Goal: Task Accomplishment & Management: Manage account settings

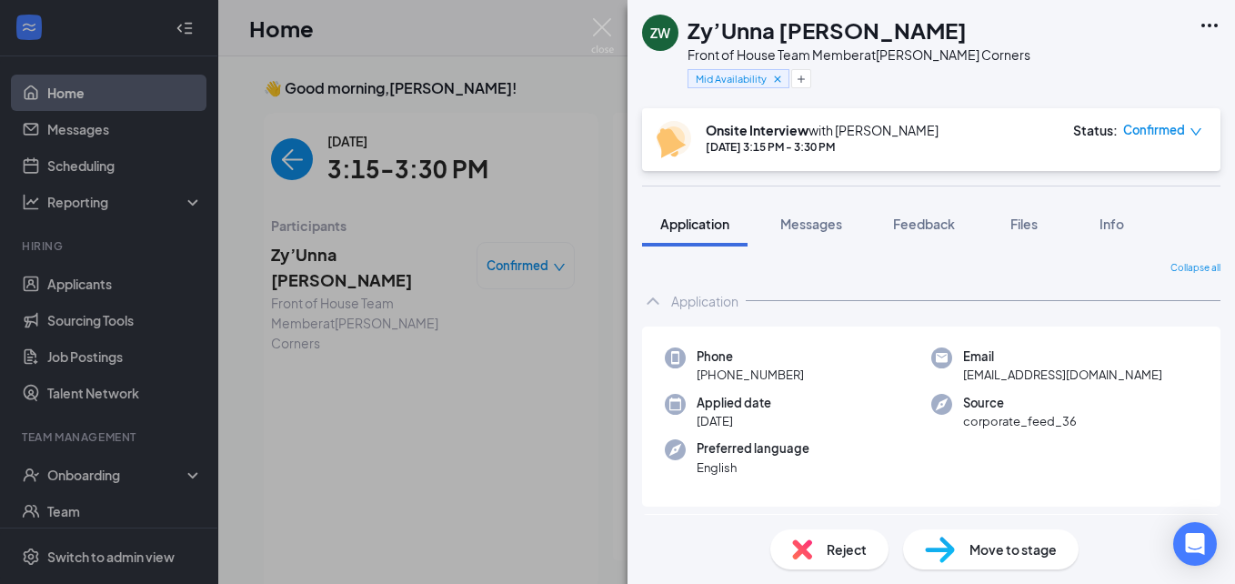
scroll to position [7, 0]
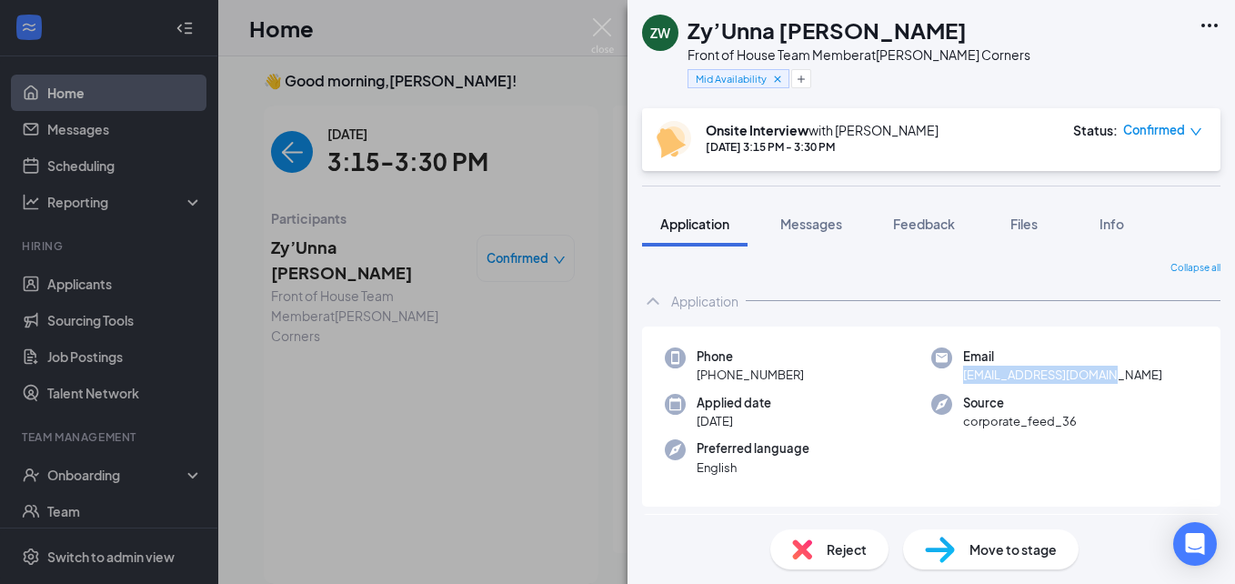
click at [799, 551] on img at bounding box center [802, 549] width 20 height 20
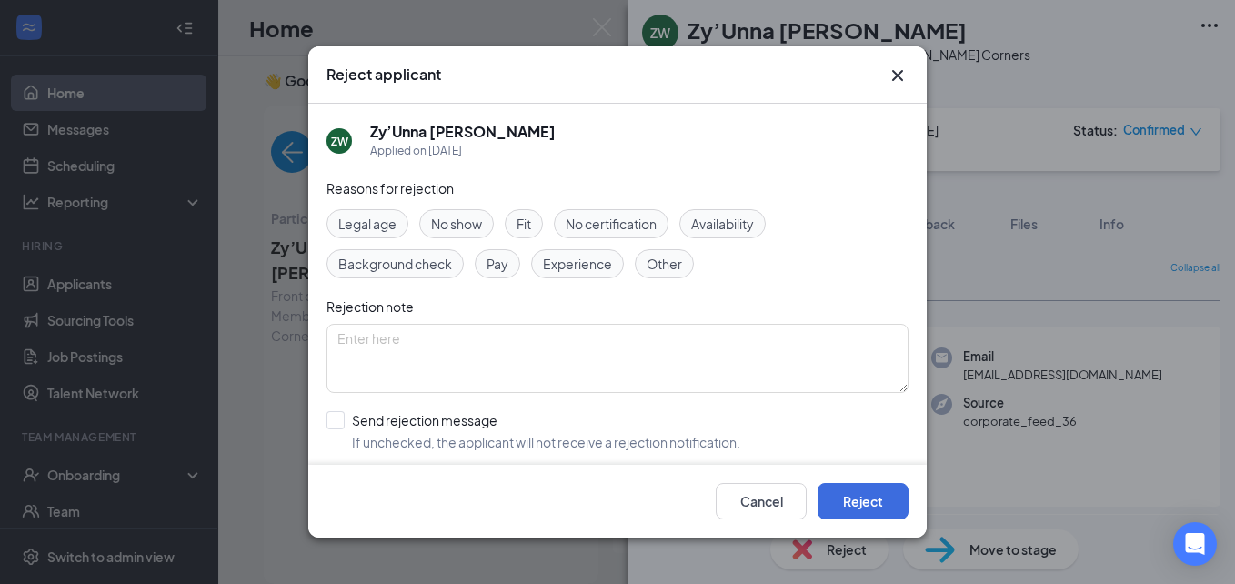
click at [456, 213] on div "No show" at bounding box center [456, 223] width 75 height 29
click at [338, 412] on input "Send rejection message If unchecked, the applicant will not receive a rejection…" at bounding box center [534, 431] width 414 height 40
checkbox input "true"
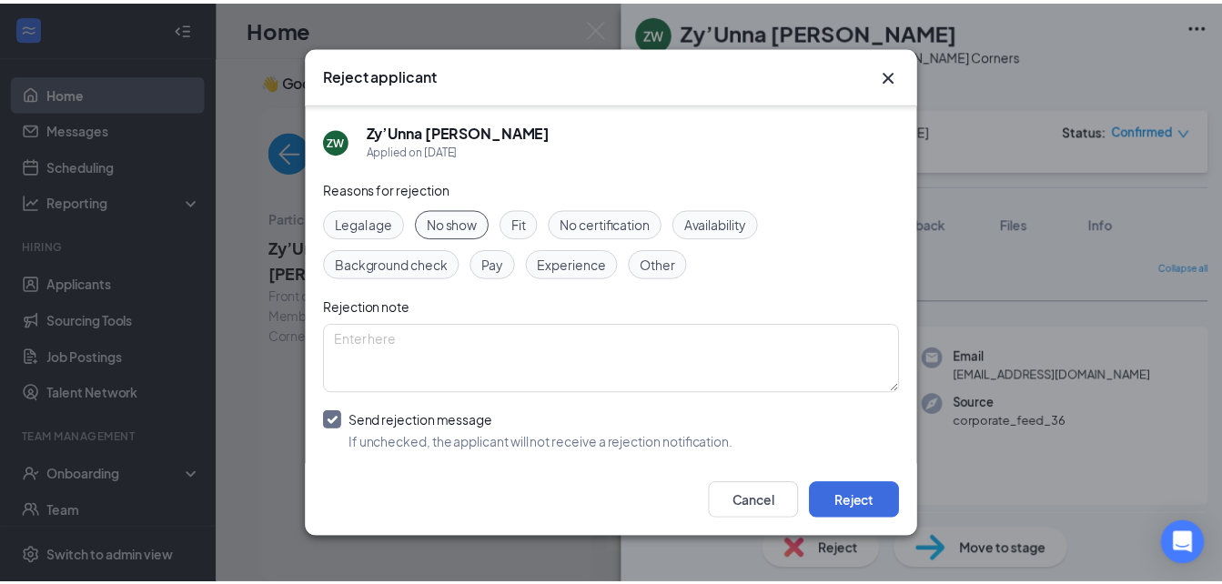
scroll to position [182, 0]
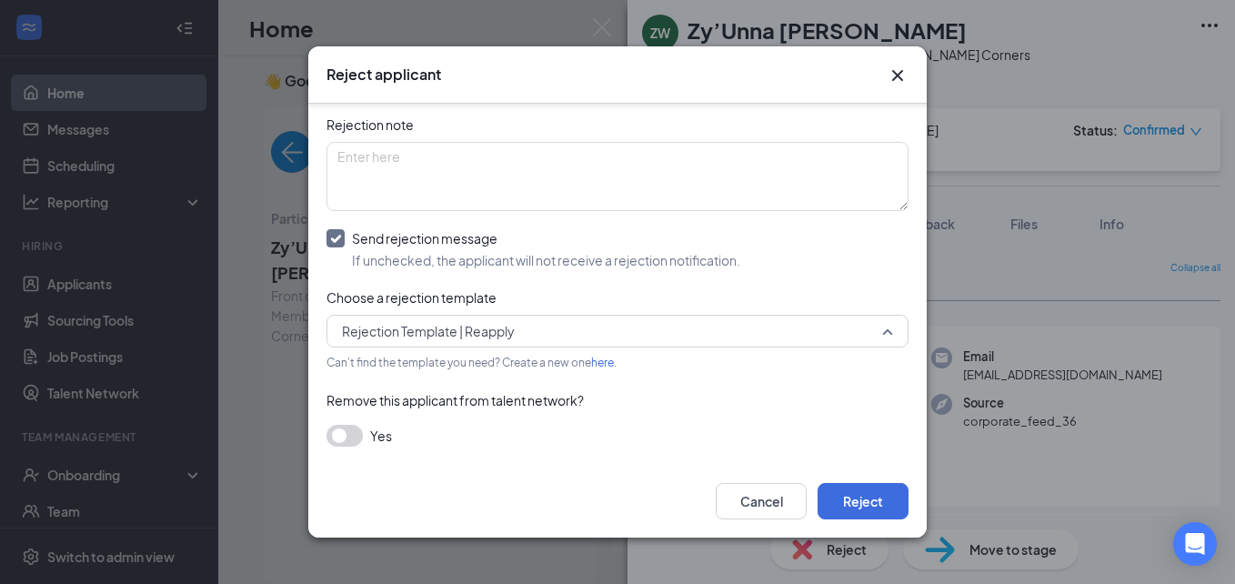
click at [569, 334] on span "Rejection Template | Reapply" at bounding box center [609, 331] width 535 height 27
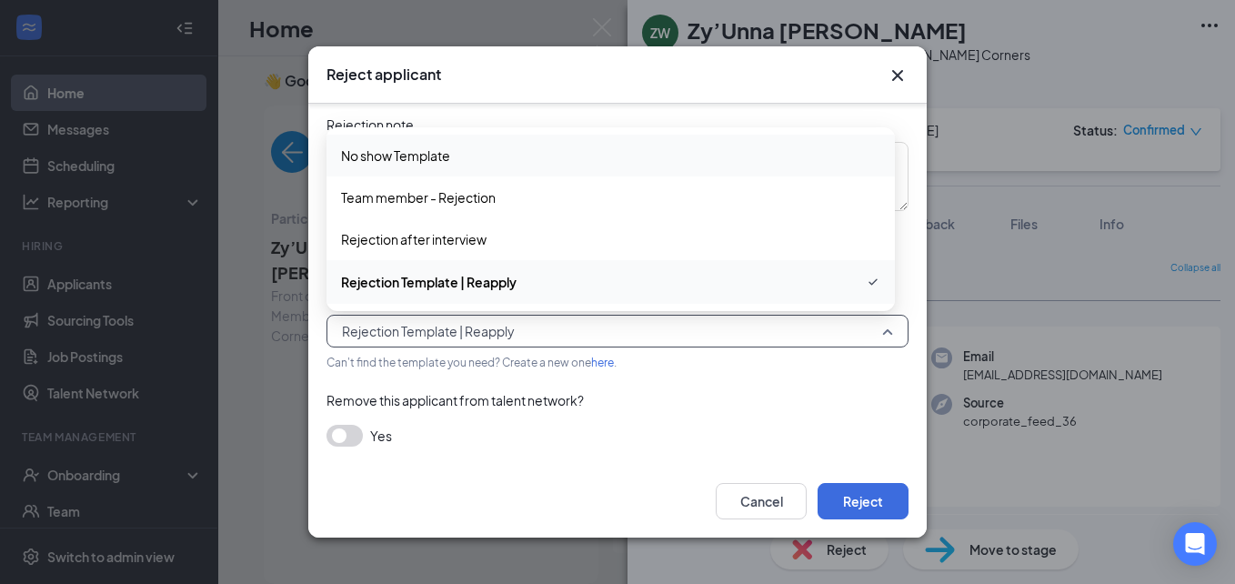
click at [535, 156] on span "No show Template" at bounding box center [610, 156] width 539 height 20
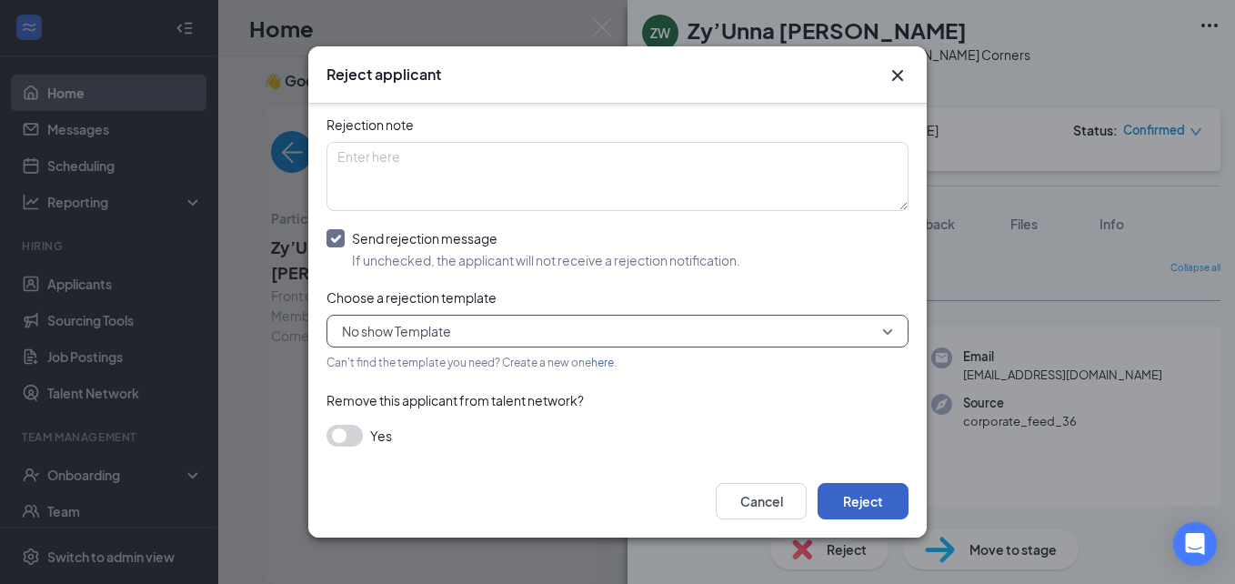
click at [875, 483] on button "Reject" at bounding box center [863, 501] width 91 height 36
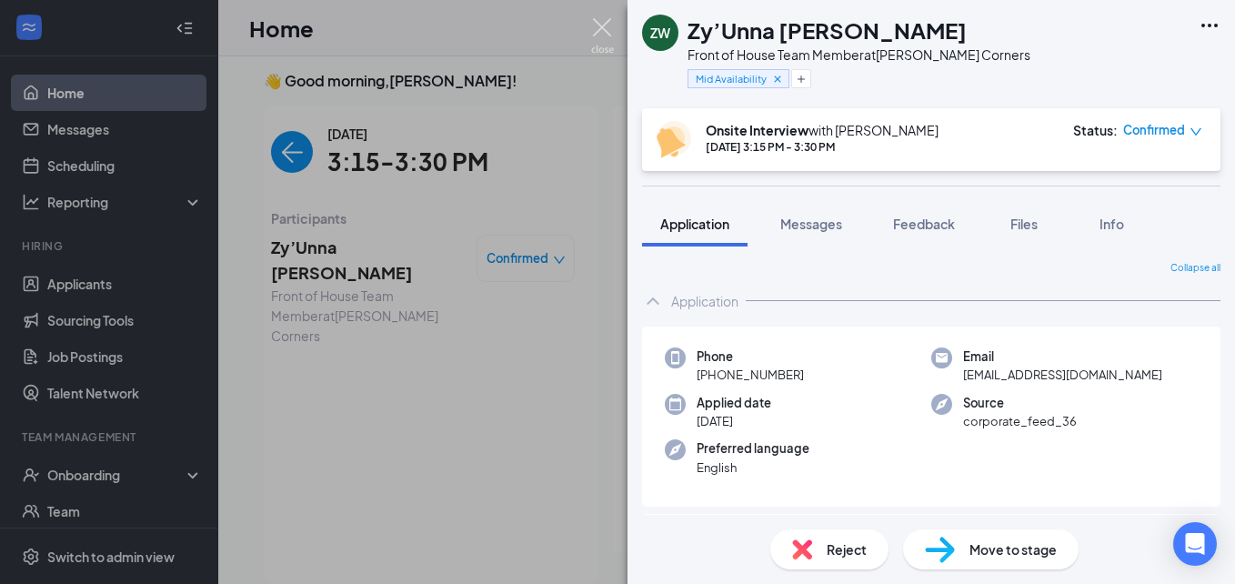
click at [603, 18] on img at bounding box center [602, 35] width 23 height 35
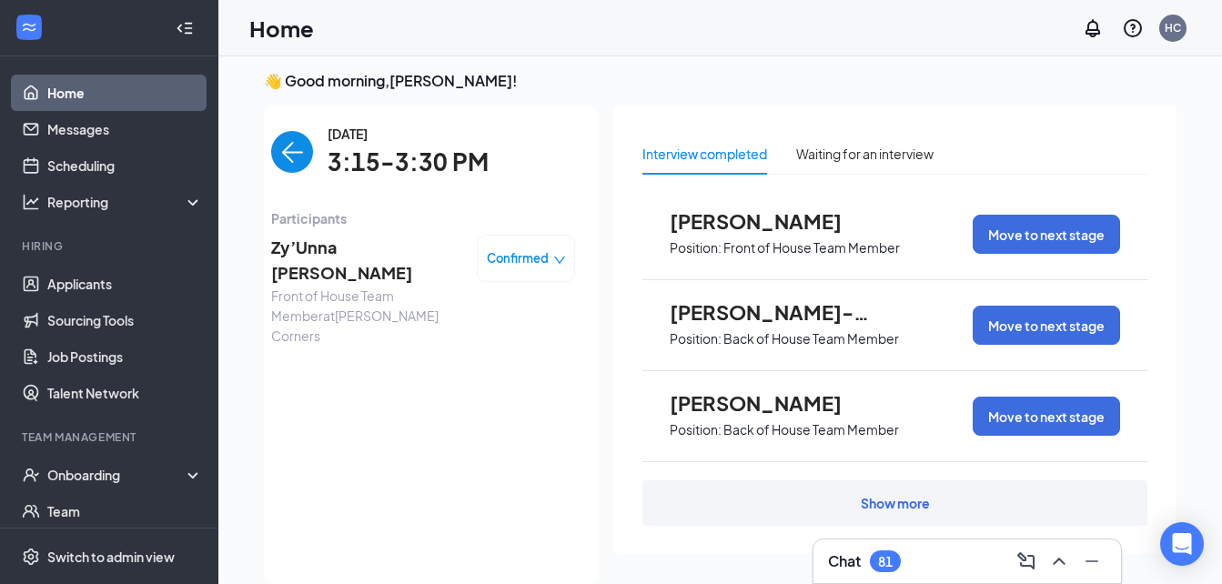
click at [277, 158] on img "back-button" at bounding box center [292, 152] width 42 height 42
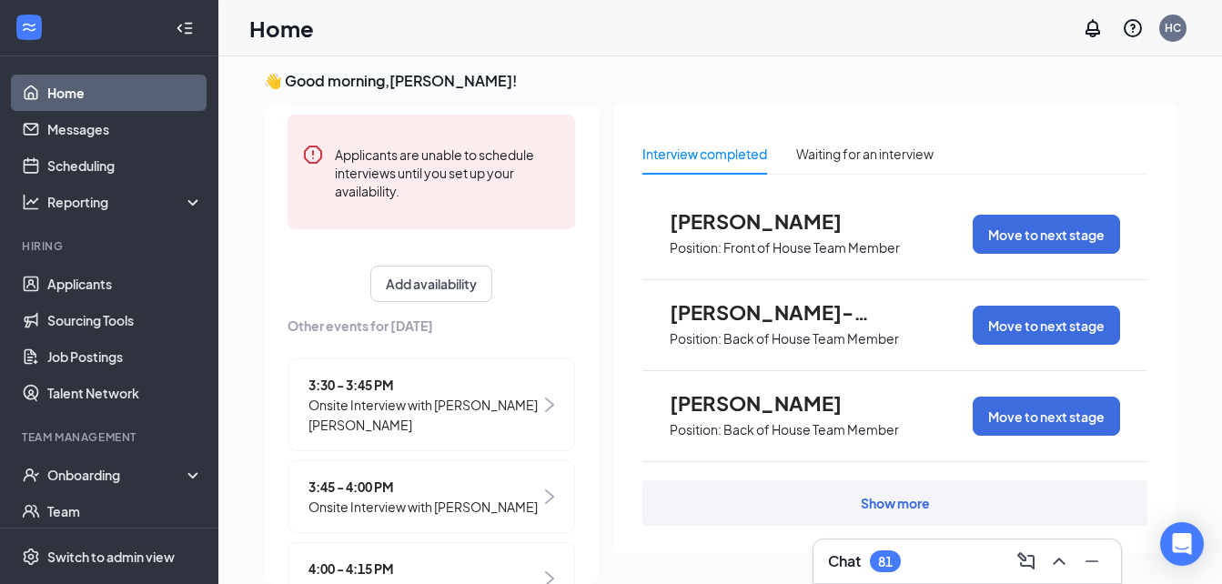
scroll to position [237, 0]
click at [363, 374] on span "3:30 - 3:45 PM" at bounding box center [424, 384] width 232 height 20
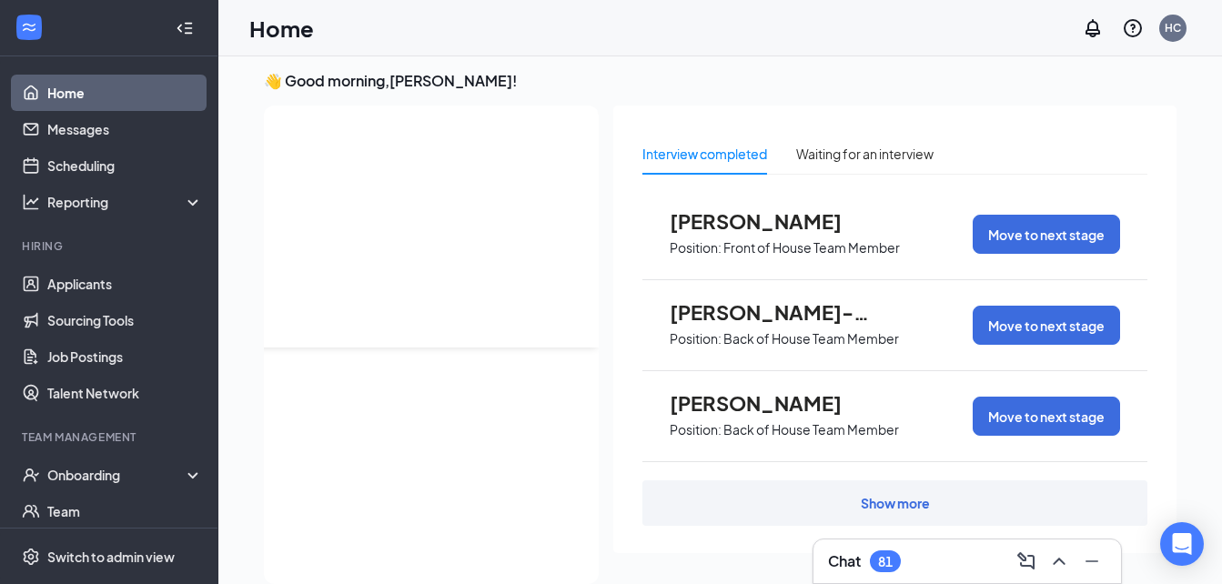
scroll to position [0, 0]
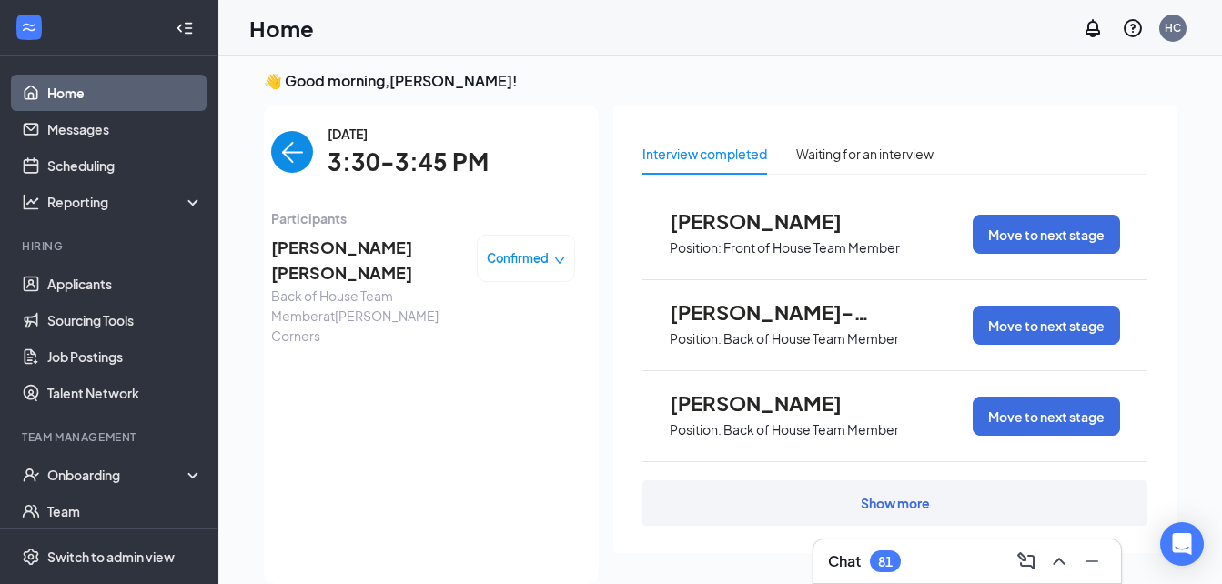
click at [297, 154] on img "back-button" at bounding box center [292, 152] width 42 height 42
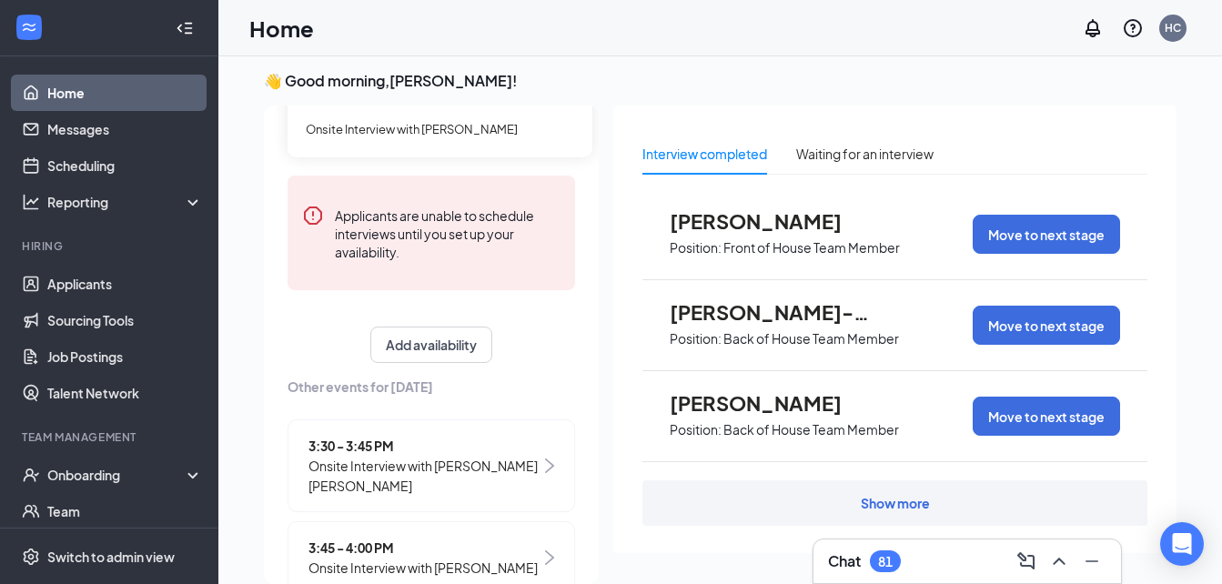
scroll to position [182, 0]
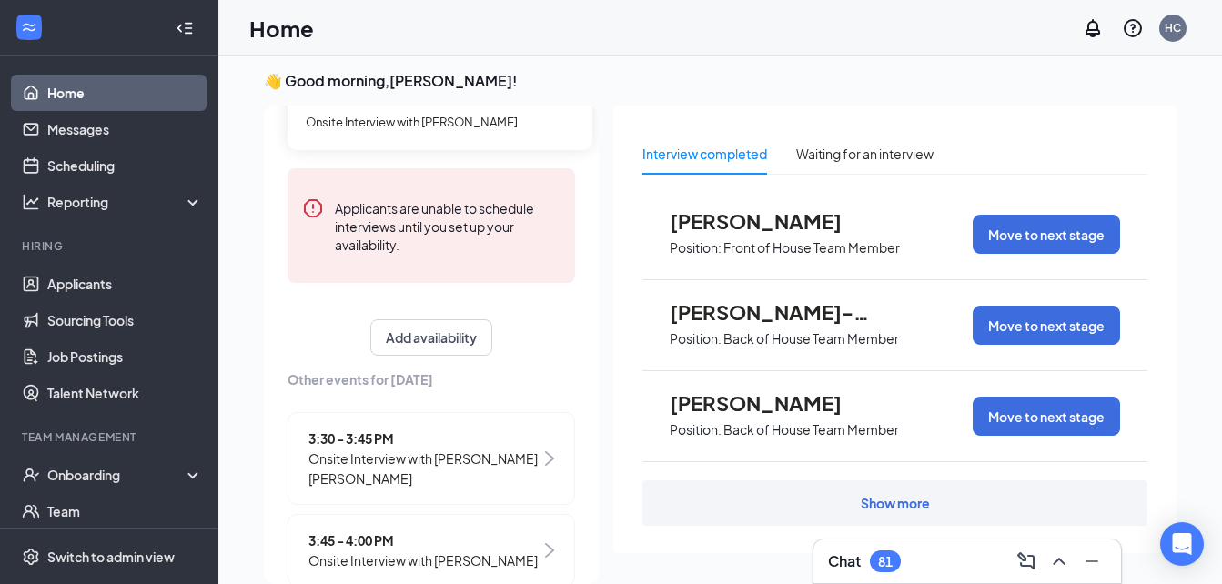
click at [406, 439] on span "3:30 - 3:45 PM" at bounding box center [424, 439] width 232 height 20
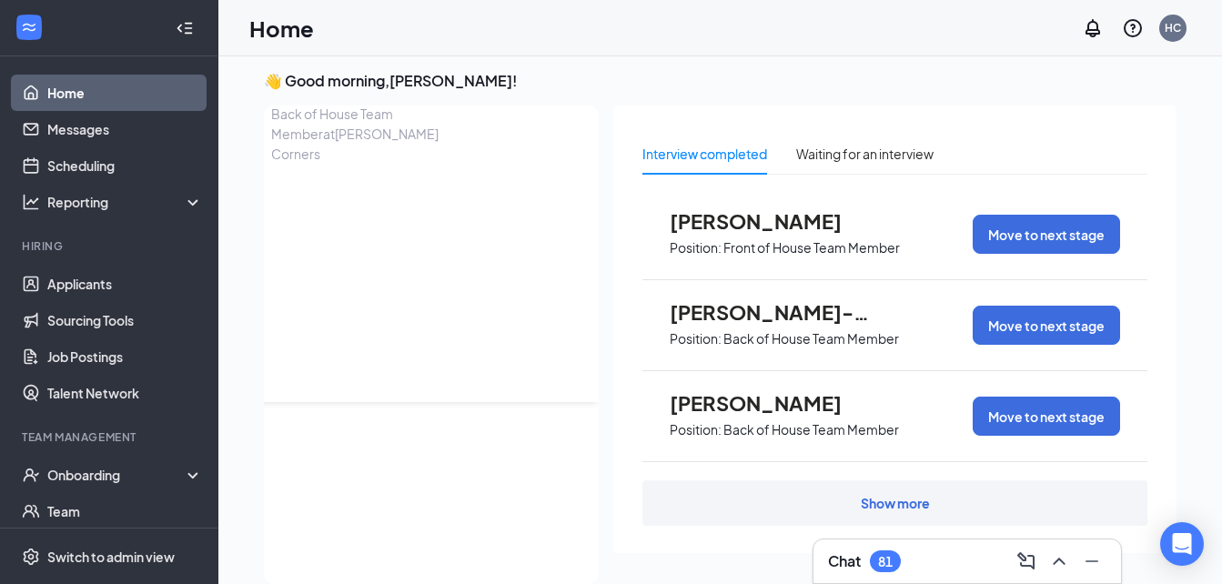
scroll to position [0, 0]
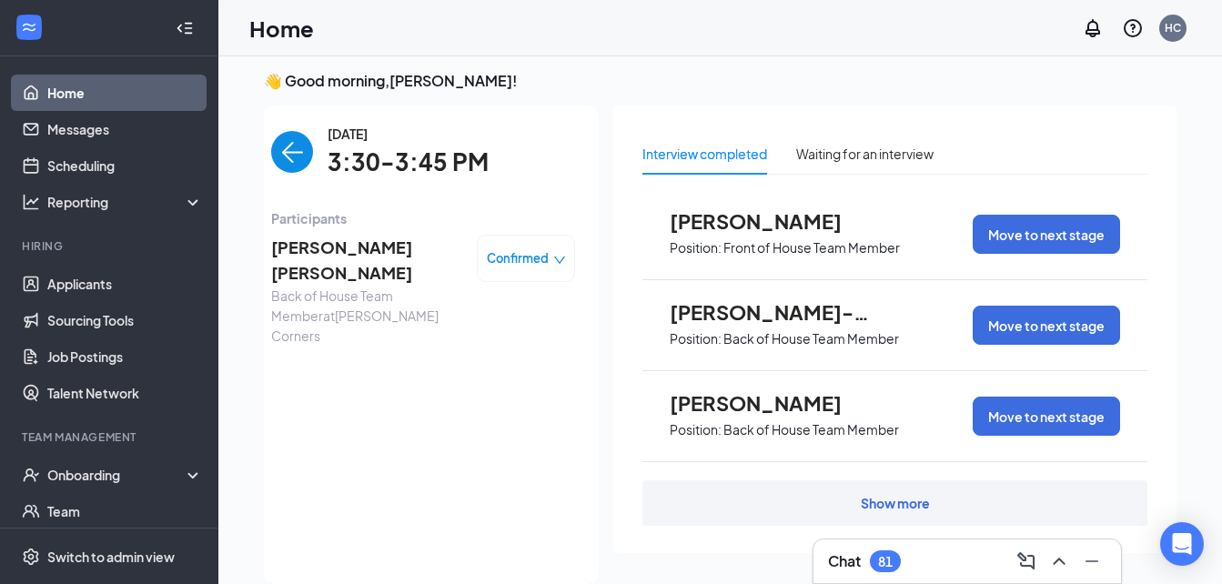
click at [297, 247] on span "[PERSON_NAME] [PERSON_NAME]" at bounding box center [366, 261] width 191 height 52
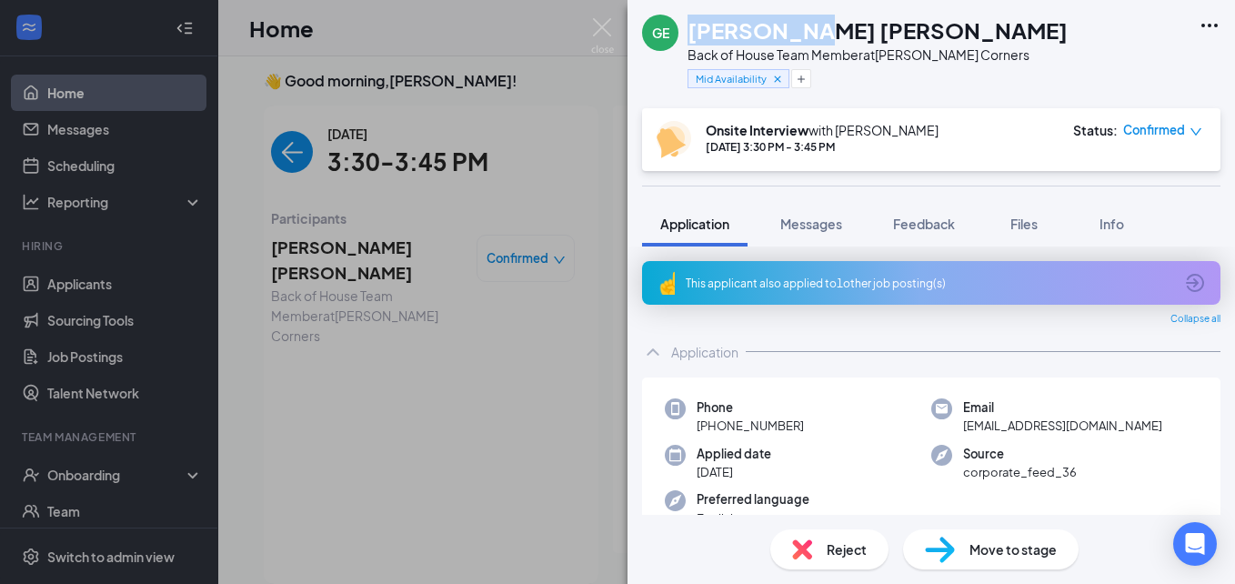
drag, startPoint x: 813, startPoint y: 25, endPoint x: 679, endPoint y: 21, distance: 134.7
click at [679, 21] on div "[PERSON_NAME] Back of House Team Member at [PERSON_NAME][GEOGRAPHIC_DATA] Mid A…" at bounding box center [855, 54] width 426 height 79
copy div "[PERSON_NAME] [PERSON_NAME]"
drag, startPoint x: 801, startPoint y: 418, endPoint x: 713, endPoint y: 422, distance: 87.4
click at [713, 422] on div "Phone [PHONE_NUMBER]" at bounding box center [798, 416] width 267 height 37
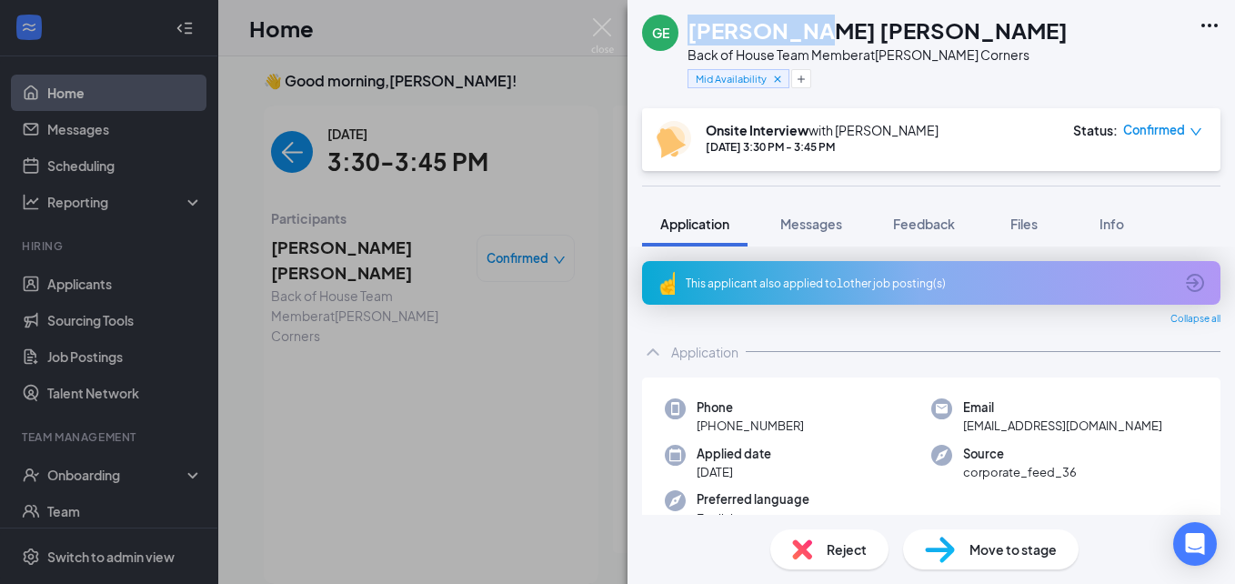
copy span "[PHONE_NUMBER]"
drag, startPoint x: 1110, startPoint y: 419, endPoint x: 958, endPoint y: 435, distance: 152.7
click at [958, 435] on div "Email [EMAIL_ADDRESS][DOMAIN_NAME]" at bounding box center [1065, 416] width 267 height 37
copy span "[EMAIL_ADDRESS][DOMAIN_NAME]"
click at [274, 141] on div "[PERSON_NAME] Back of House Team Member at [PERSON_NAME][GEOGRAPHIC_DATA] Mid A…" at bounding box center [617, 292] width 1235 height 584
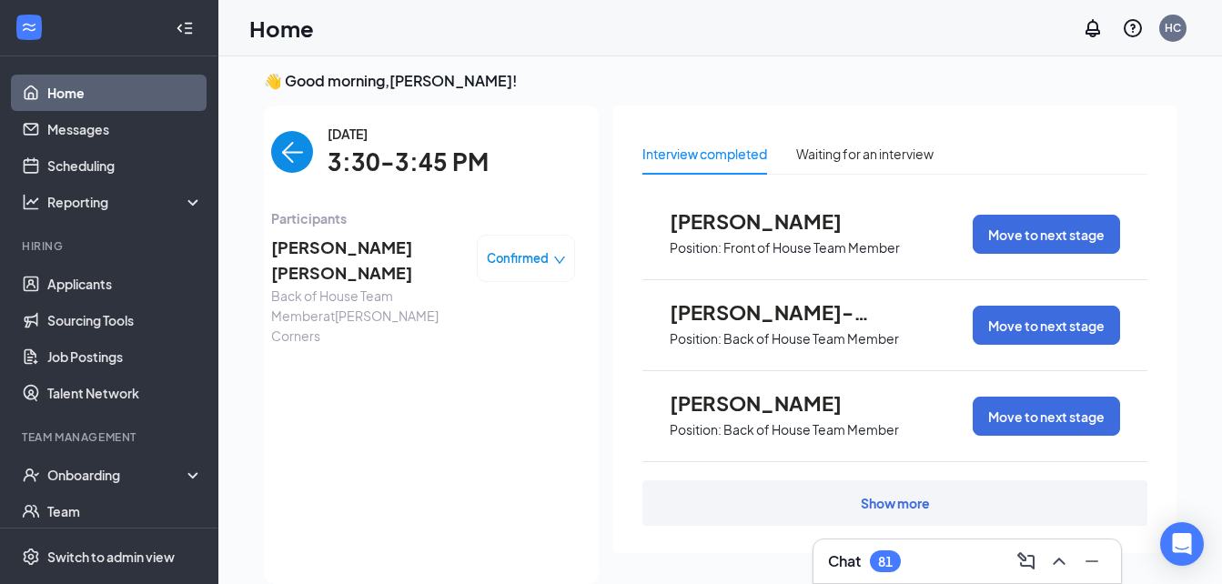
click at [285, 164] on img "back-button" at bounding box center [292, 152] width 42 height 42
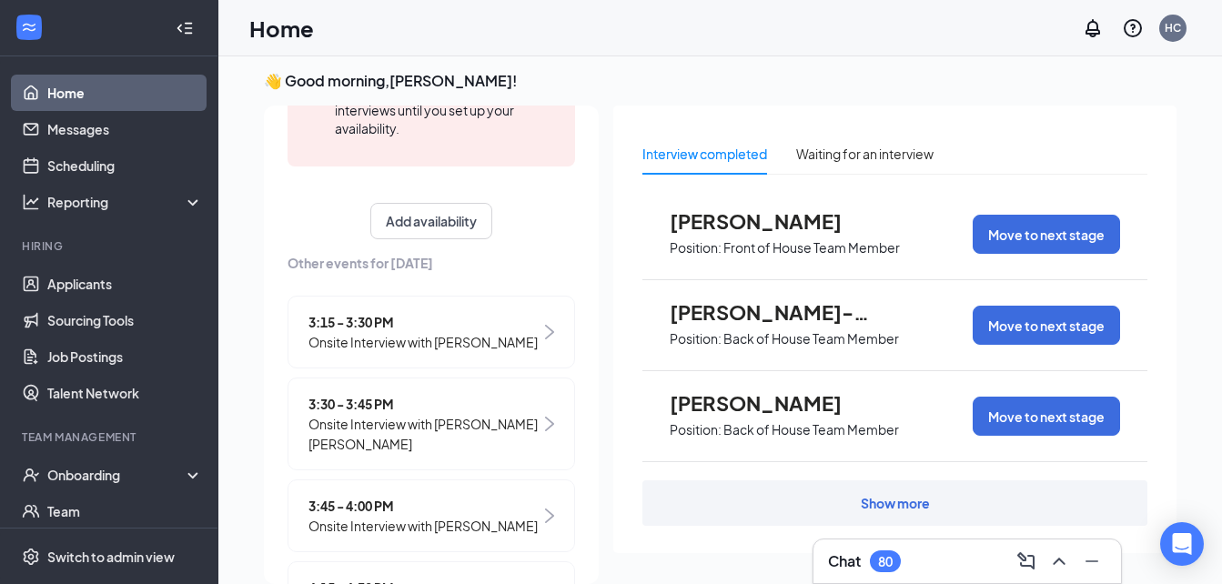
scroll to position [299, 0]
click at [493, 434] on span "Onsite Interview with [PERSON_NAME] [PERSON_NAME]" at bounding box center [424, 433] width 232 height 40
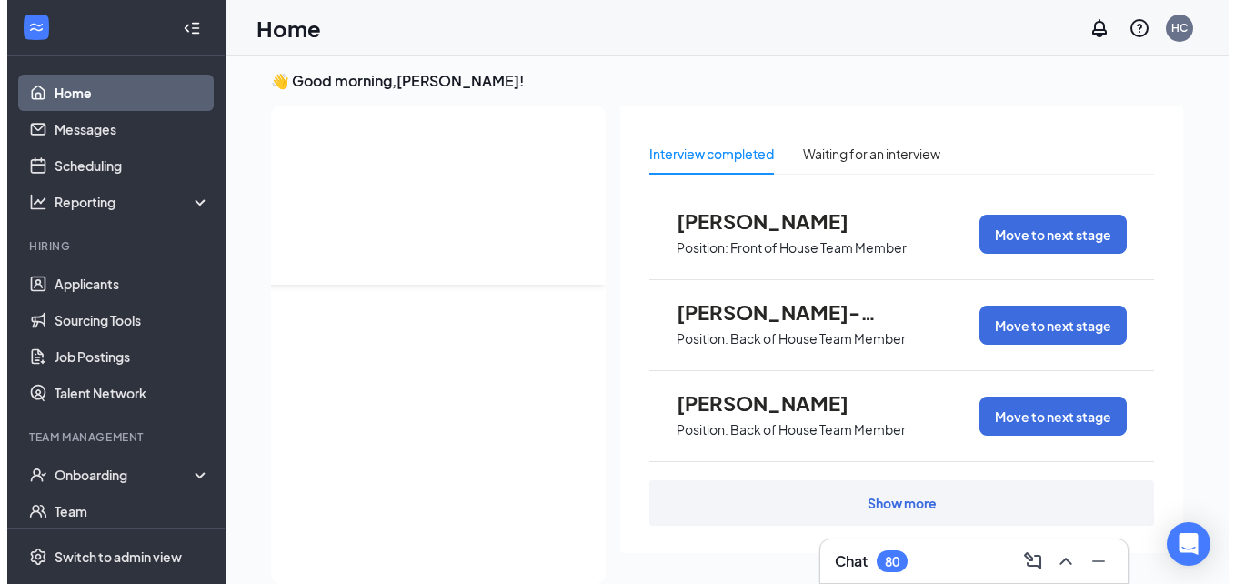
scroll to position [0, 0]
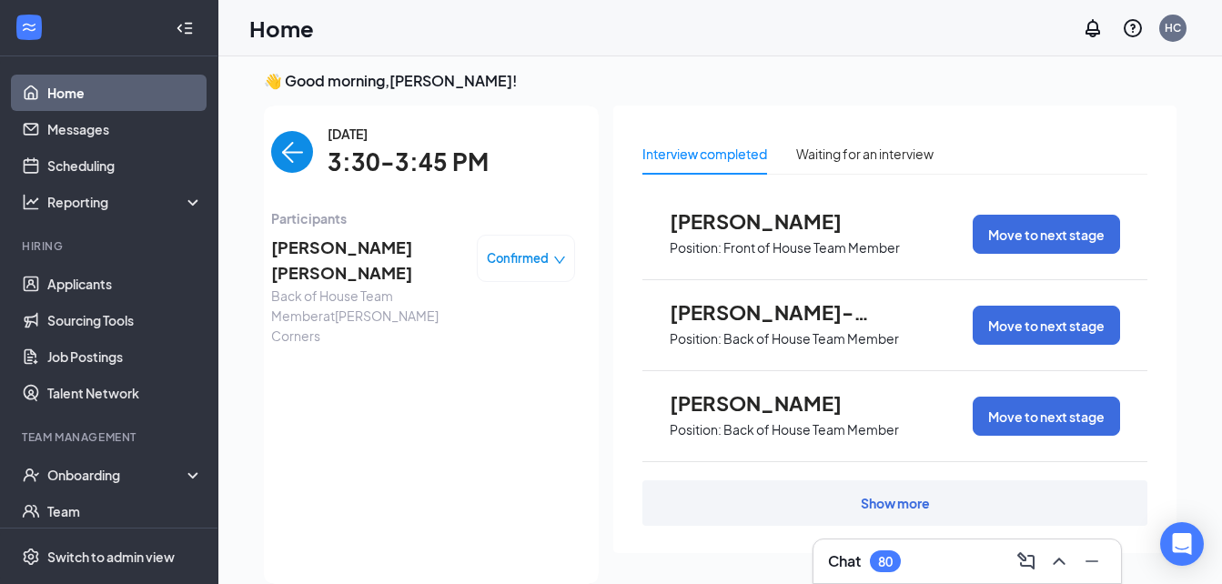
click at [326, 246] on span "[PERSON_NAME] [PERSON_NAME]" at bounding box center [366, 261] width 191 height 52
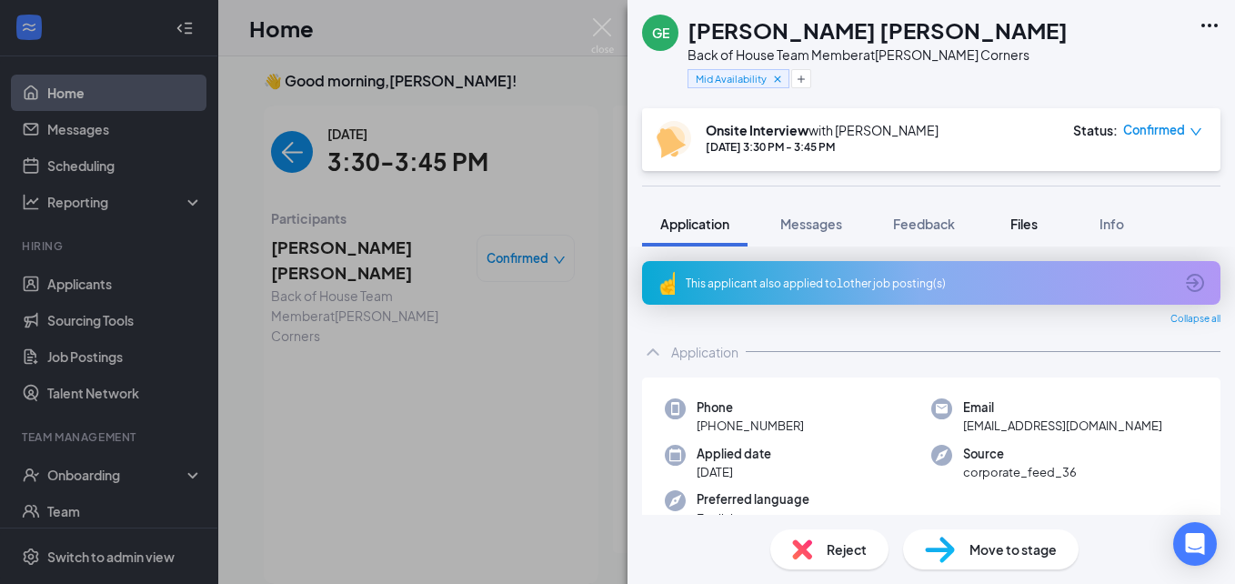
click at [1014, 225] on span "Files" at bounding box center [1024, 224] width 27 height 16
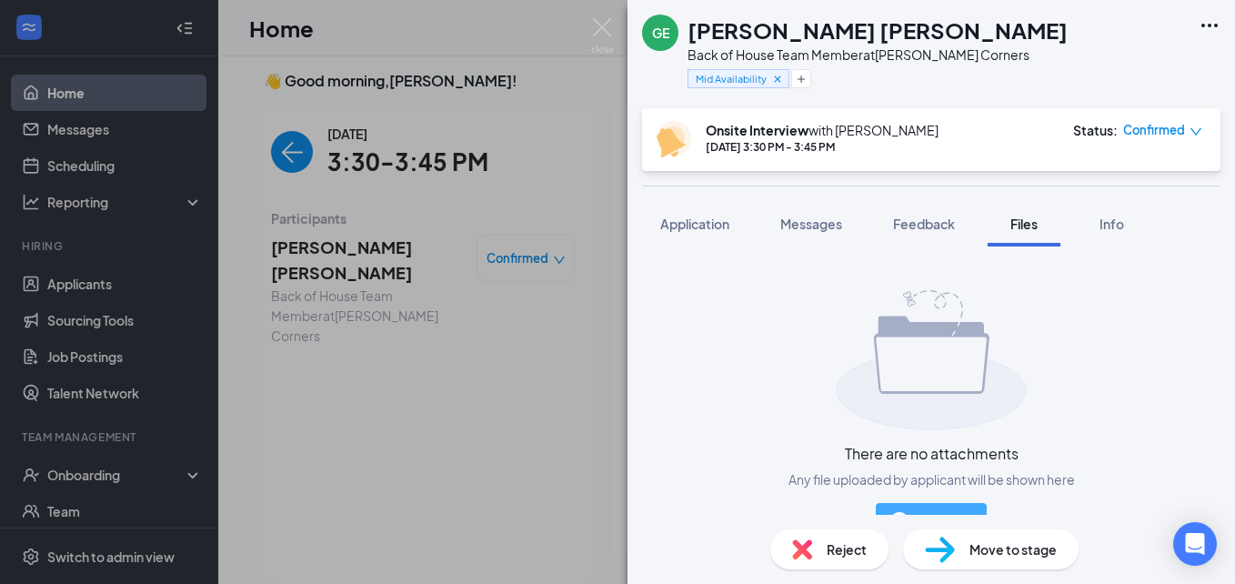
click at [948, 508] on button "Add File" at bounding box center [931, 521] width 111 height 36
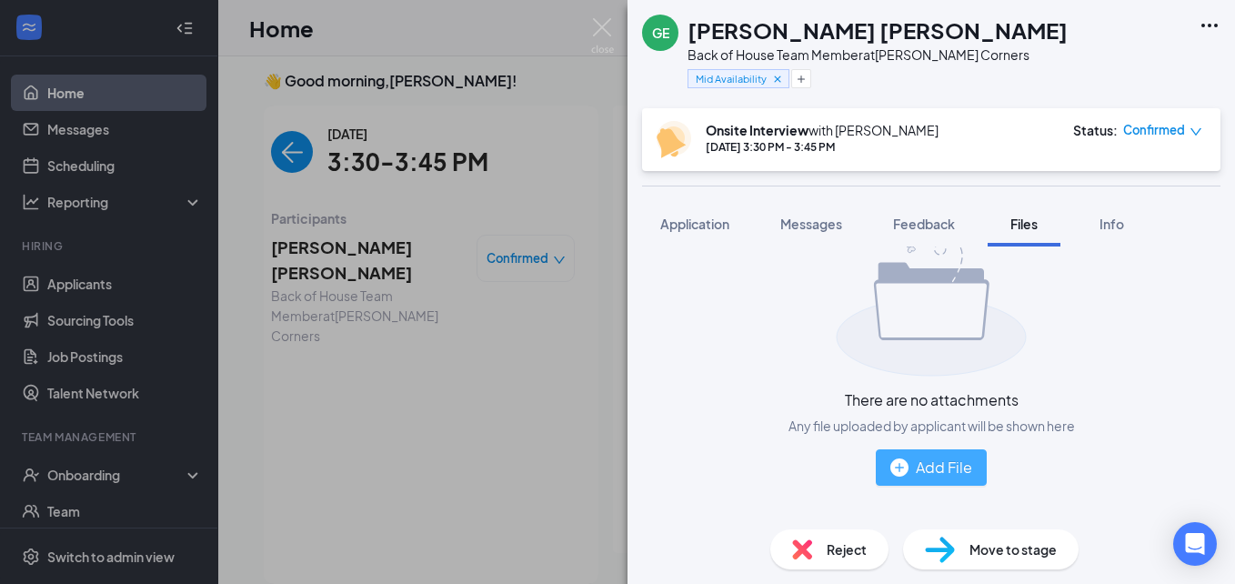
click at [911, 481] on button "Add File" at bounding box center [931, 467] width 111 height 36
click at [891, 459] on img "button" at bounding box center [900, 468] width 18 height 18
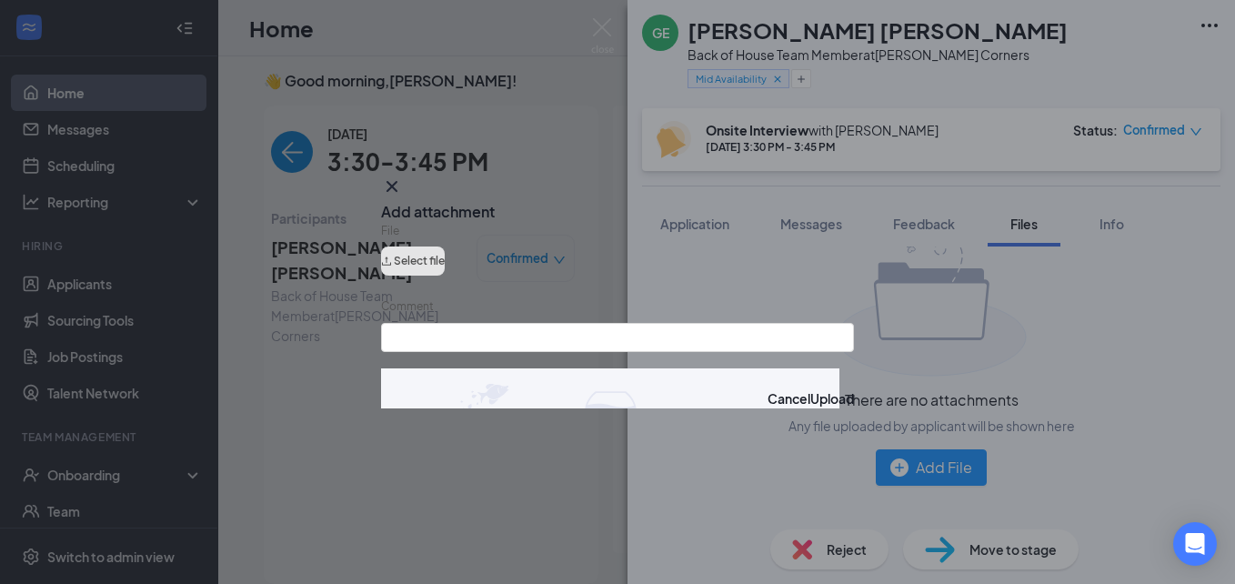
click at [439, 255] on button "Select file" at bounding box center [413, 261] width 64 height 29
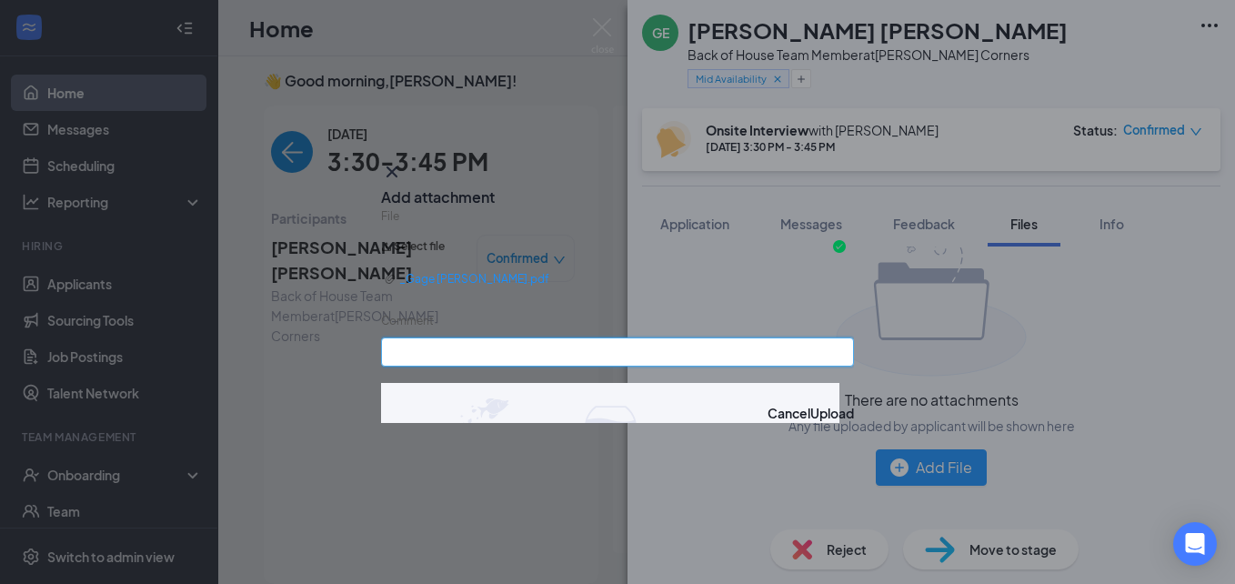
click at [405, 351] on input "Comment" at bounding box center [617, 352] width 473 height 29
type input "1st interview"
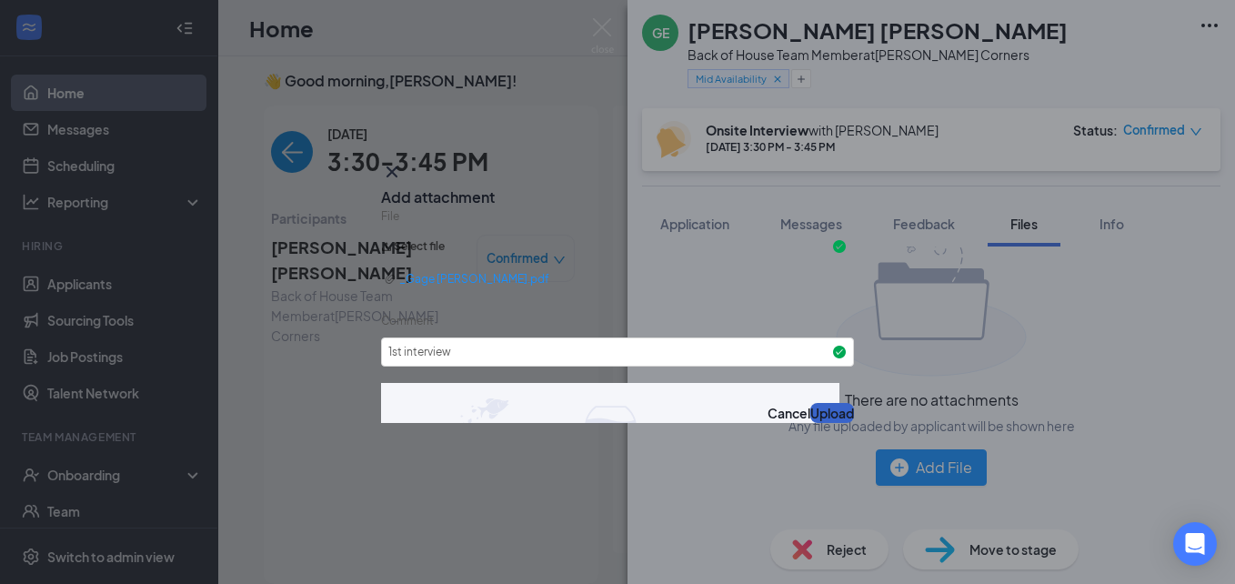
click at [811, 412] on button "Upload" at bounding box center [833, 413] width 44 height 20
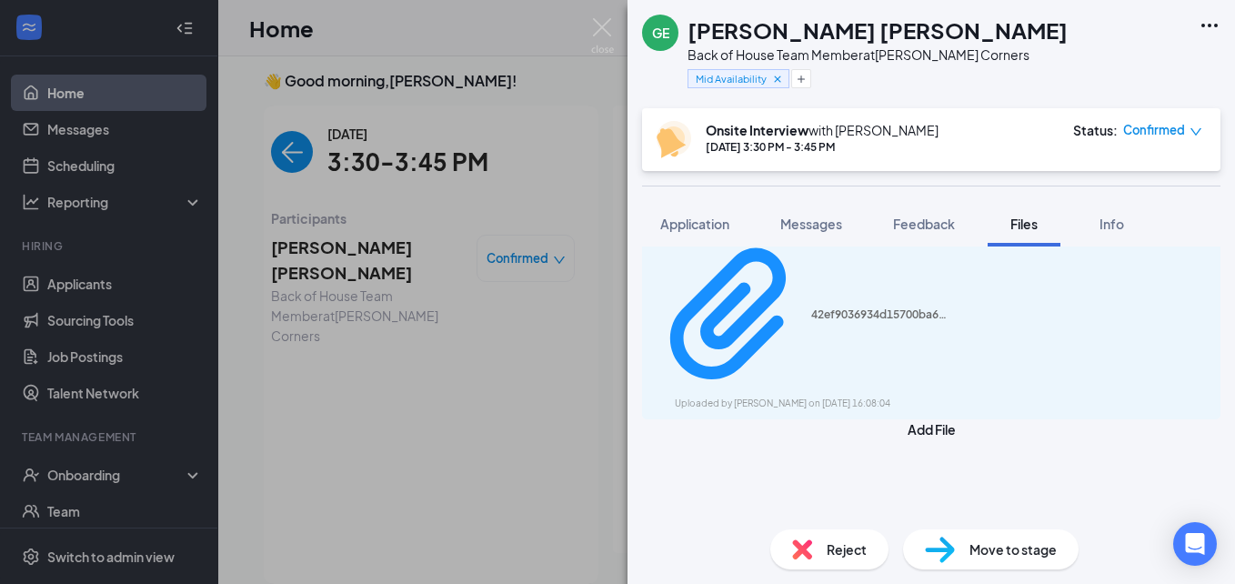
scroll to position [0, 0]
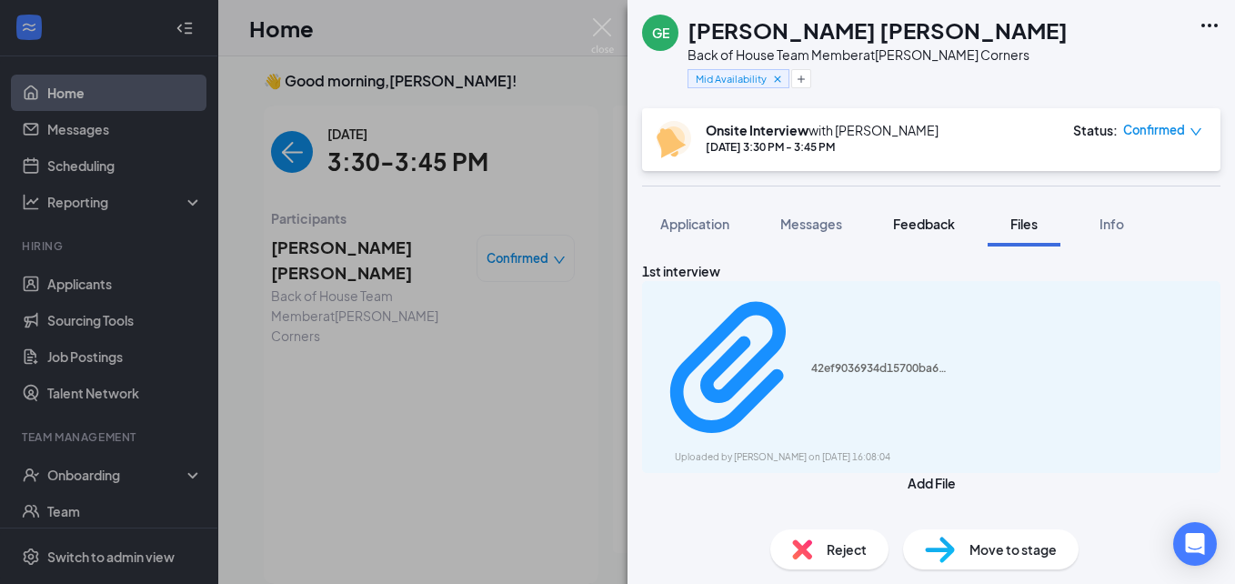
click at [913, 230] on span "Feedback" at bounding box center [924, 224] width 62 height 16
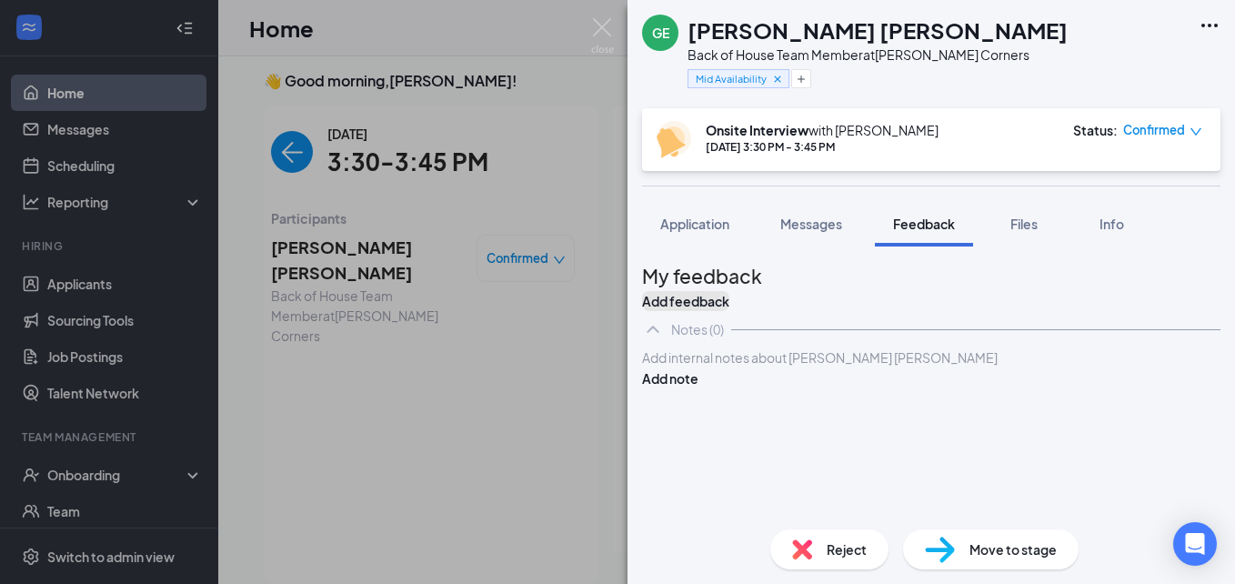
click at [730, 292] on button "Add feedback" at bounding box center [685, 301] width 87 height 20
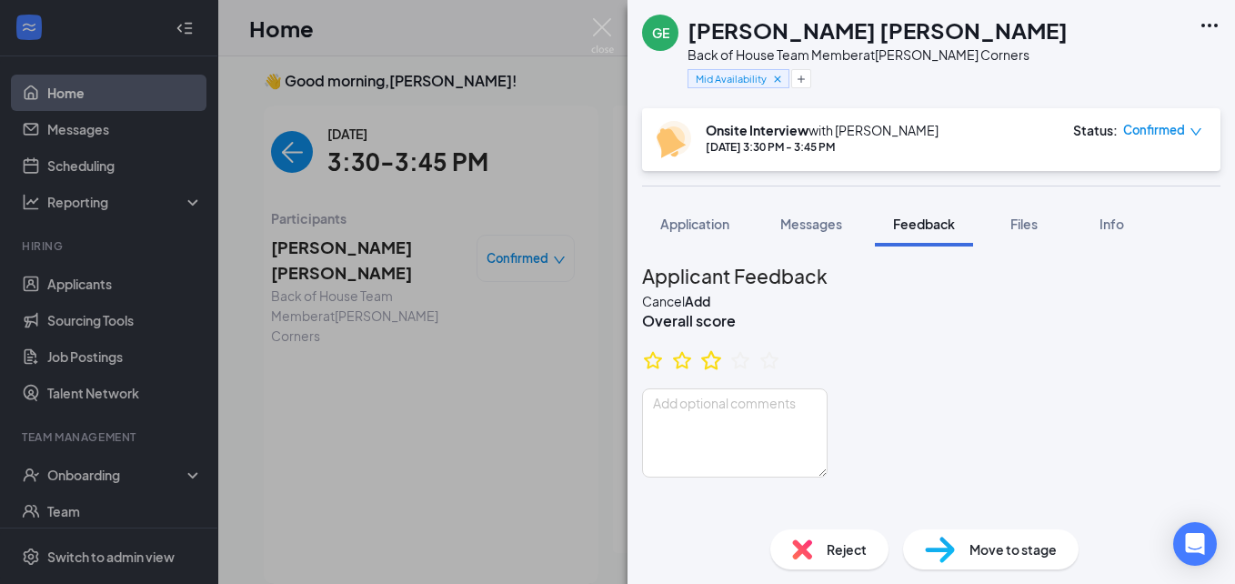
click at [723, 372] on icon "StarBorder" at bounding box center [712, 360] width 24 height 24
click at [711, 440] on textarea at bounding box center [735, 432] width 186 height 89
click at [828, 423] on textarea "He wasn't really enthusiastic" at bounding box center [735, 432] width 186 height 89
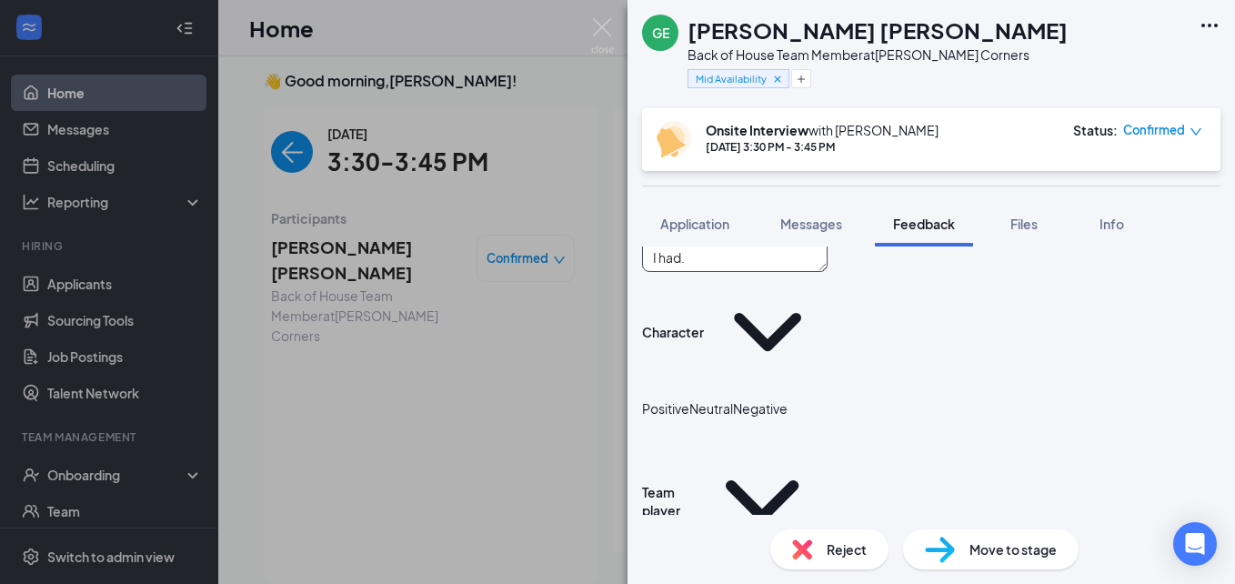
scroll to position [207, 0]
type textarea "He wasn't really enthusiastic, but he did answer every question that I had."
click at [690, 398] on icon "NeutralFace" at bounding box center [690, 407] width 0 height 18
click at [690, 575] on icon "NeutralFace" at bounding box center [690, 584] width 0 height 18
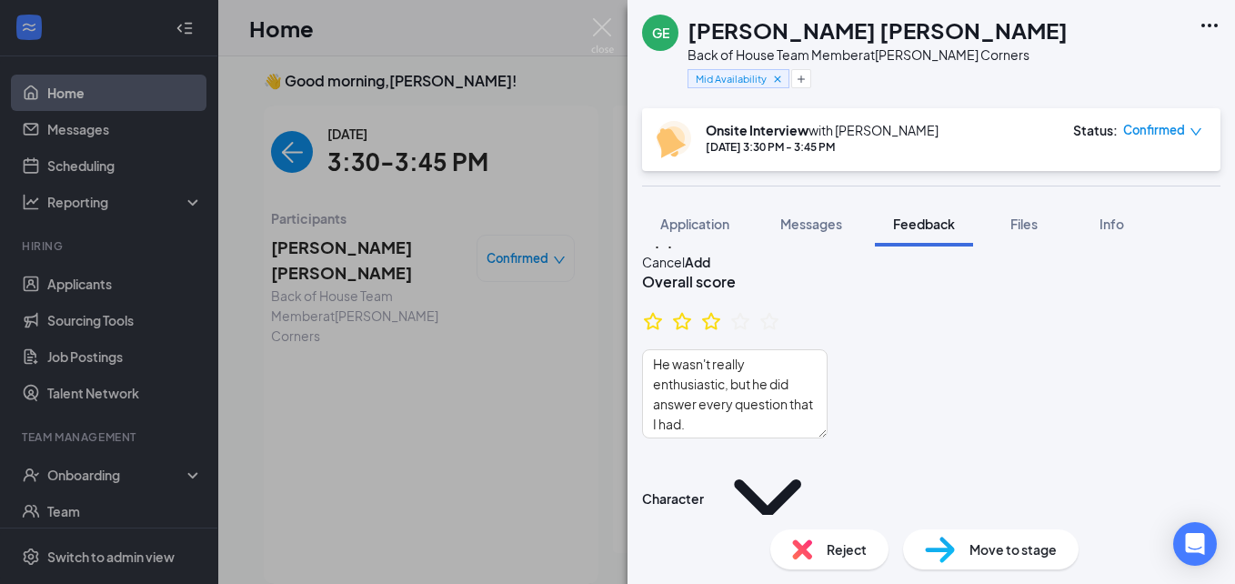
scroll to position [38, 0]
type textarea "He"
click at [828, 391] on textarea "He wasn't really enthusiastic, but he did answer every question that I had." at bounding box center [735, 394] width 186 height 89
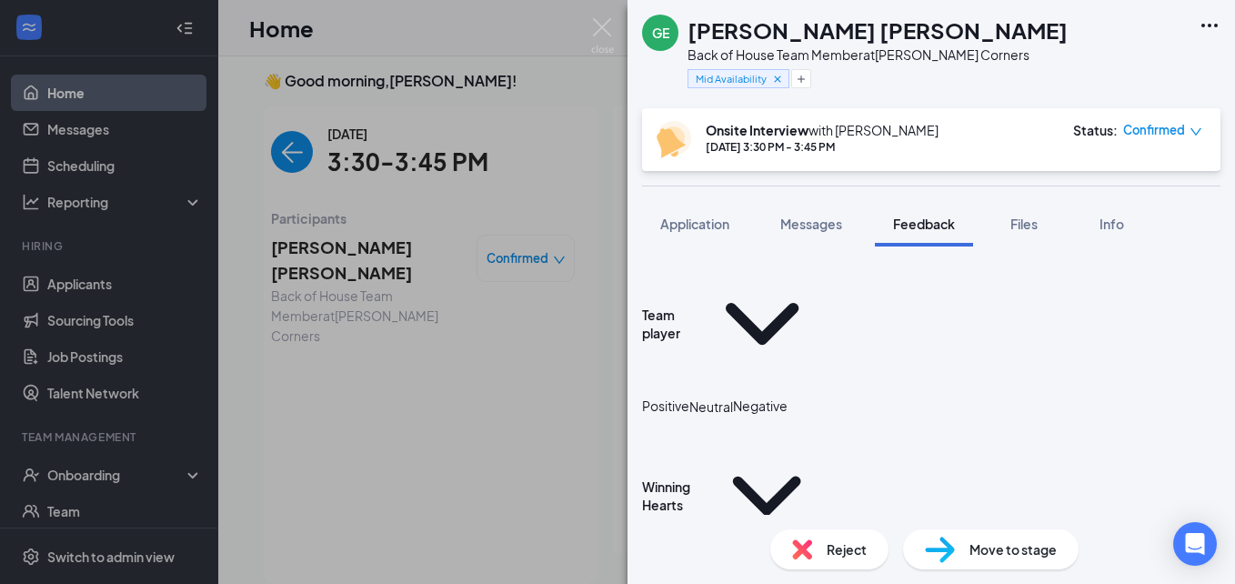
scroll to position [386, 0]
type textarea "He wasn't really enthusiastic, but he did answer every question that I had."
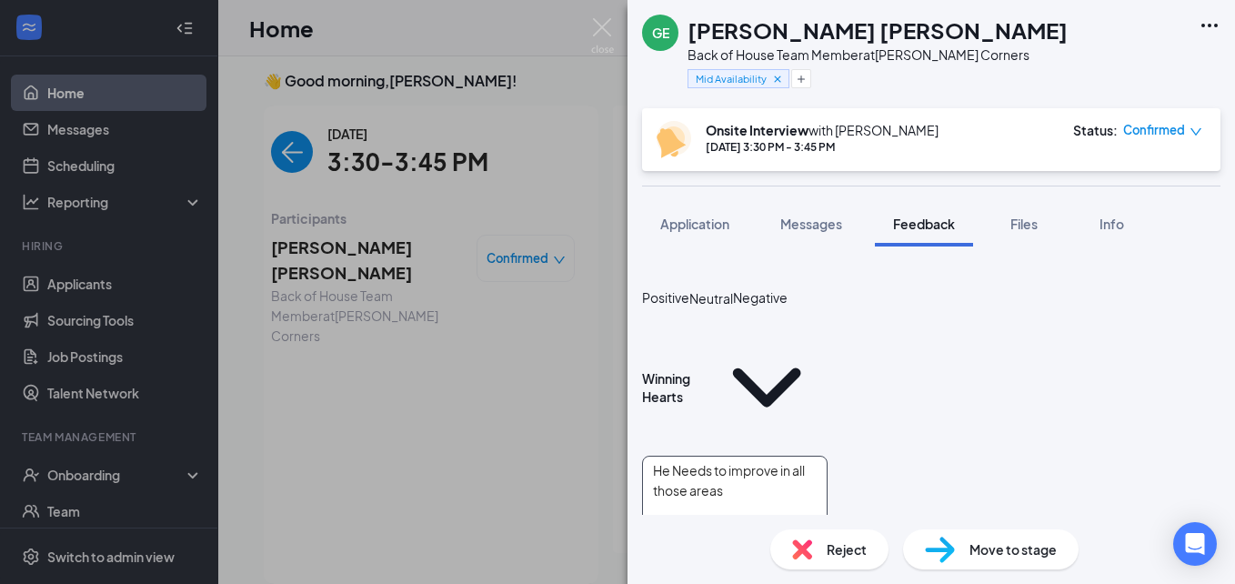
scroll to position [496, 0]
type textarea "He Needs to improve in all those areas"
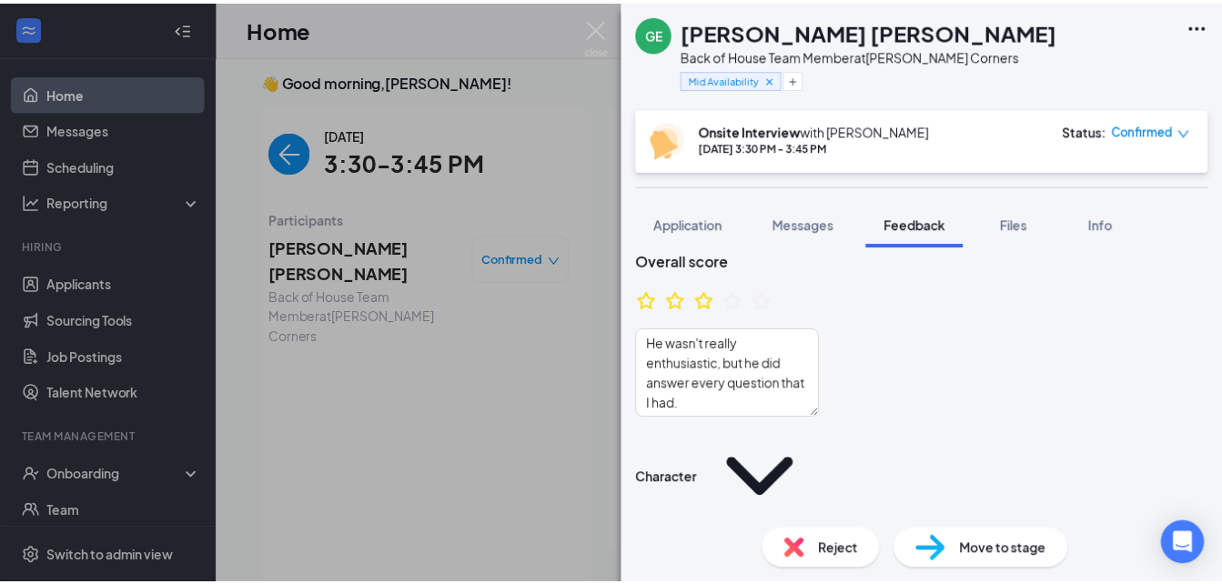
scroll to position [0, 0]
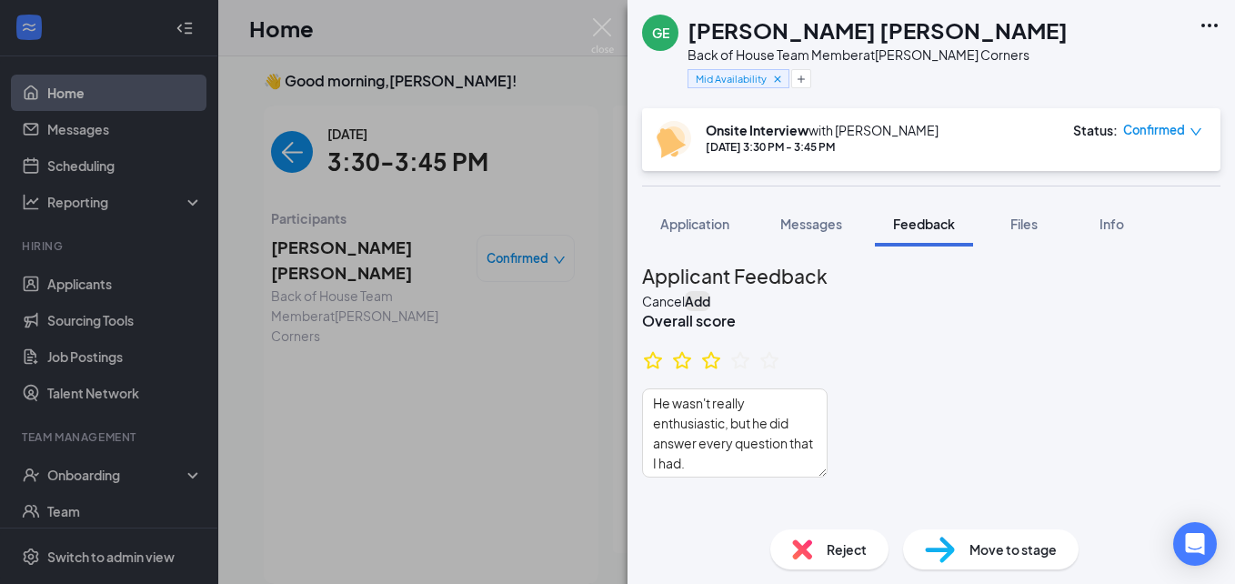
click at [711, 291] on button "Add" at bounding box center [697, 301] width 25 height 20
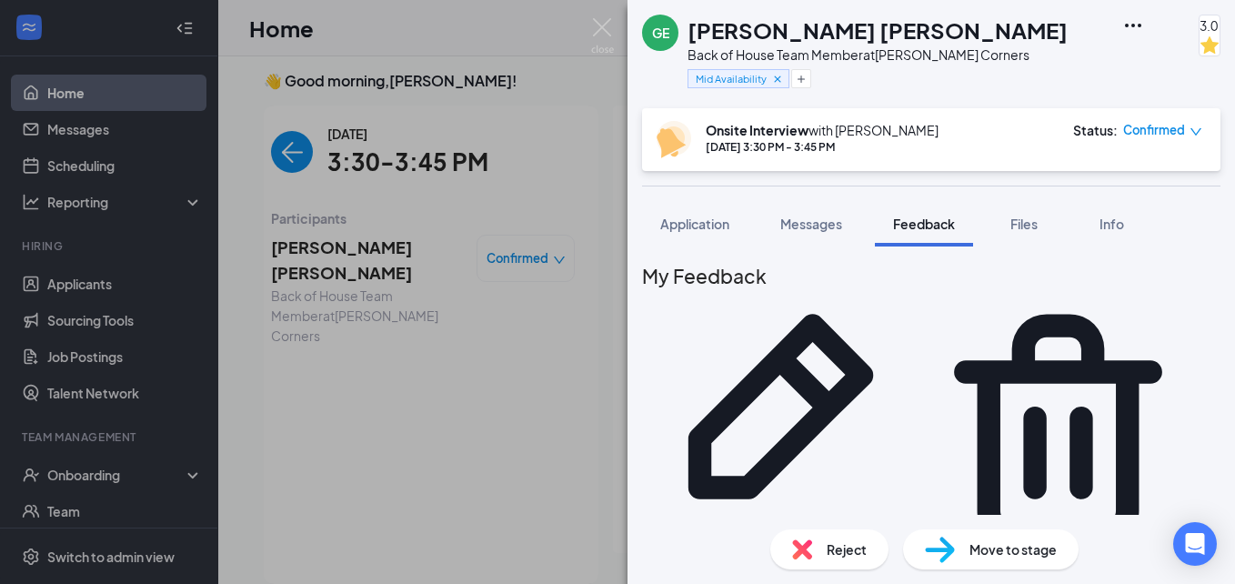
click at [620, 32] on div "[PERSON_NAME] Back of House Team Member at [PERSON_NAME][GEOGRAPHIC_DATA] Mid A…" at bounding box center [617, 292] width 1235 height 584
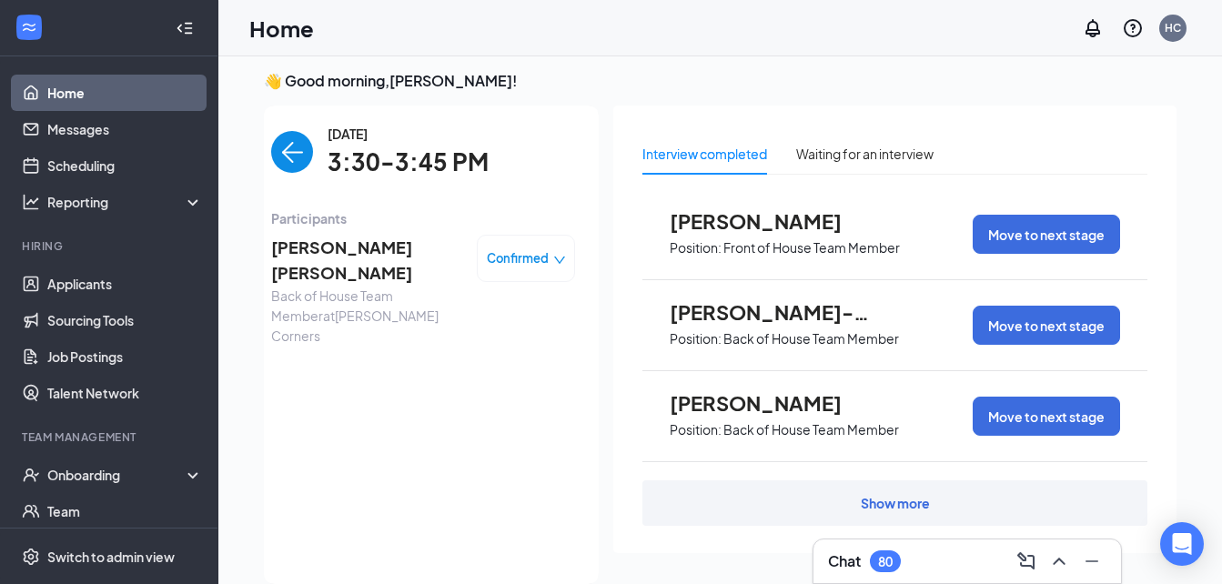
click at [287, 160] on img "back-button" at bounding box center [292, 152] width 42 height 42
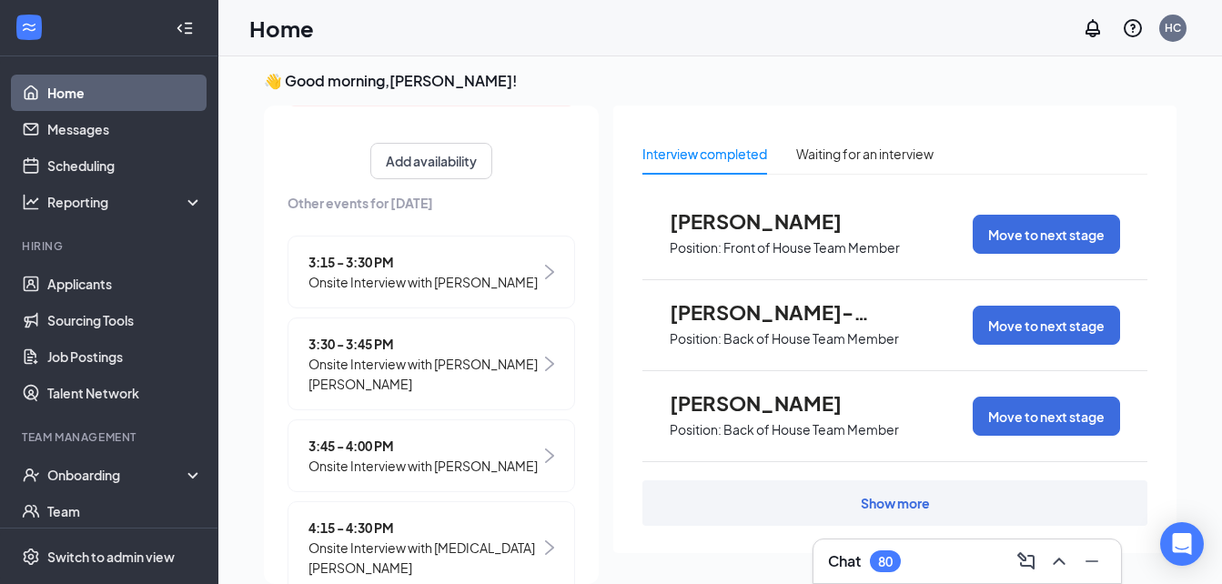
scroll to position [358, 0]
click at [356, 452] on span "3:45 - 4:00 PM" at bounding box center [422, 446] width 229 height 20
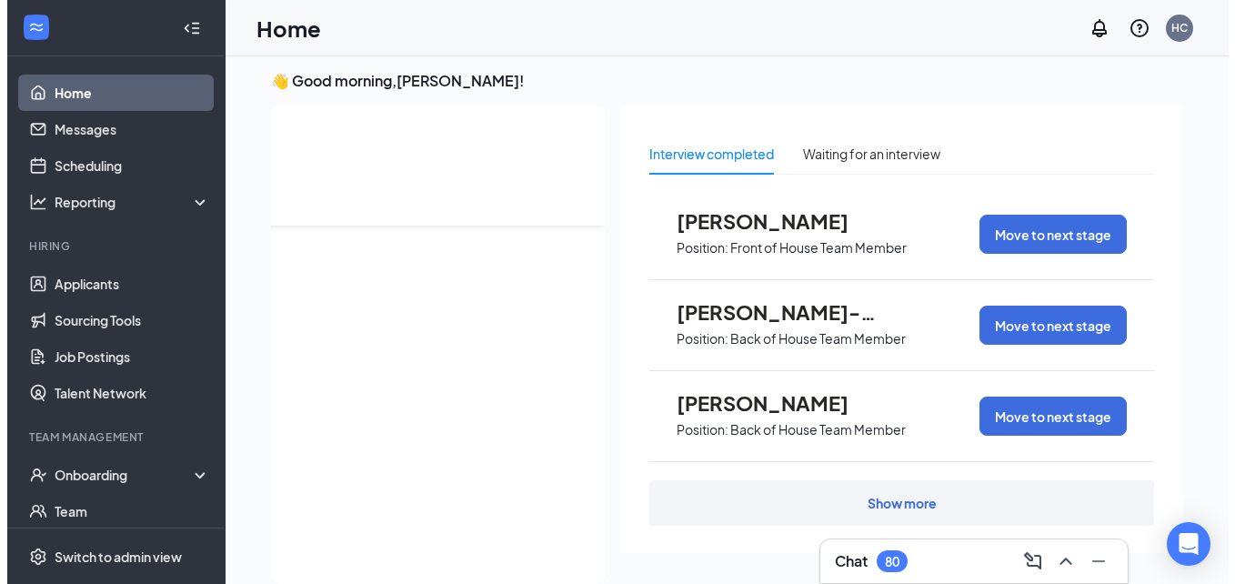
scroll to position [0, 0]
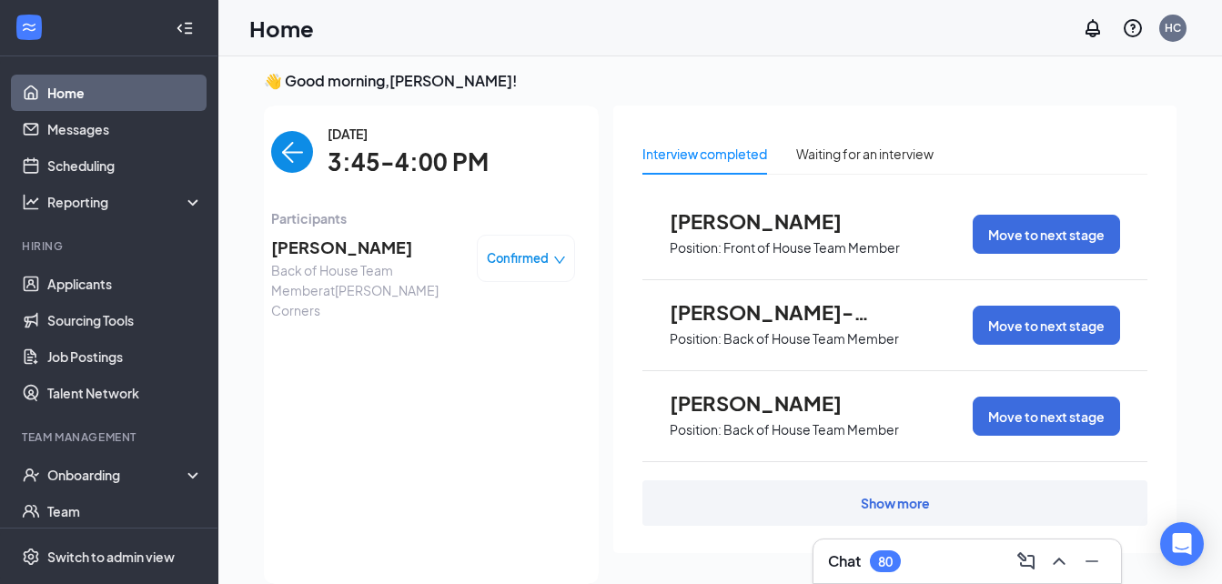
click at [285, 244] on span "[PERSON_NAME]" at bounding box center [366, 247] width 191 height 25
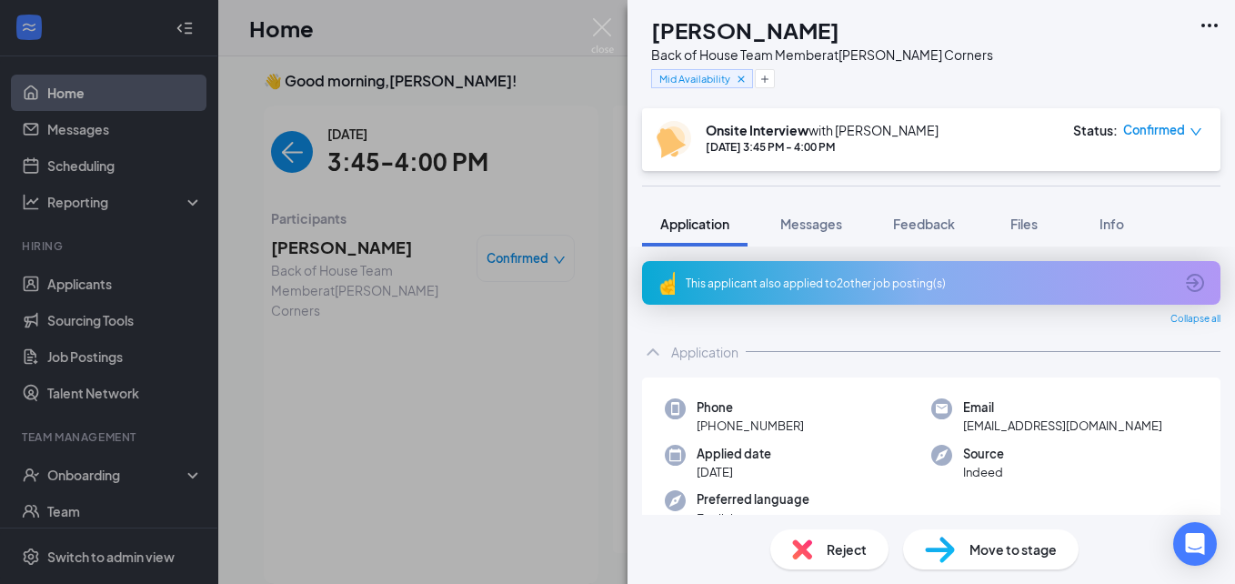
click at [832, 542] on span "Reject" at bounding box center [847, 549] width 40 height 20
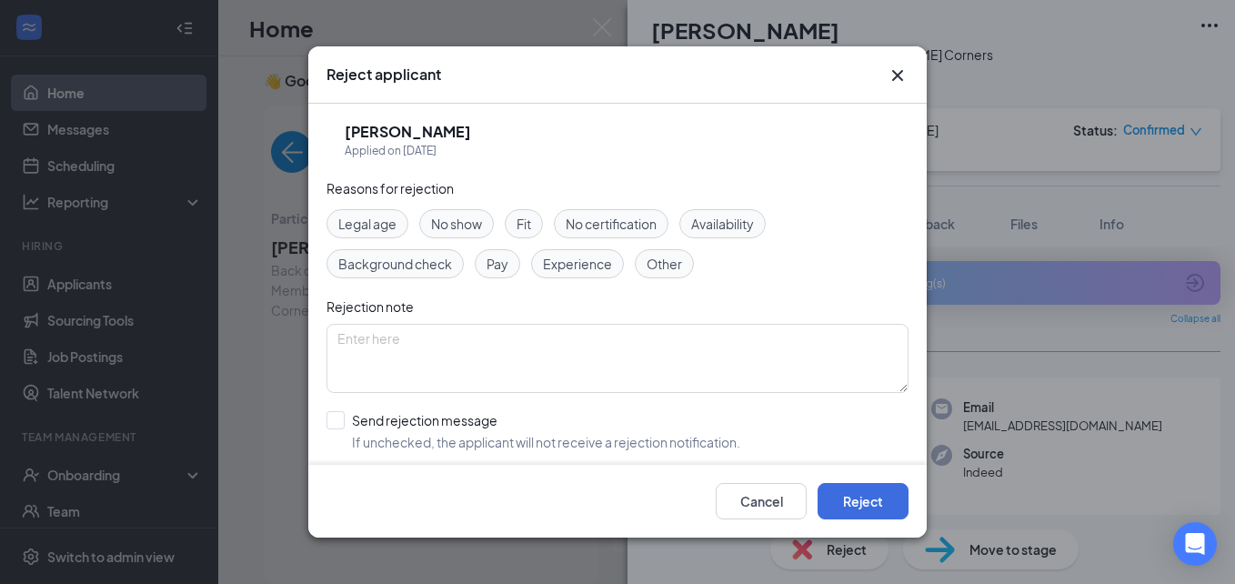
click at [457, 227] on span "No show" at bounding box center [456, 224] width 51 height 20
click at [337, 423] on input "Send rejection message If unchecked, the applicant will not receive a rejection…" at bounding box center [534, 431] width 414 height 40
checkbox input "true"
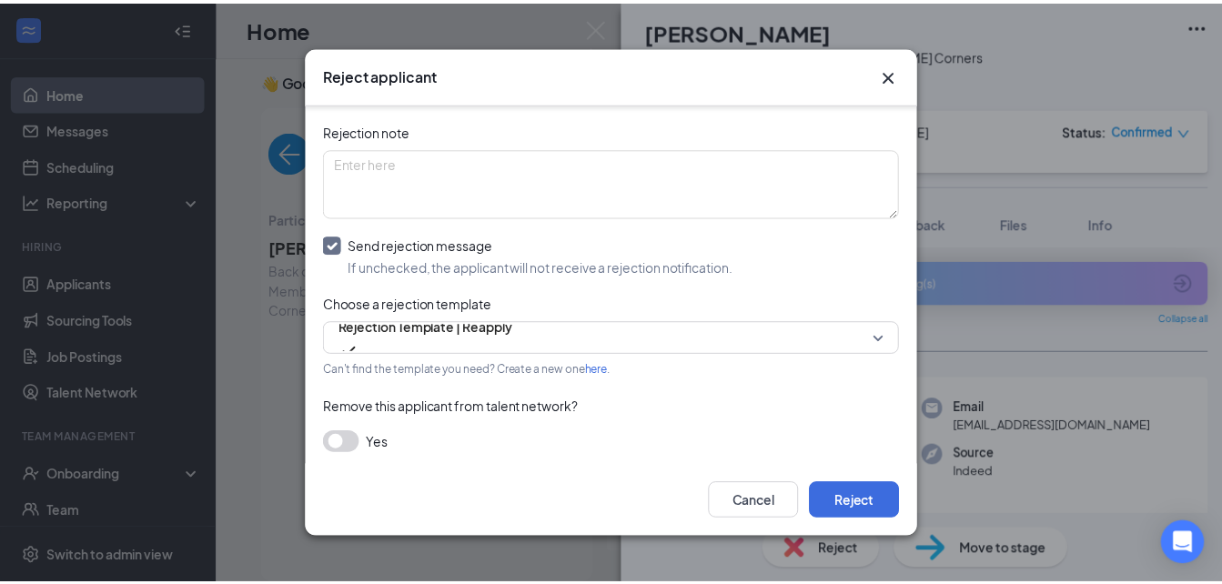
scroll to position [181, 0]
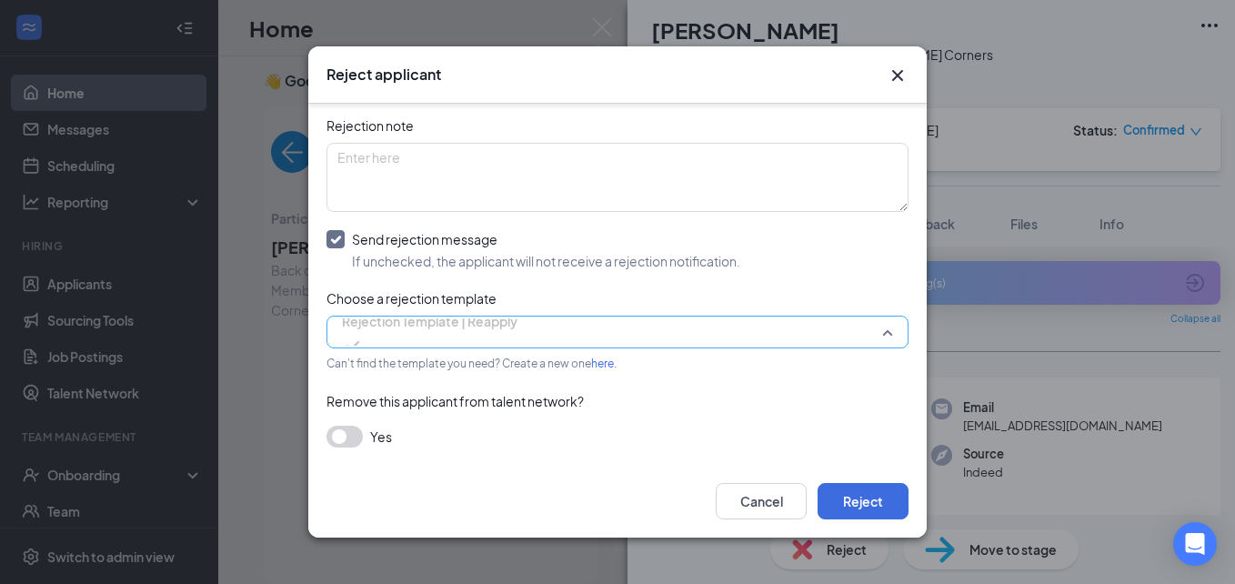
click at [518, 324] on span "Rejection Template | Reapply" at bounding box center [430, 332] width 176 height 49
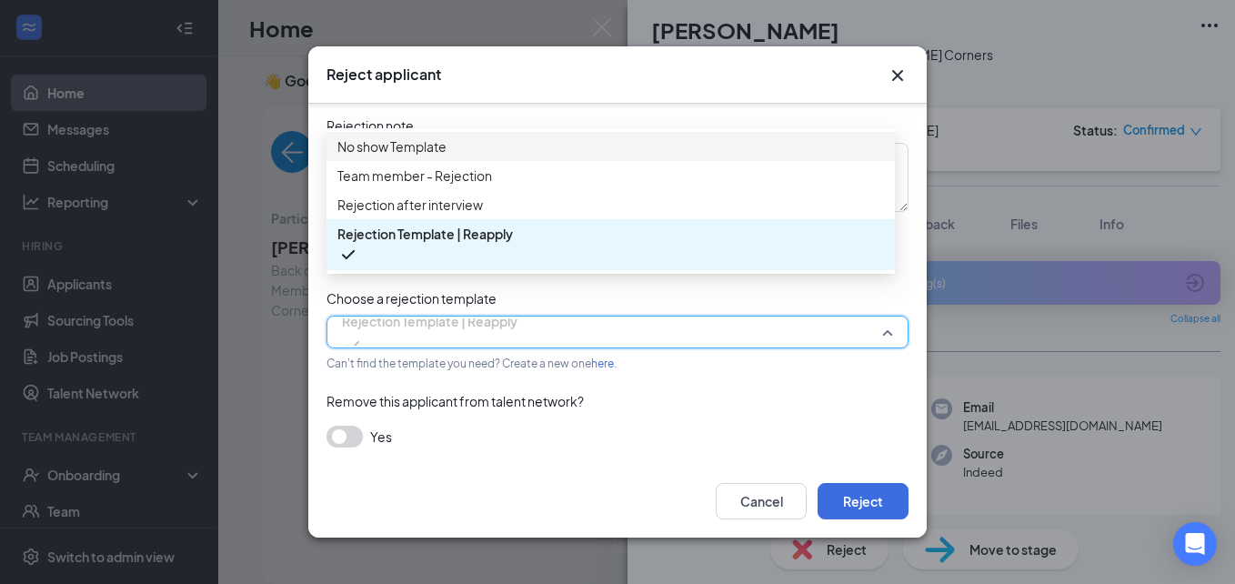
click at [532, 161] on div "No show Template" at bounding box center [611, 146] width 569 height 29
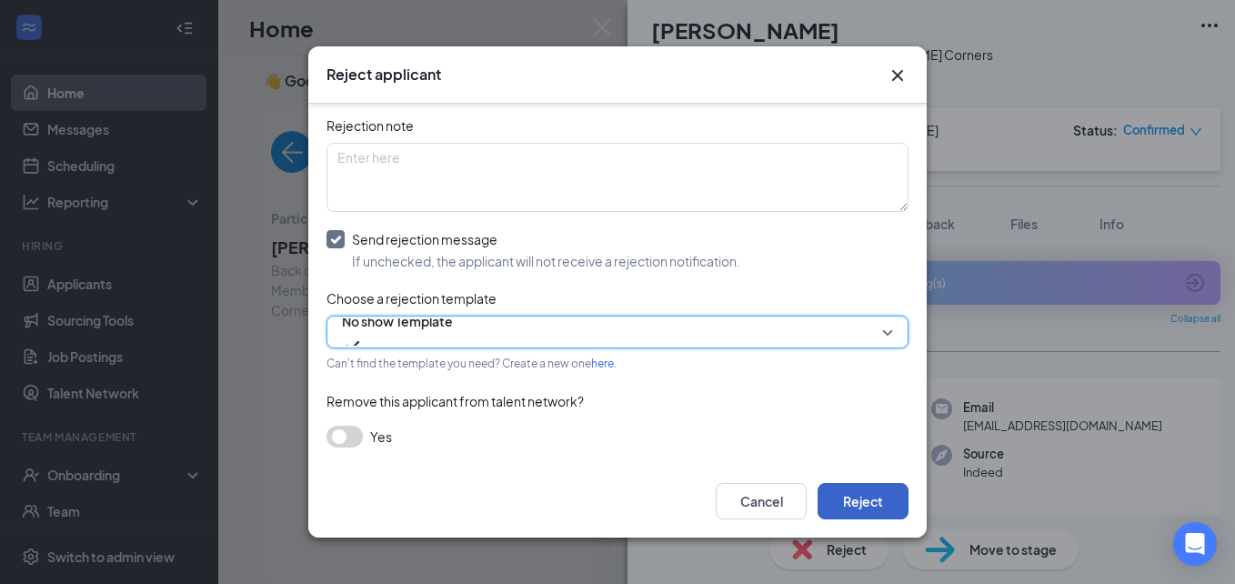
click at [867, 504] on button "Reject" at bounding box center [863, 501] width 91 height 36
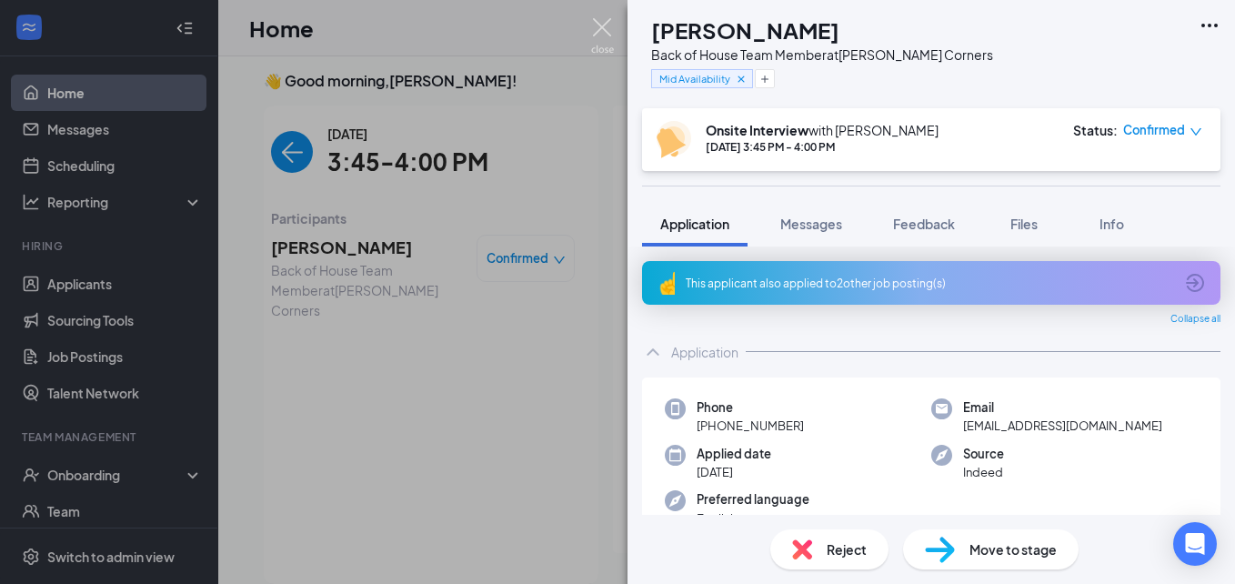
click at [598, 34] on img at bounding box center [602, 35] width 23 height 35
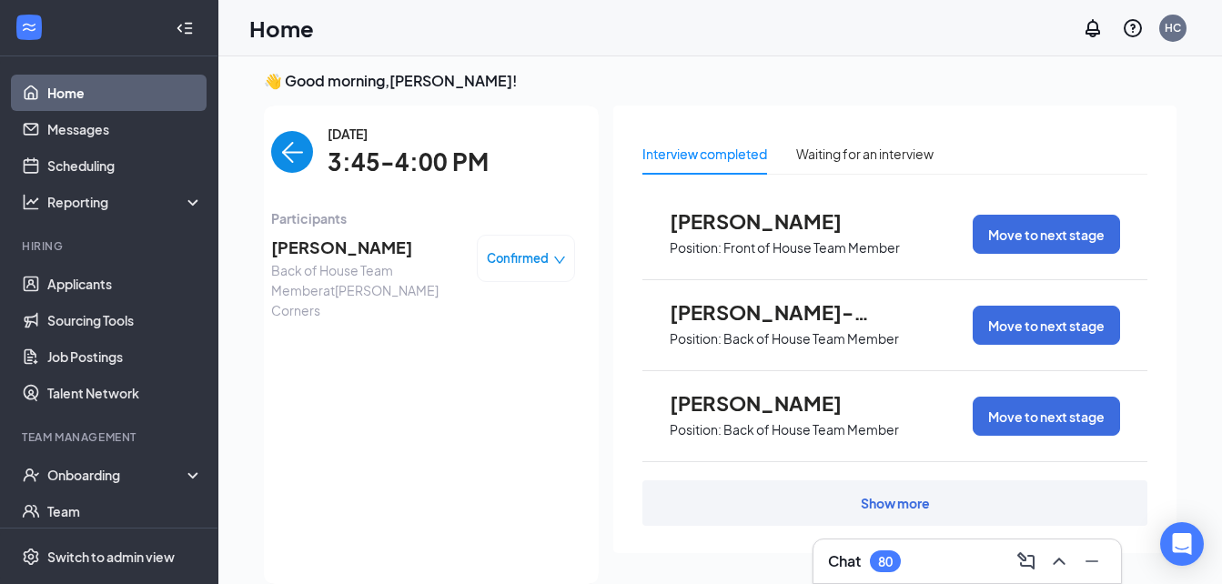
click at [287, 155] on img "back-button" at bounding box center [292, 152] width 42 height 42
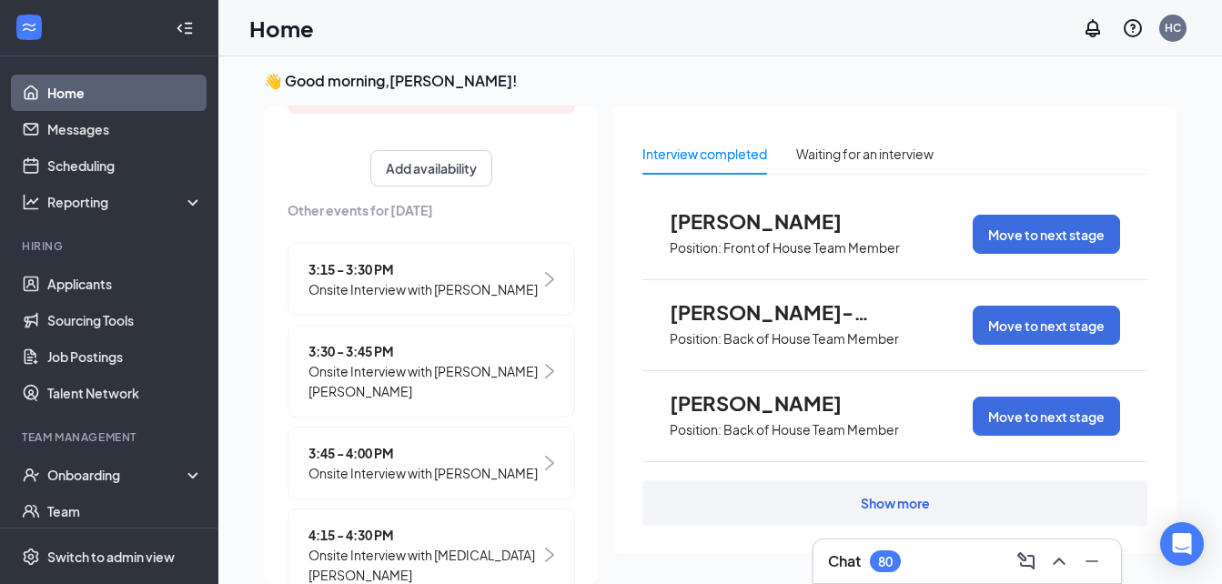
scroll to position [353, 0]
click at [350, 359] on span "3:30 - 3:45 PM" at bounding box center [424, 349] width 232 height 20
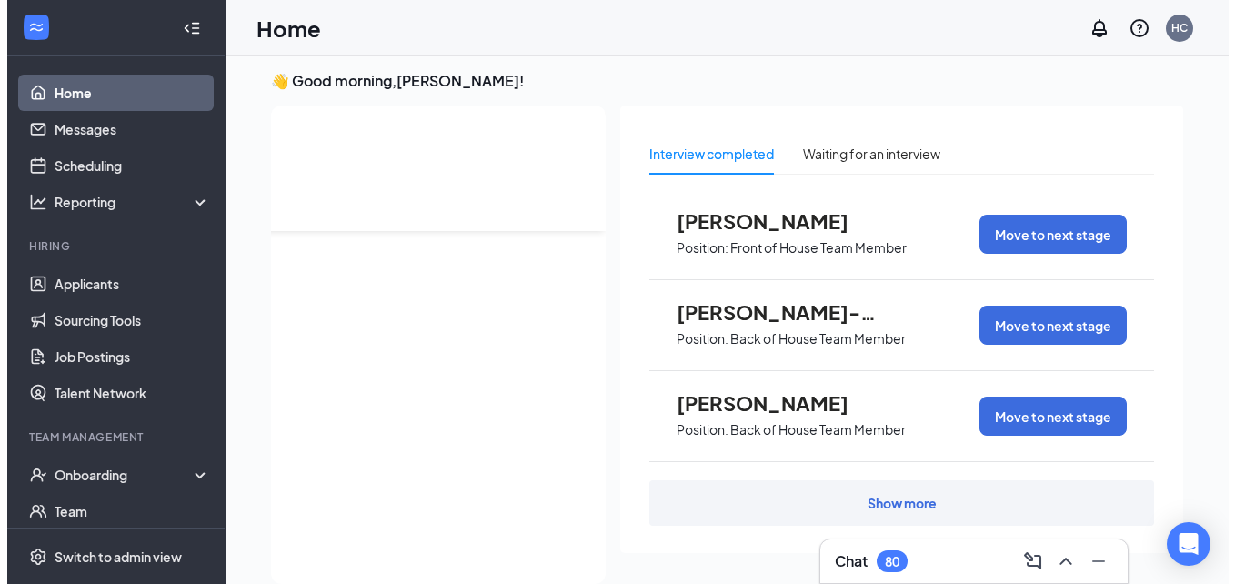
scroll to position [0, 0]
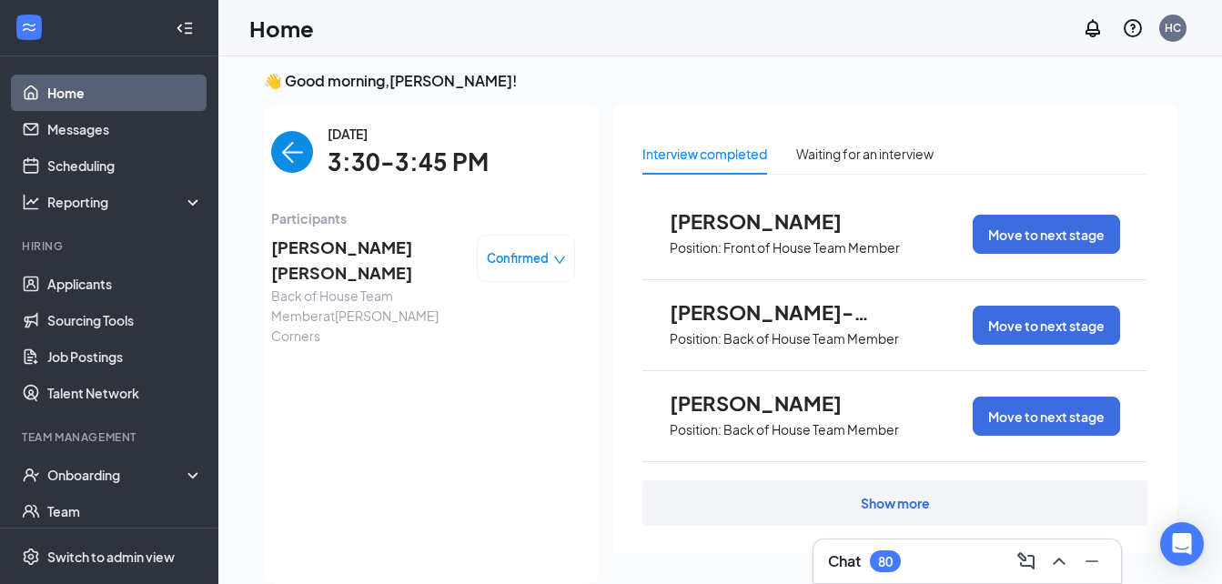
click at [304, 239] on span "[PERSON_NAME] [PERSON_NAME]" at bounding box center [366, 261] width 191 height 52
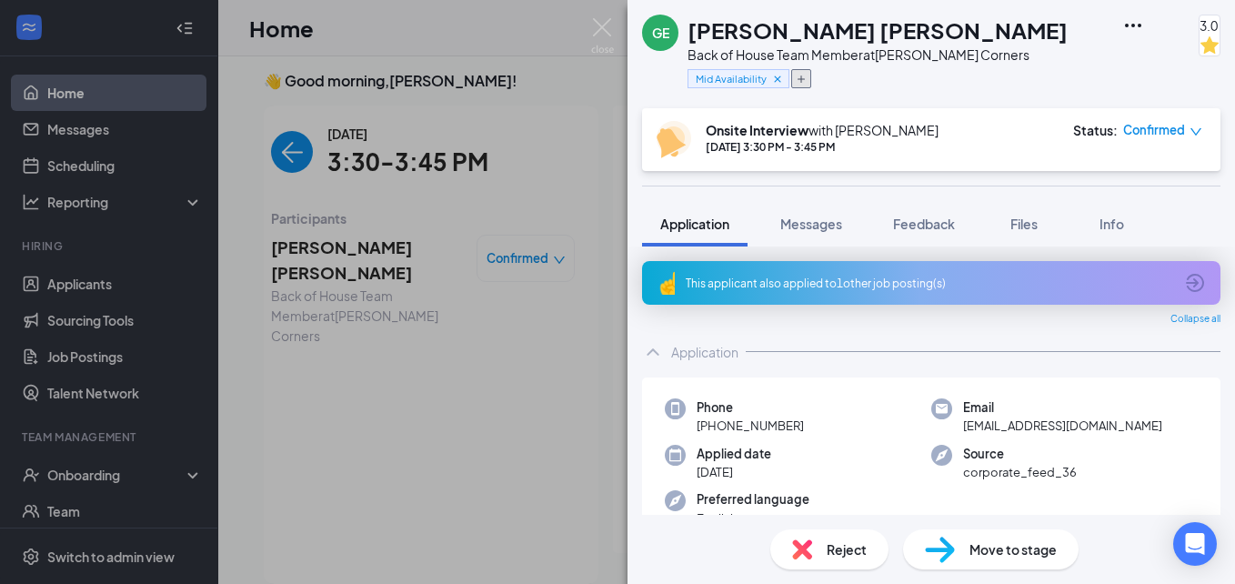
click at [809, 69] on button "button" at bounding box center [801, 78] width 20 height 19
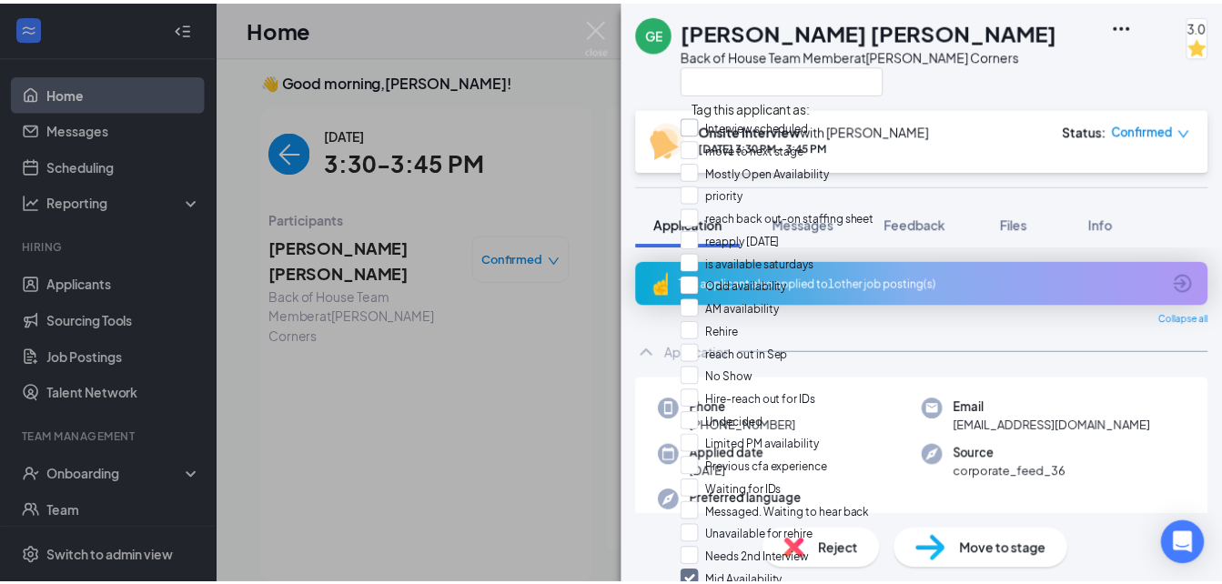
scroll to position [678, 0]
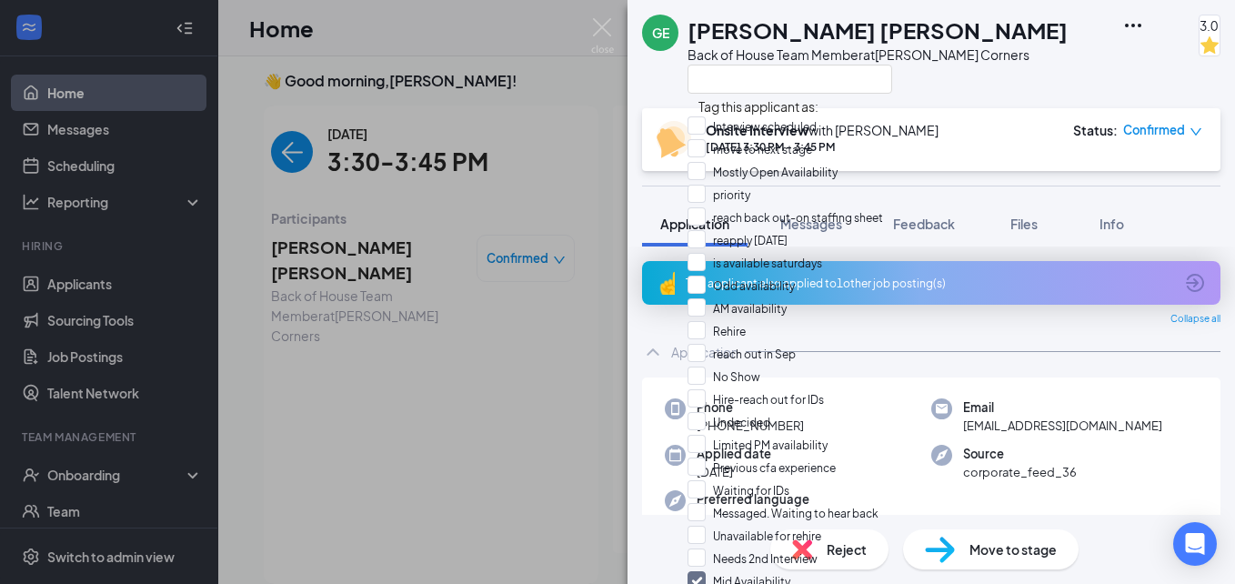
checkbox input "true"
click at [904, 35] on div "[PERSON_NAME] [PERSON_NAME]" at bounding box center [878, 30] width 380 height 31
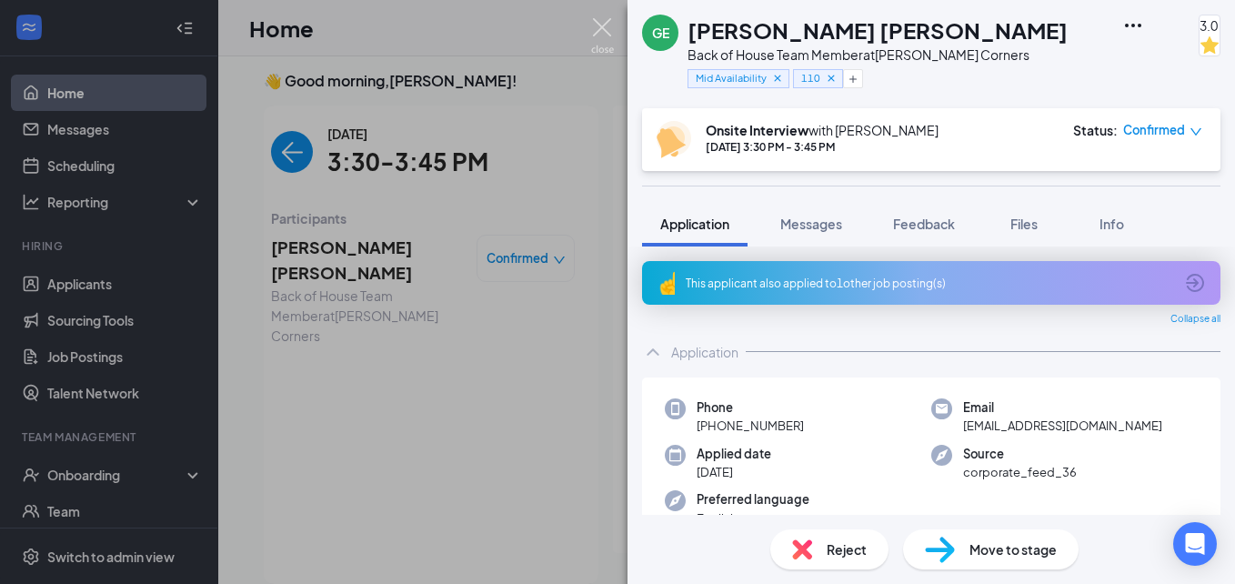
click at [603, 26] on img at bounding box center [602, 35] width 23 height 35
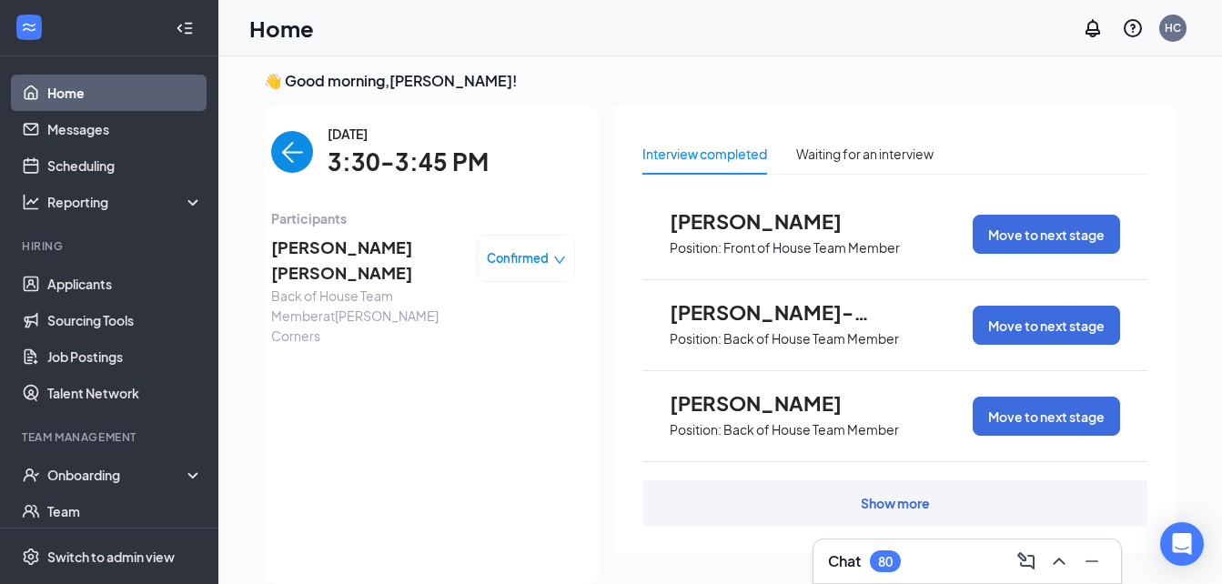
click at [281, 176] on div "[DATE] 3:30-3:45 PM" at bounding box center [423, 152] width 304 height 57
click at [282, 147] on img "back-button" at bounding box center [292, 152] width 42 height 42
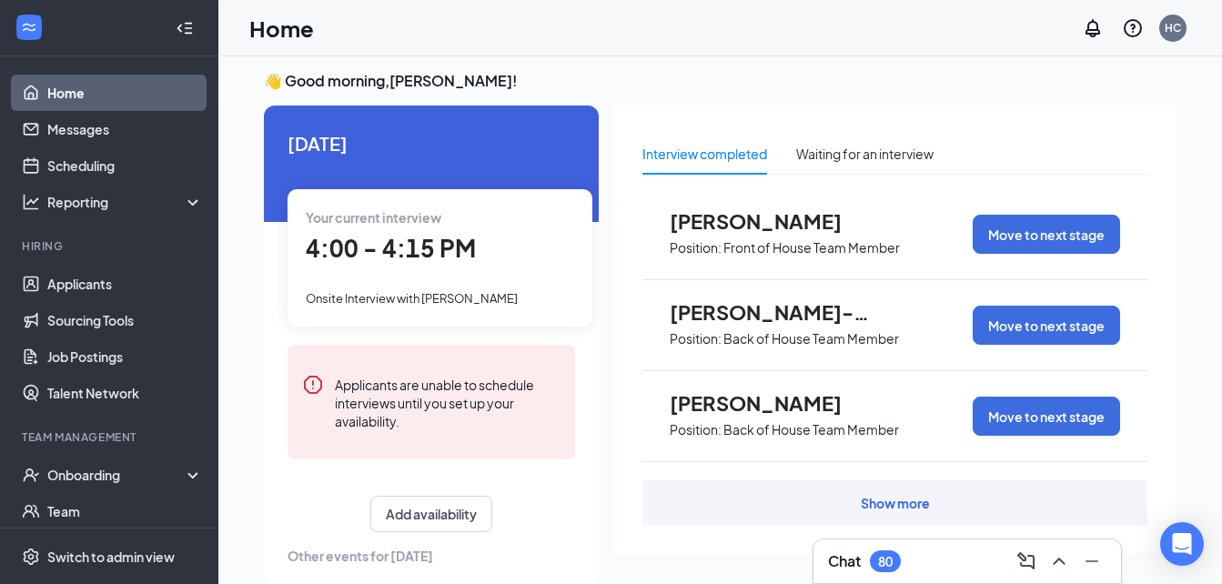
scroll to position [5, 0]
click at [344, 254] on span "4:00 - 4:15 PM" at bounding box center [391, 249] width 170 height 30
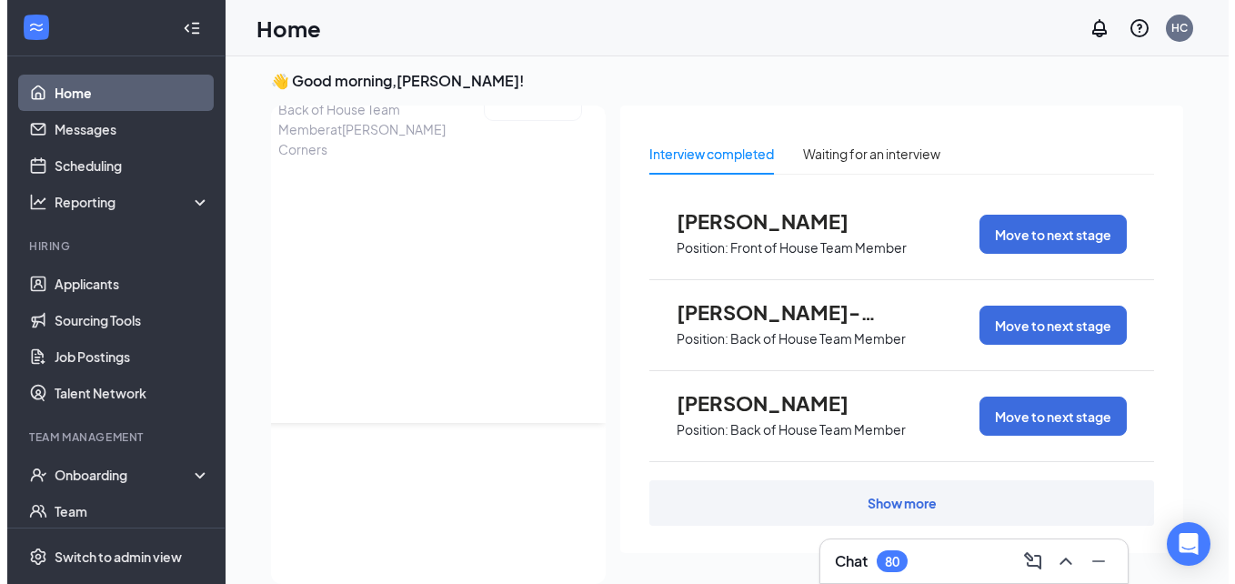
scroll to position [0, 0]
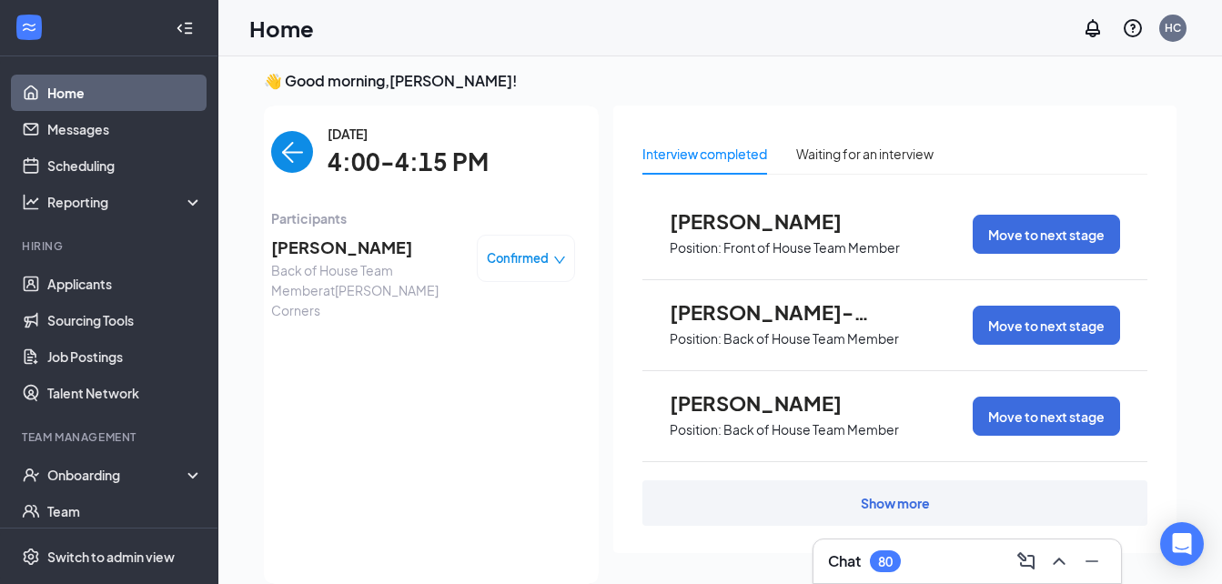
click at [301, 239] on span "[PERSON_NAME]" at bounding box center [366, 247] width 191 height 25
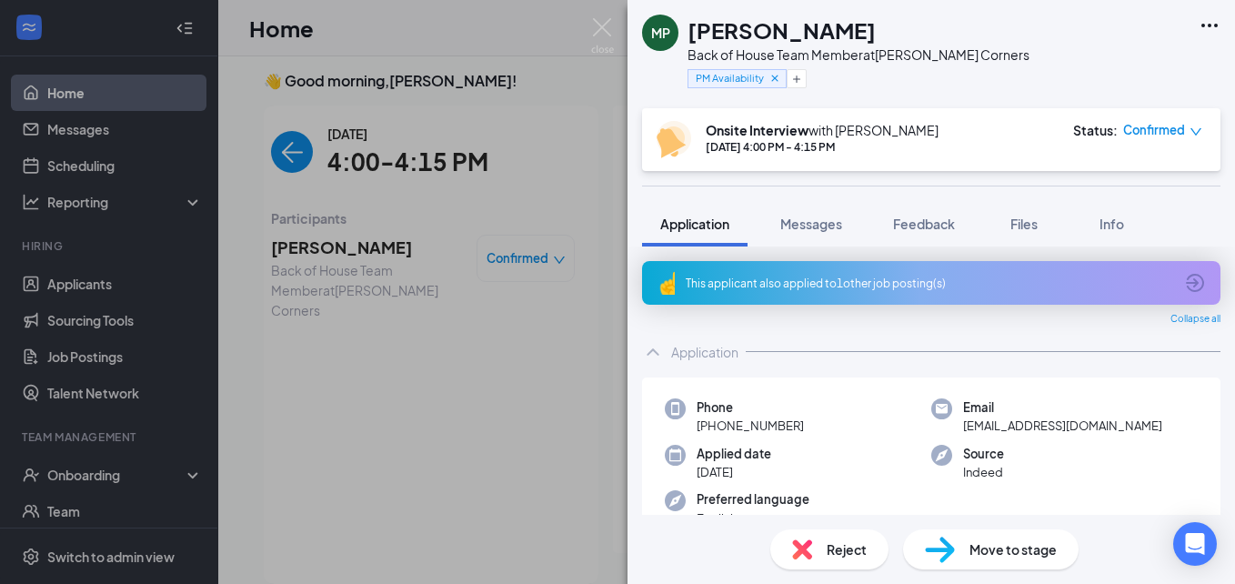
click at [819, 551] on div "Reject" at bounding box center [830, 549] width 118 height 40
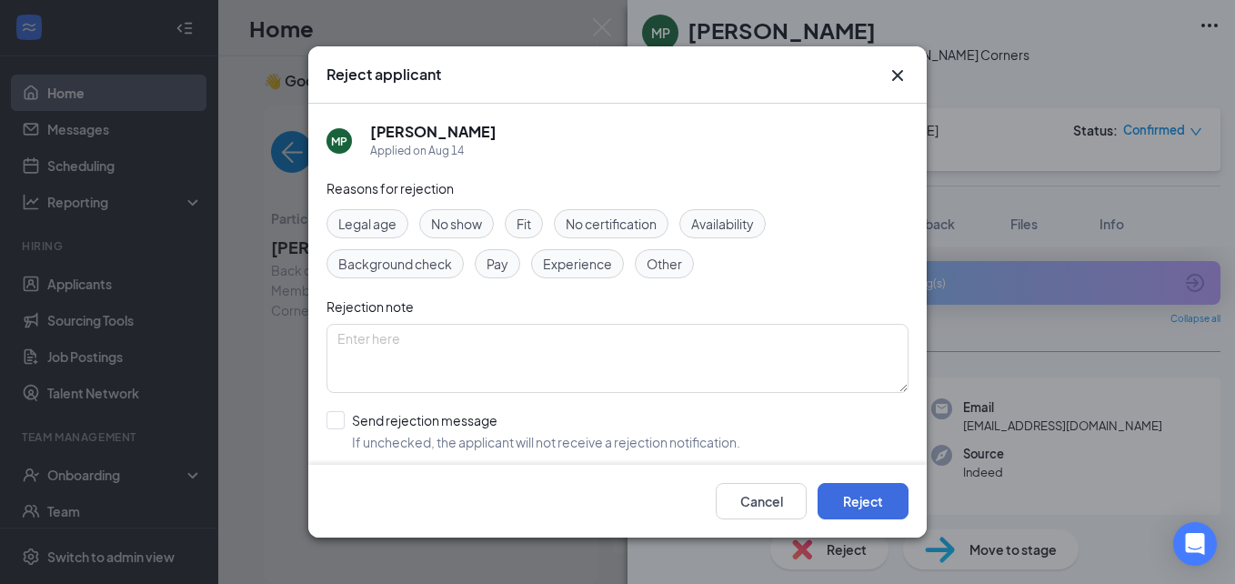
click at [464, 227] on span "No show" at bounding box center [456, 224] width 51 height 20
click at [333, 415] on input "Send rejection message If unchecked, the applicant will not receive a rejection…" at bounding box center [534, 431] width 414 height 40
checkbox input "true"
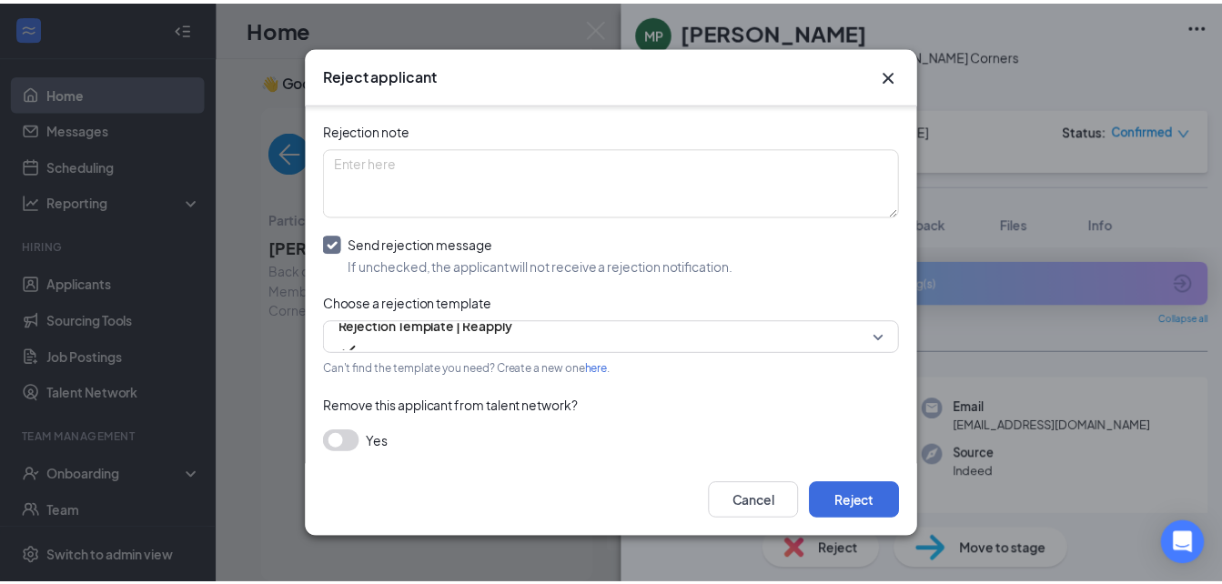
scroll to position [182, 0]
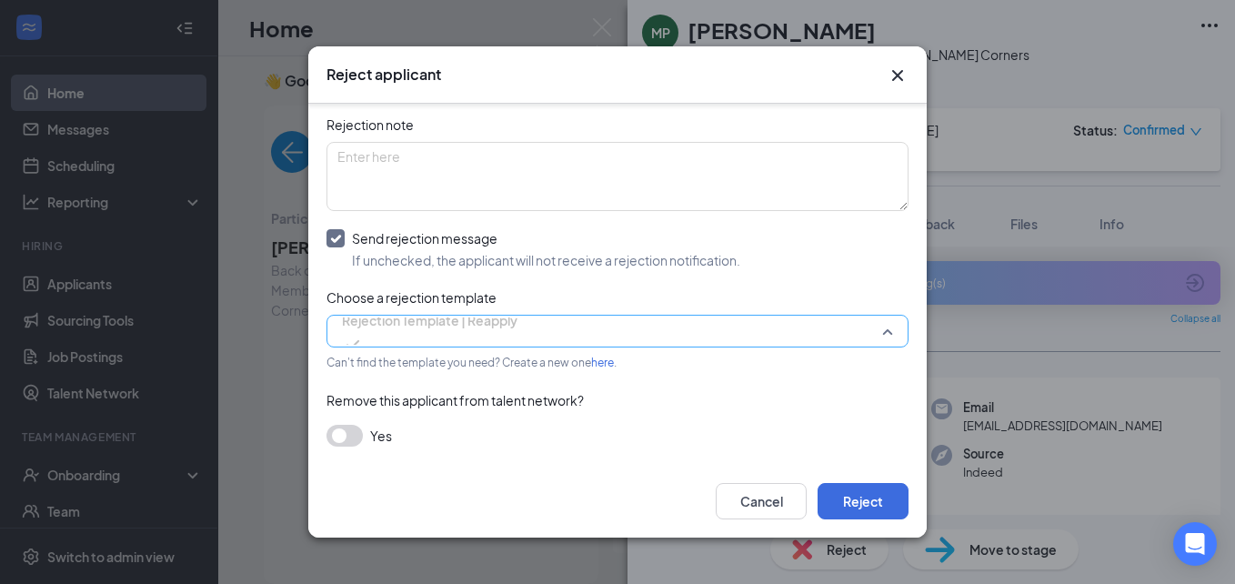
click at [518, 318] on span "Rejection Template | Reapply" at bounding box center [430, 331] width 176 height 49
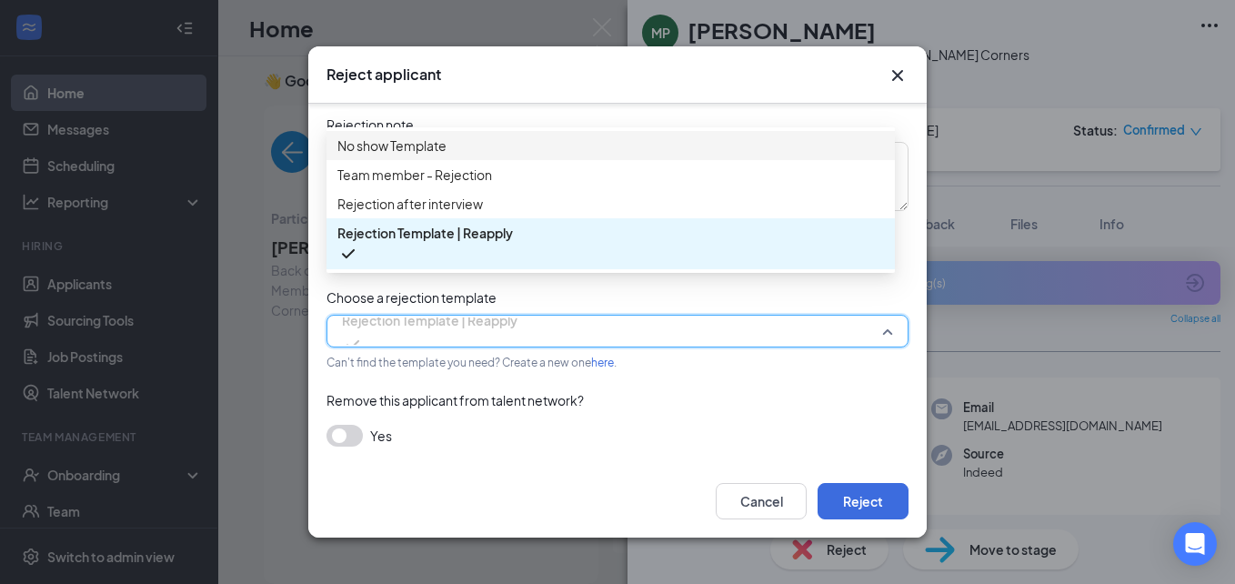
click at [510, 155] on span "No show Template" at bounding box center [611, 146] width 547 height 20
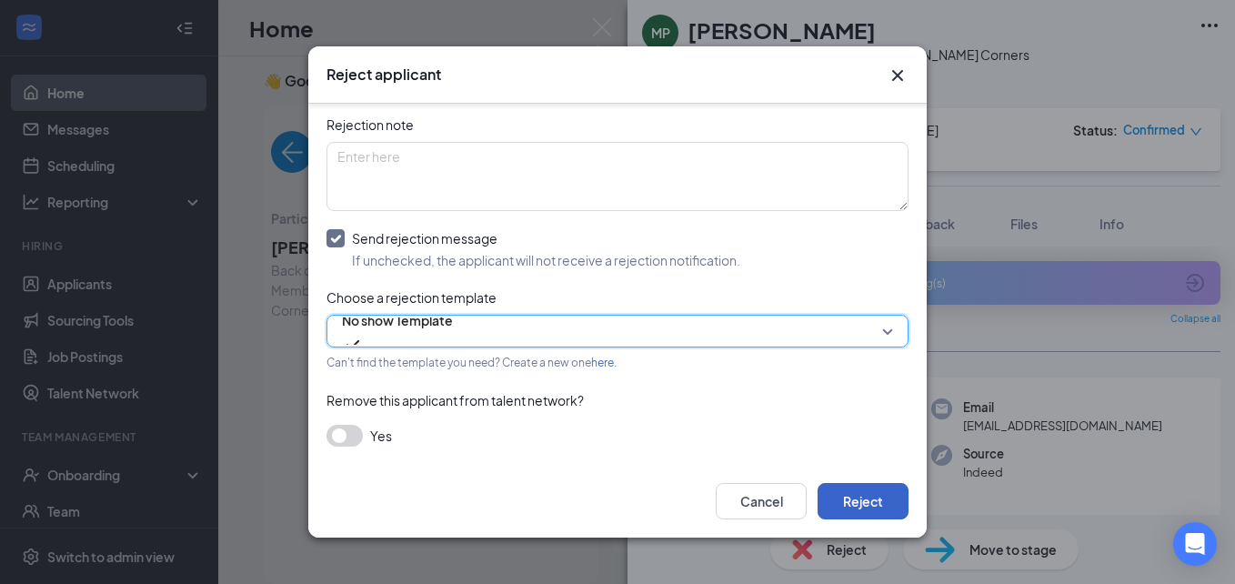
click at [862, 509] on button "Reject" at bounding box center [863, 501] width 91 height 36
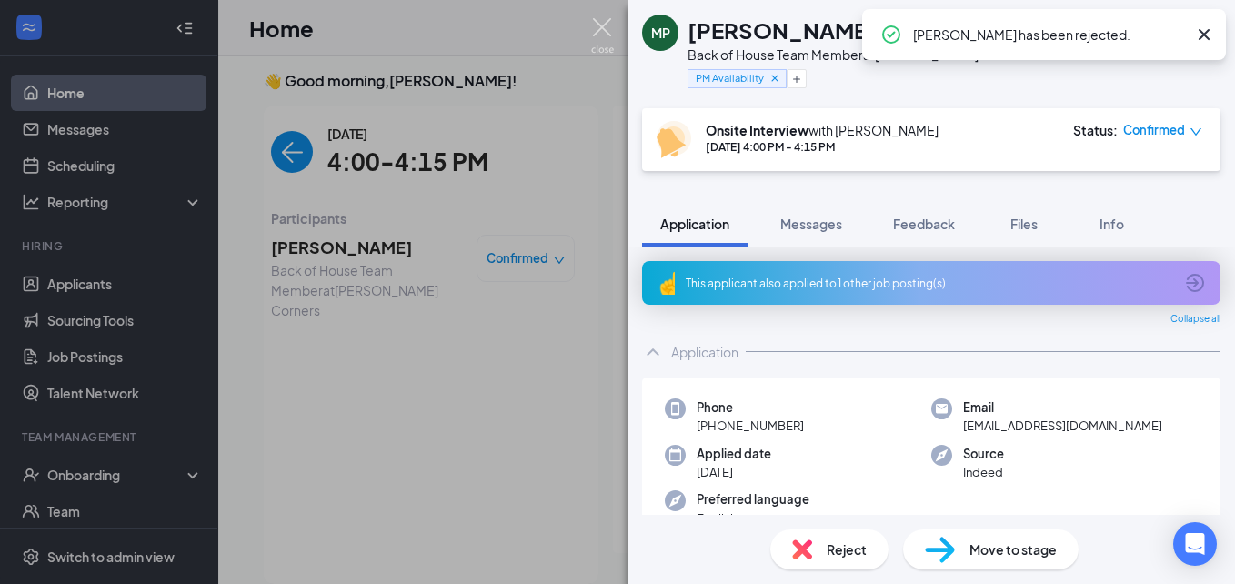
click at [606, 33] on img at bounding box center [602, 35] width 23 height 35
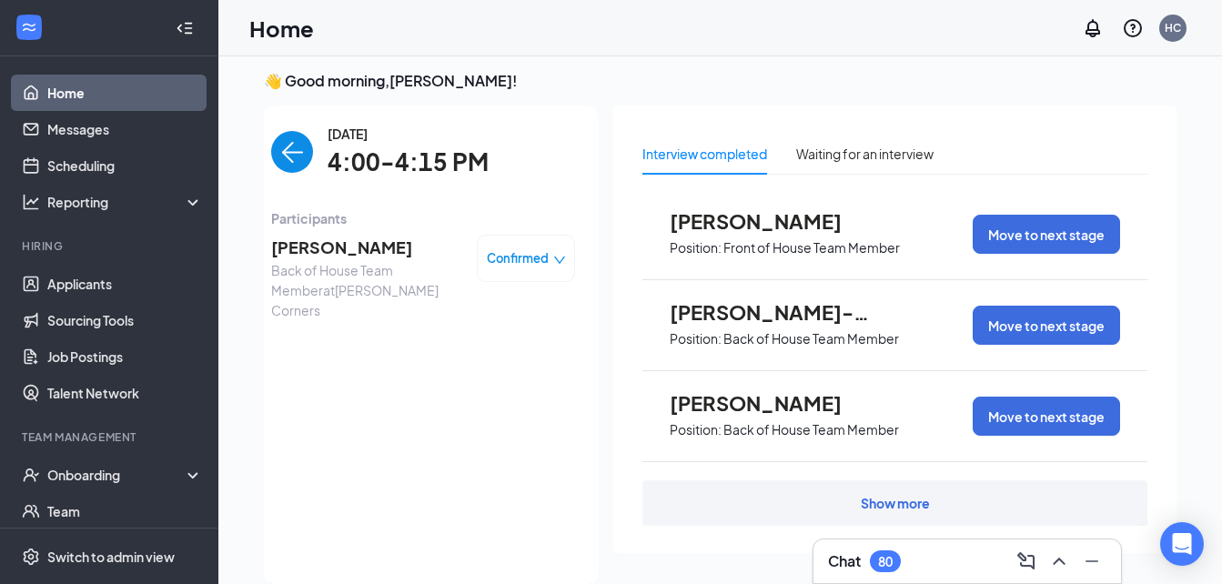
click at [272, 153] on img "back-button" at bounding box center [292, 152] width 42 height 42
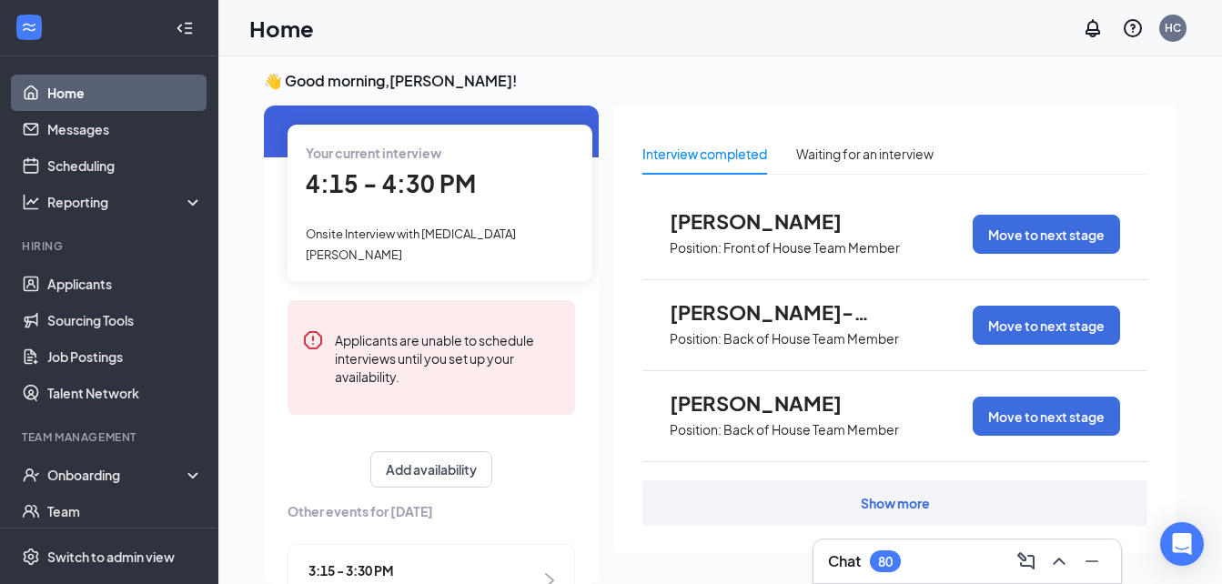
scroll to position [69, 0]
click at [340, 182] on span "4:15 - 4:30 PM" at bounding box center [391, 184] width 170 height 30
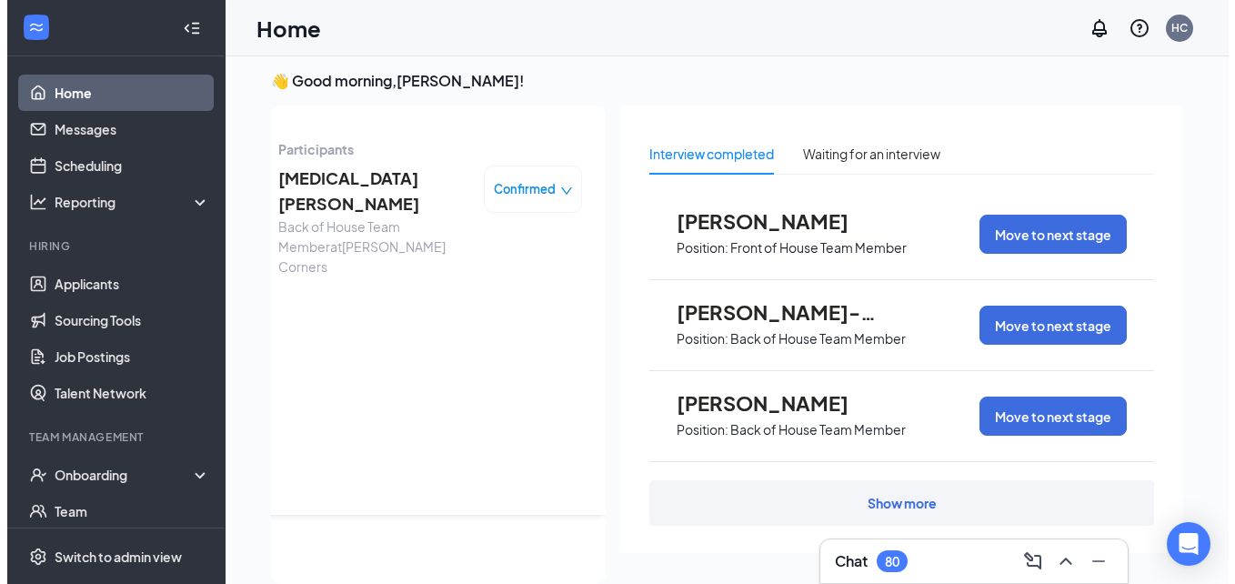
scroll to position [0, 0]
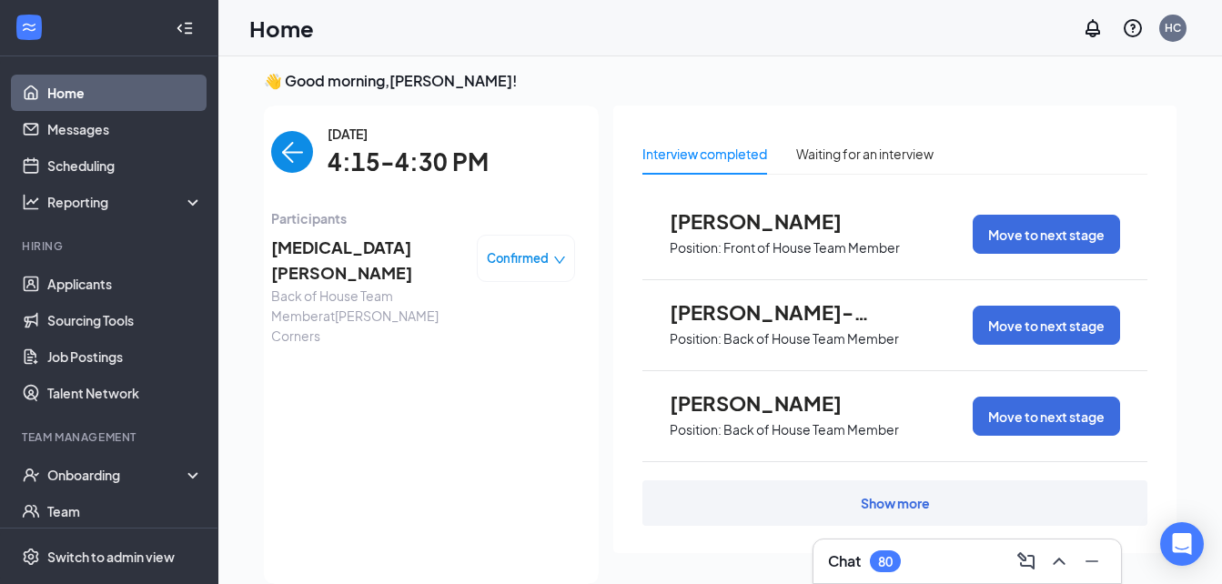
click at [318, 247] on span "[MEDICAL_DATA][PERSON_NAME]" at bounding box center [366, 261] width 191 height 52
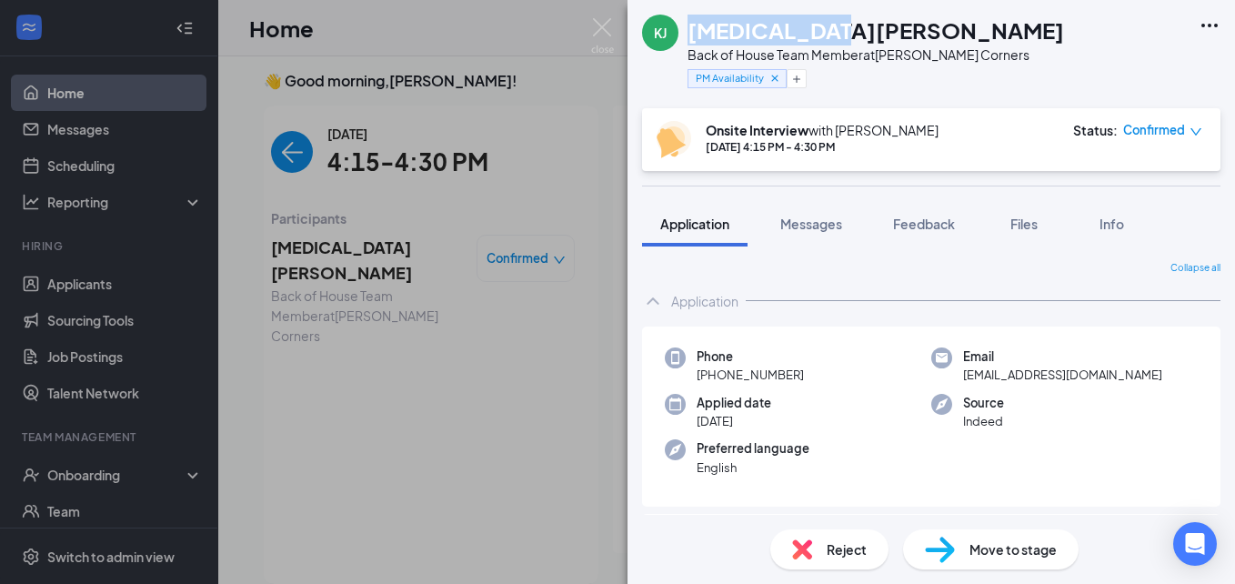
drag, startPoint x: 830, startPoint y: 30, endPoint x: 687, endPoint y: 29, distance: 142.8
click at [687, 29] on div "[PERSON_NAME] [MEDICAL_DATA][PERSON_NAME] Back of House Team Member at [PERSON_…" at bounding box center [853, 54] width 422 height 79
copy h1 "[MEDICAL_DATA][PERSON_NAME]"
click at [833, 34] on div "[MEDICAL_DATA][PERSON_NAME]" at bounding box center [876, 30] width 377 height 31
drag, startPoint x: 825, startPoint y: 28, endPoint x: 682, endPoint y: 28, distance: 142.8
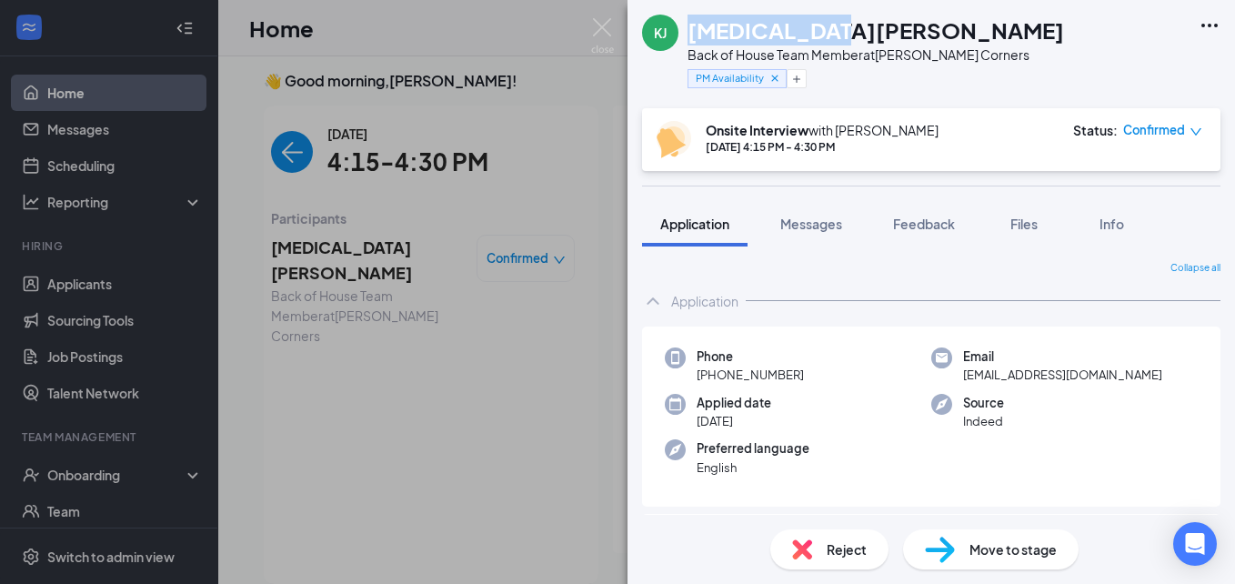
click at [682, 28] on div "[PERSON_NAME] [MEDICAL_DATA][PERSON_NAME] Back of House Team Member at [PERSON_…" at bounding box center [853, 54] width 422 height 79
copy div "[MEDICAL_DATA][PERSON_NAME]"
drag, startPoint x: 816, startPoint y: 377, endPoint x: 712, endPoint y: 377, distance: 103.7
click at [712, 377] on div "Phone [PHONE_NUMBER]" at bounding box center [798, 366] width 267 height 37
copy span "[PHONE_NUMBER]"
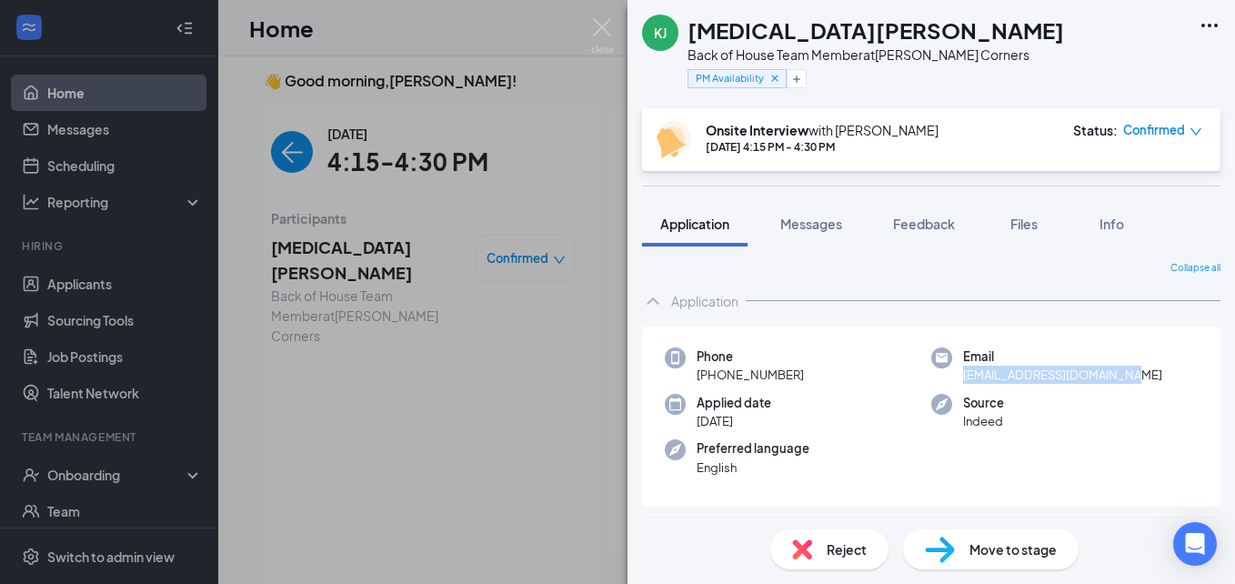
drag, startPoint x: 1136, startPoint y: 368, endPoint x: 951, endPoint y: 386, distance: 186.4
click at [951, 386] on div "Phone [PHONE_NUMBER] Email [EMAIL_ADDRESS][DOMAIN_NAME] Applied date [DATE] Sou…" at bounding box center [931, 417] width 579 height 181
copy span "[EMAIL_ADDRESS][DOMAIN_NAME]"
click at [824, 556] on div "Reject" at bounding box center [830, 549] width 118 height 40
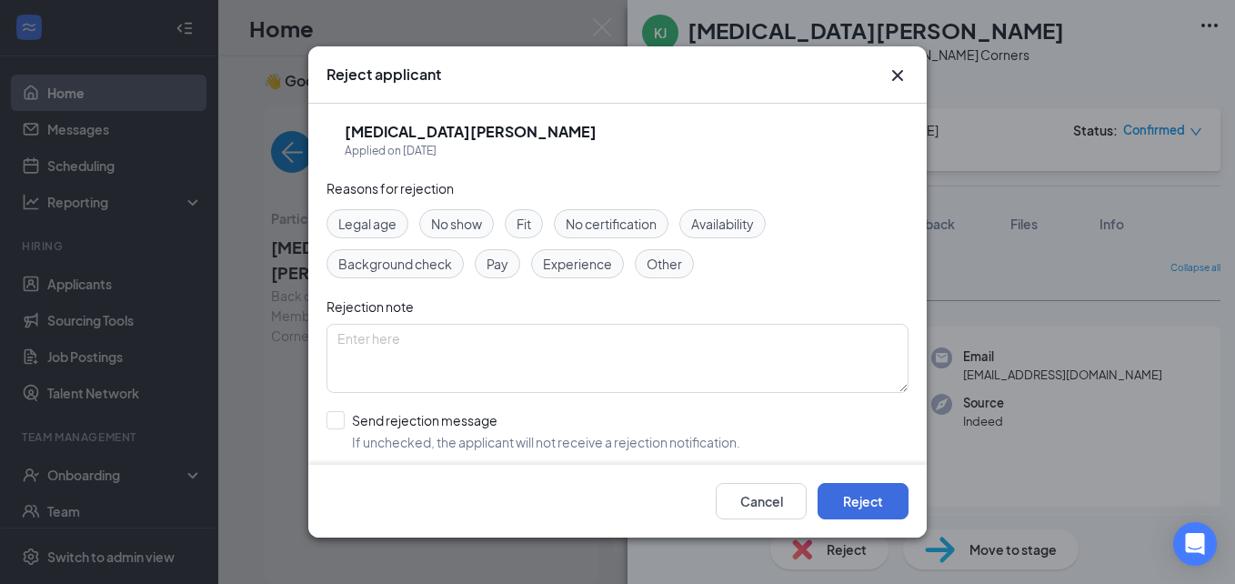
click at [461, 216] on span "No show" at bounding box center [456, 224] width 51 height 20
click at [337, 419] on input "Send rejection message If unchecked, the applicant will not receive a rejection…" at bounding box center [534, 431] width 414 height 40
checkbox input "true"
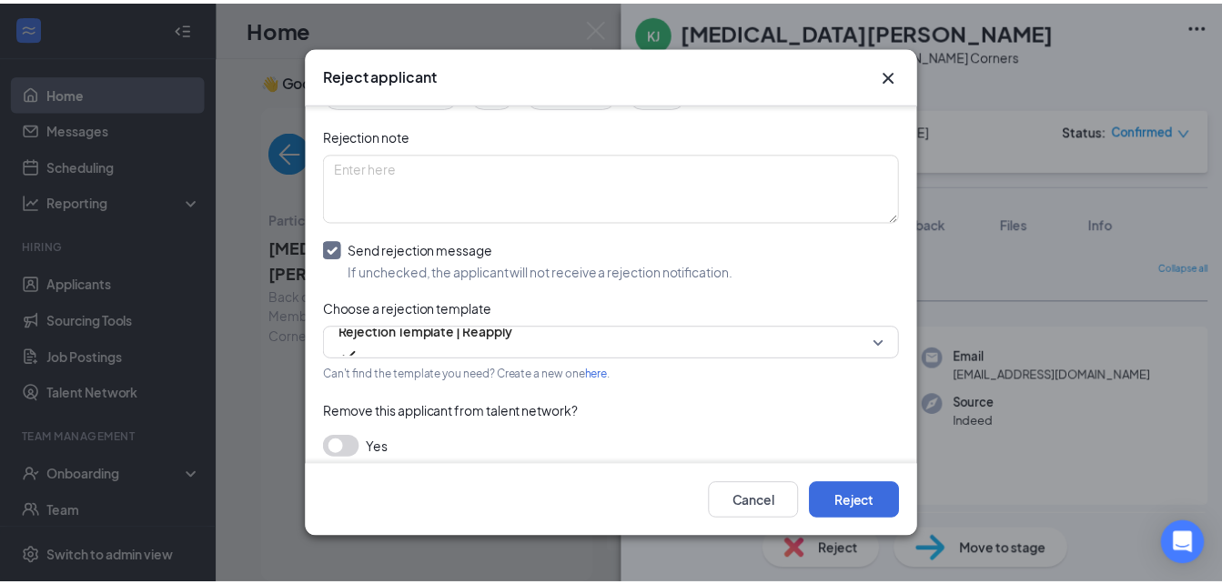
scroll to position [173, 0]
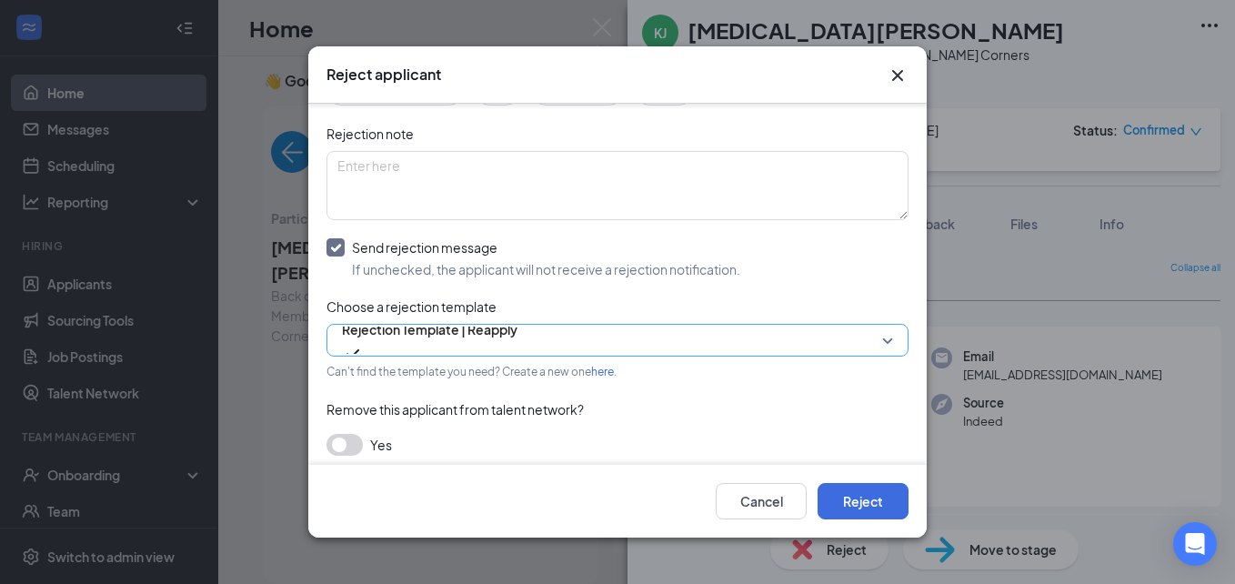
click at [468, 343] on span "Rejection Template | Reapply" at bounding box center [430, 329] width 176 height 27
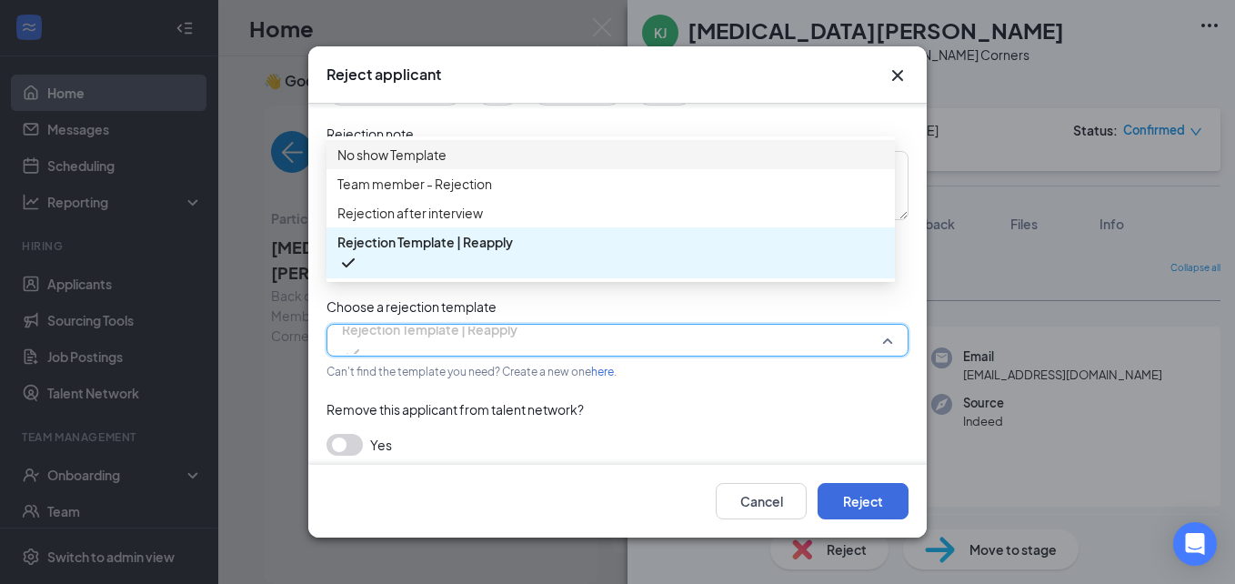
click at [382, 165] on span "No show Template" at bounding box center [392, 155] width 109 height 20
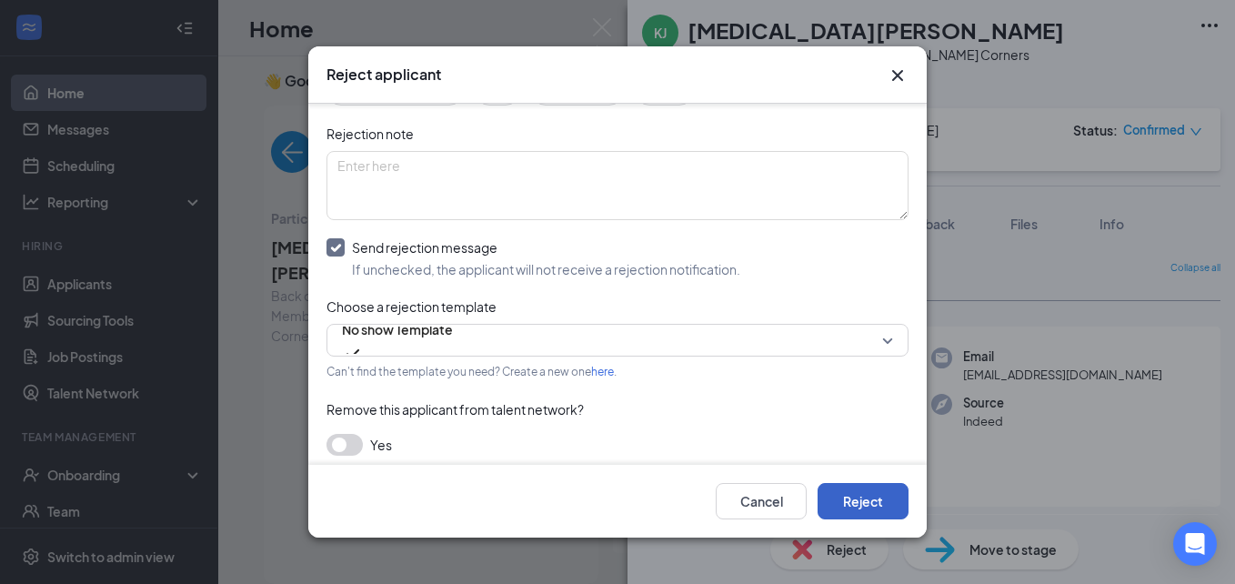
click at [891, 494] on button "Reject" at bounding box center [863, 501] width 91 height 36
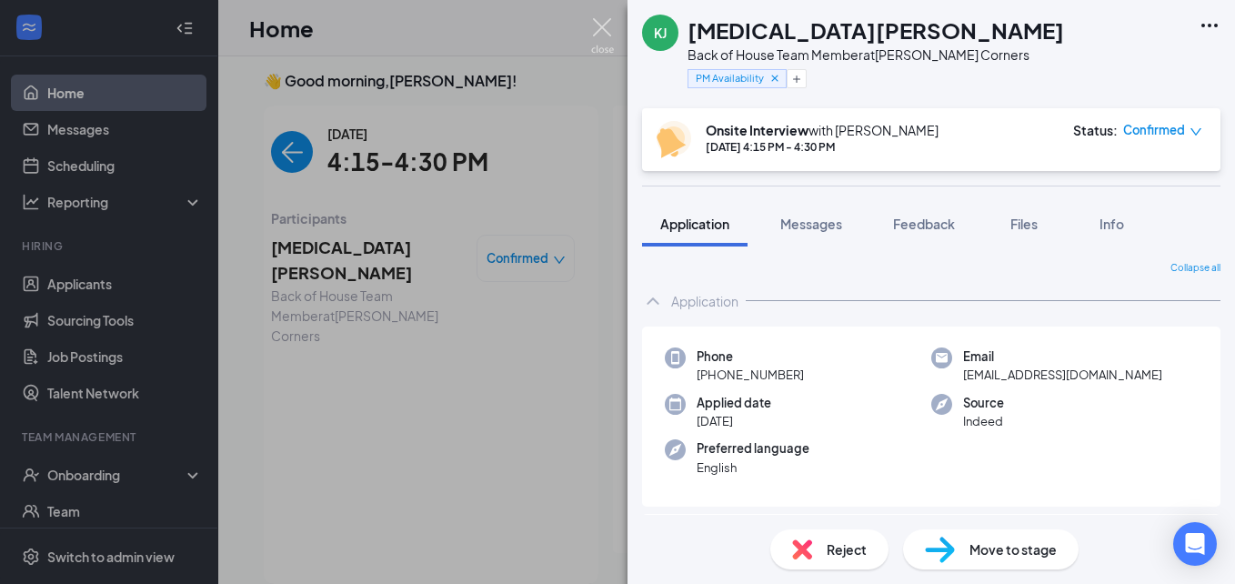
click at [602, 30] on img at bounding box center [602, 35] width 23 height 35
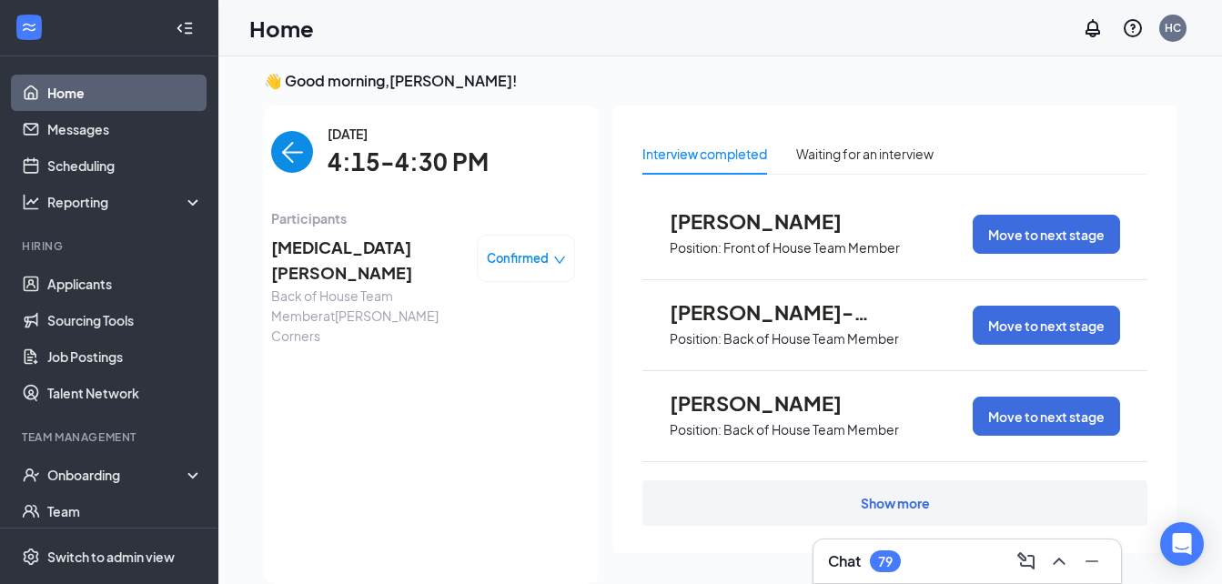
click at [271, 154] on img "back-button" at bounding box center [292, 152] width 42 height 42
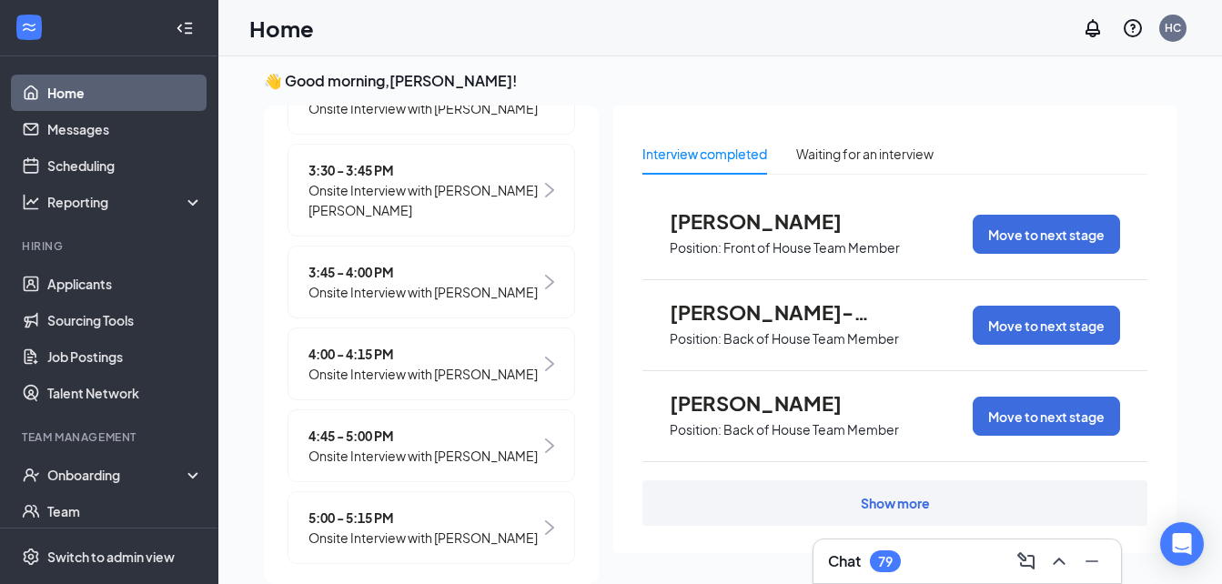
scroll to position [554, 0]
click at [338, 438] on span "4:45 - 5:00 PM" at bounding box center [422, 434] width 229 height 20
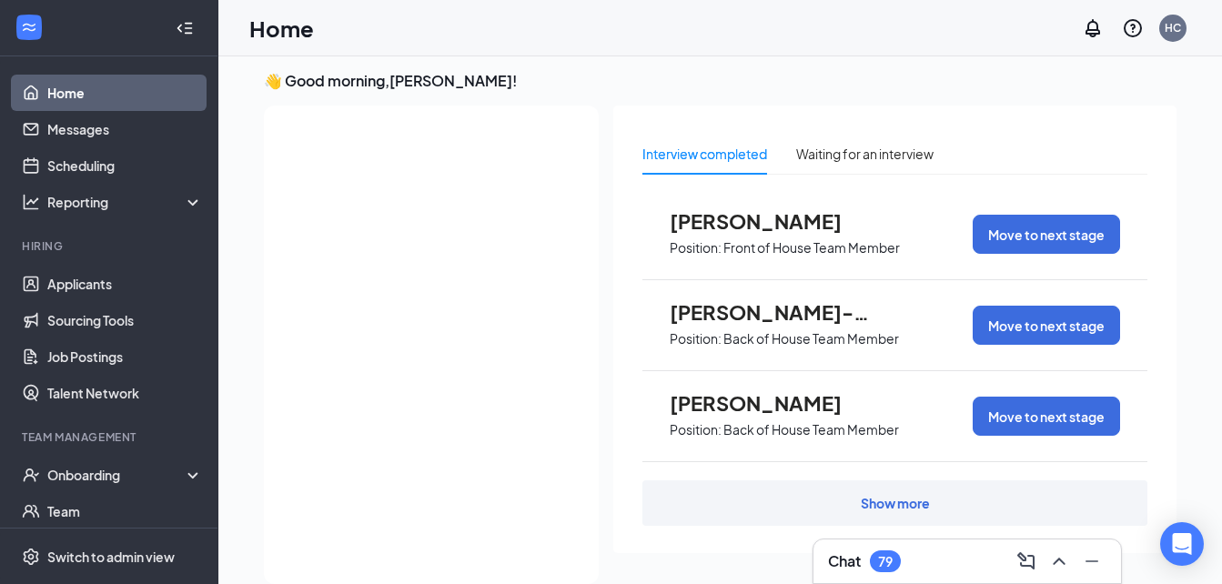
scroll to position [0, 0]
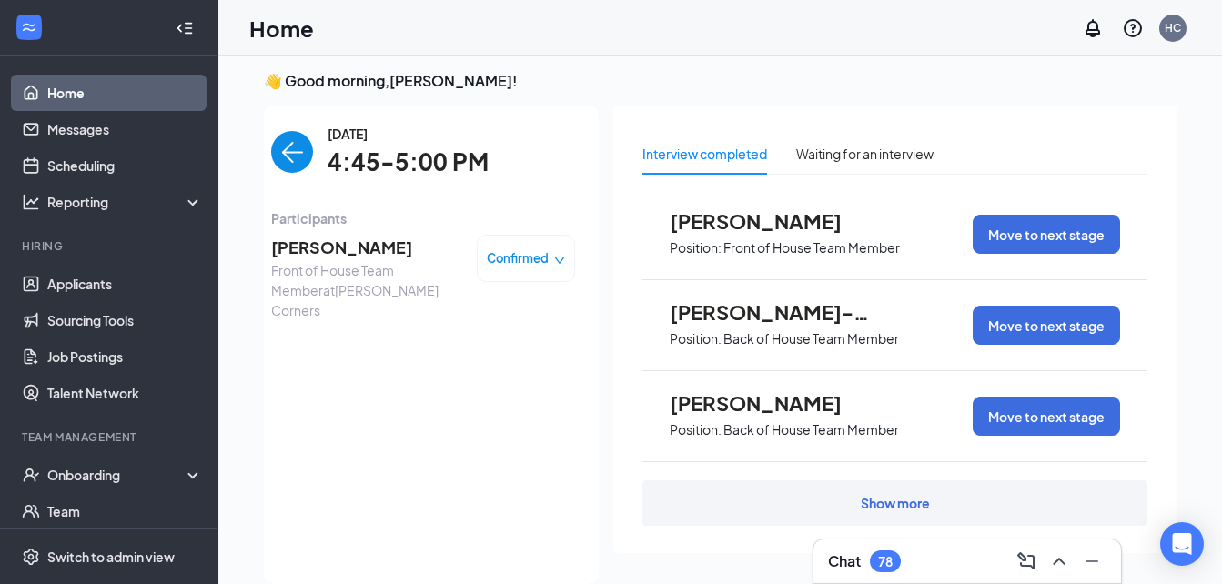
click at [383, 247] on span "[PERSON_NAME]" at bounding box center [366, 247] width 191 height 25
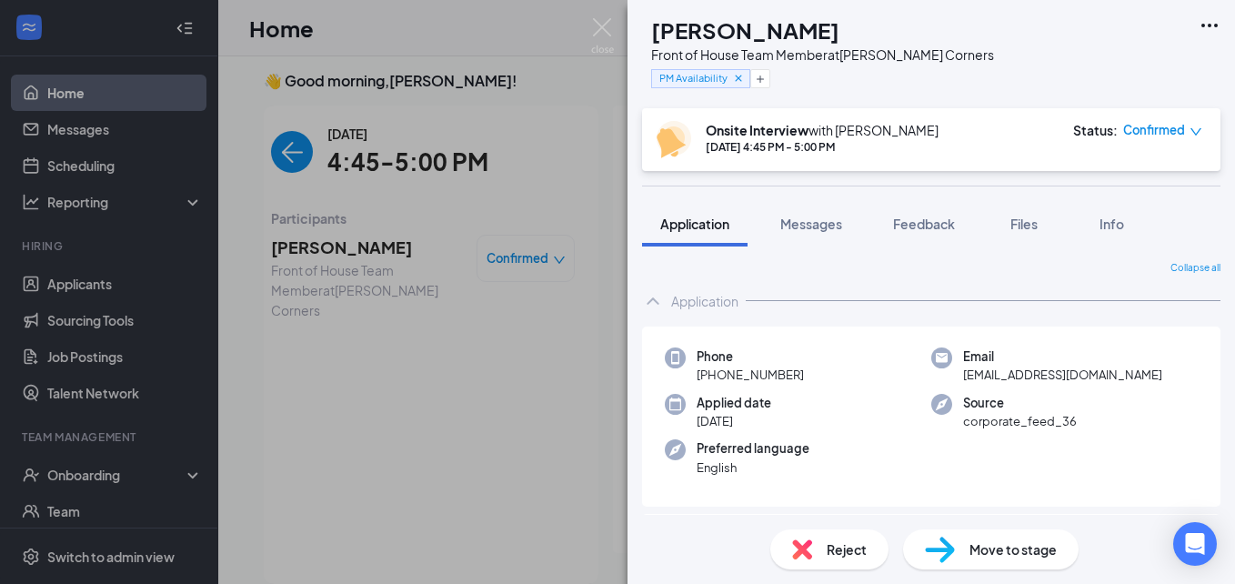
drag, startPoint x: 927, startPoint y: 20, endPoint x: 905, endPoint y: 21, distance: 21.9
click at [913, 21] on div "[PERSON_NAME]" at bounding box center [822, 30] width 343 height 31
drag, startPoint x: 905, startPoint y: 21, endPoint x: 894, endPoint y: 22, distance: 11.0
click at [840, 22] on h1 "[PERSON_NAME]" at bounding box center [745, 30] width 188 height 31
drag, startPoint x: 894, startPoint y: 22, endPoint x: 1019, endPoint y: 5, distance: 125.7
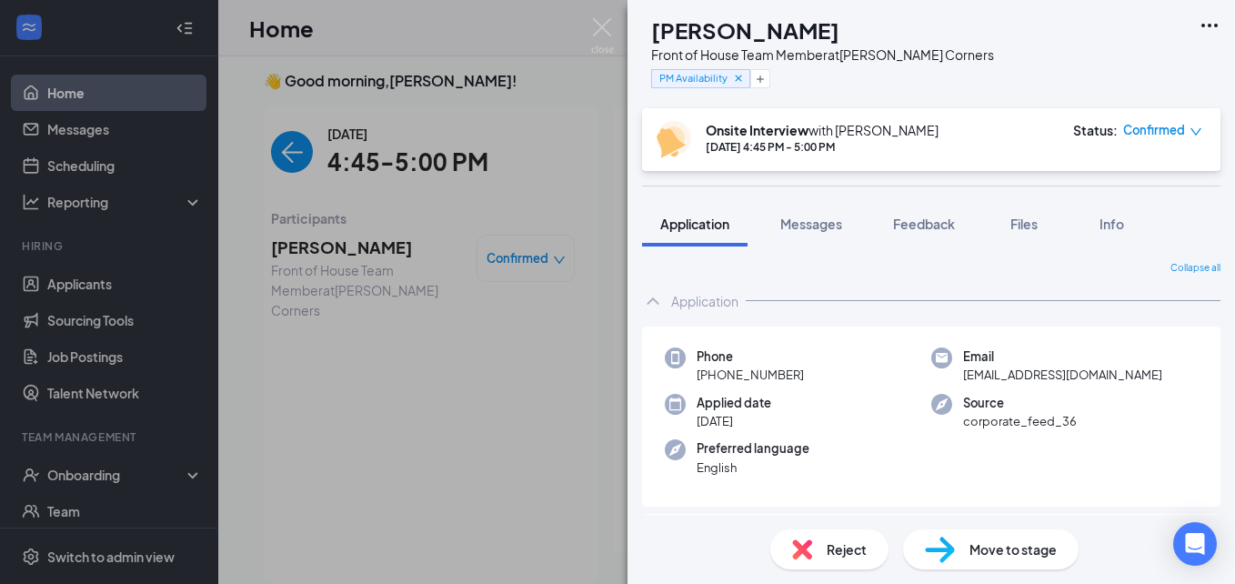
click at [1019, 5] on div "DH [PERSON_NAME] Front of House Team Member at [PERSON_NAME][GEOGRAPHIC_DATA] P…" at bounding box center [932, 54] width 608 height 108
drag, startPoint x: 918, startPoint y: 21, endPoint x: 661, endPoint y: 30, distance: 256.7
click at [661, 30] on div "DH [PERSON_NAME] Front of House Team Member at [PERSON_NAME][GEOGRAPHIC_DATA] P…" at bounding box center [818, 54] width 352 height 79
drag, startPoint x: 661, startPoint y: 30, endPoint x: 892, endPoint y: 103, distance: 241.4
click at [892, 103] on div "DH [PERSON_NAME] Front of House Team Member at [PERSON_NAME][GEOGRAPHIC_DATA] P…" at bounding box center [932, 54] width 608 height 108
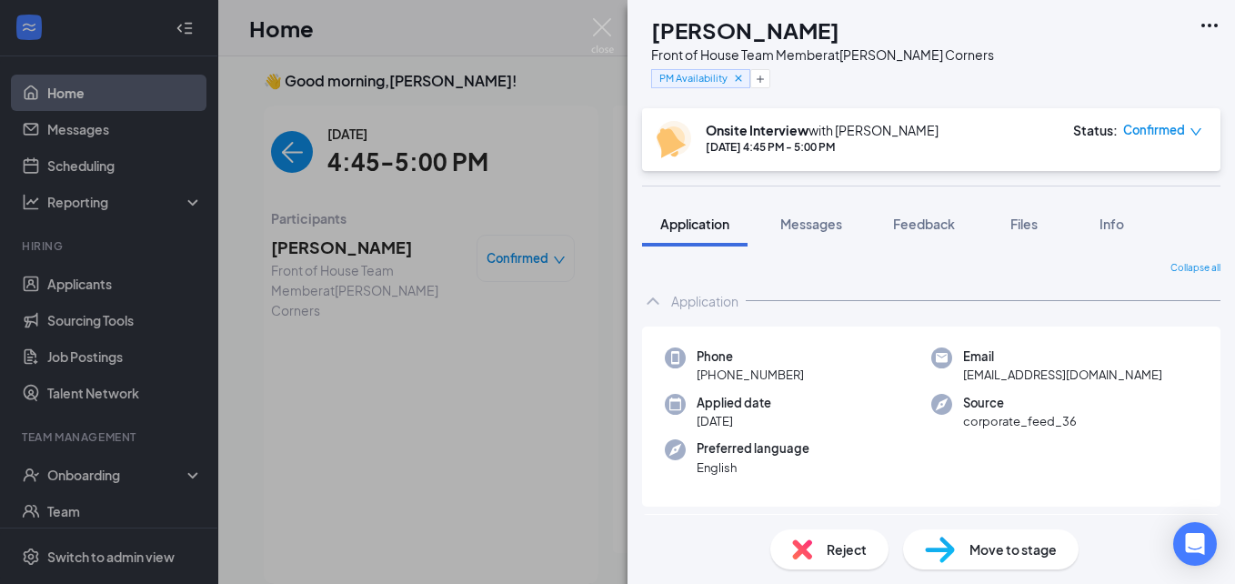
drag, startPoint x: 932, startPoint y: 25, endPoint x: 684, endPoint y: 19, distance: 247.5
click at [684, 19] on div "DH [PERSON_NAME] Front of House Team Member at [PERSON_NAME][GEOGRAPHIC_DATA] P…" at bounding box center [818, 54] width 352 height 79
copy h1 "[PERSON_NAME]"
drag, startPoint x: 809, startPoint y: 368, endPoint x: 704, endPoint y: 382, distance: 105.6
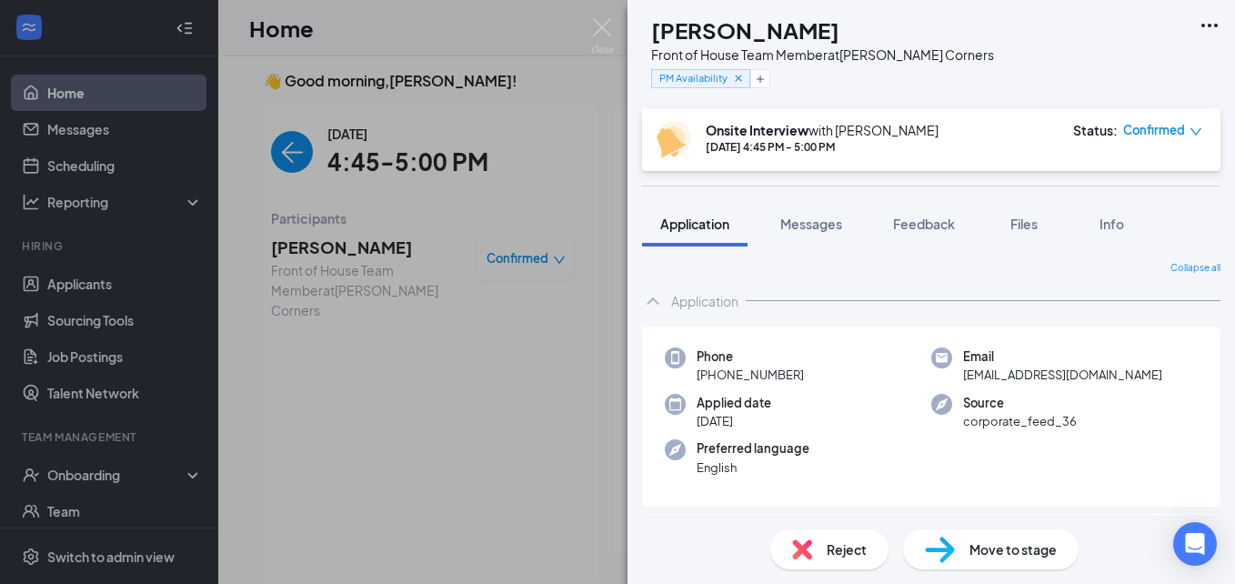
click at [704, 382] on div "Phone [PHONE_NUMBER]" at bounding box center [798, 366] width 267 height 37
click at [834, 359] on div "Phone [PHONE_NUMBER]" at bounding box center [798, 366] width 267 height 37
drag, startPoint x: 809, startPoint y: 373, endPoint x: 713, endPoint y: 373, distance: 95.5
click at [713, 373] on div "Phone [PHONE_NUMBER]" at bounding box center [798, 366] width 267 height 37
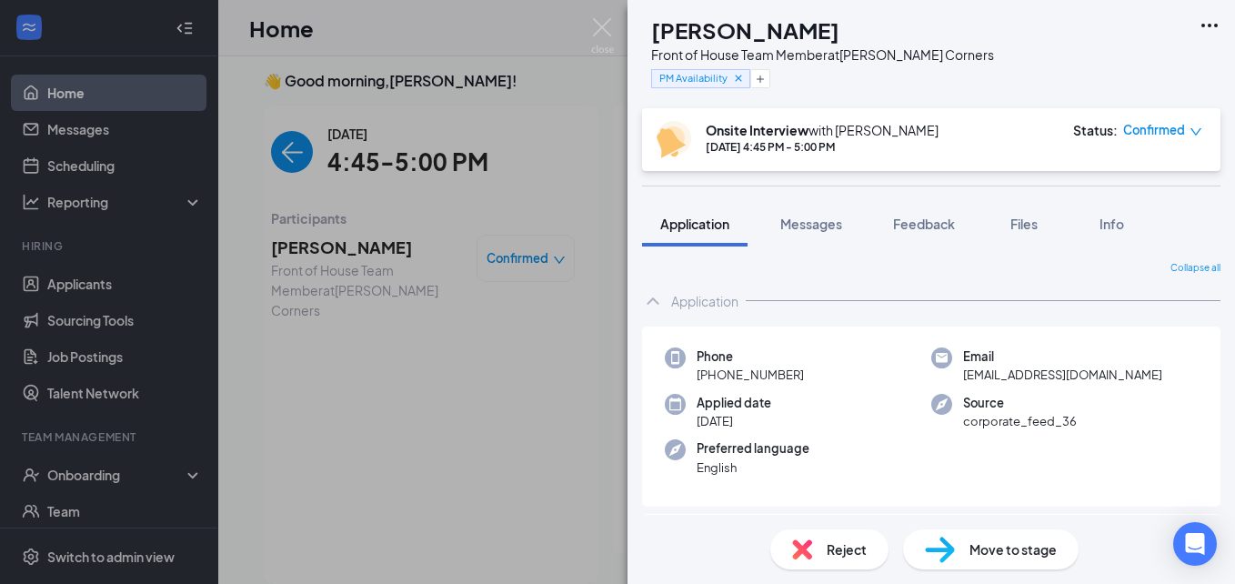
copy span "[PHONE_NUMBER]"
drag, startPoint x: 1189, startPoint y: 365, endPoint x: 1171, endPoint y: 375, distance: 20.8
click at [1171, 375] on div "Phone [PHONE_NUMBER] Email [EMAIL_ADDRESS][DOMAIN_NAME] Applied date [DATE] Sou…" at bounding box center [931, 417] width 579 height 181
click at [819, 561] on div "Reject" at bounding box center [830, 549] width 118 height 40
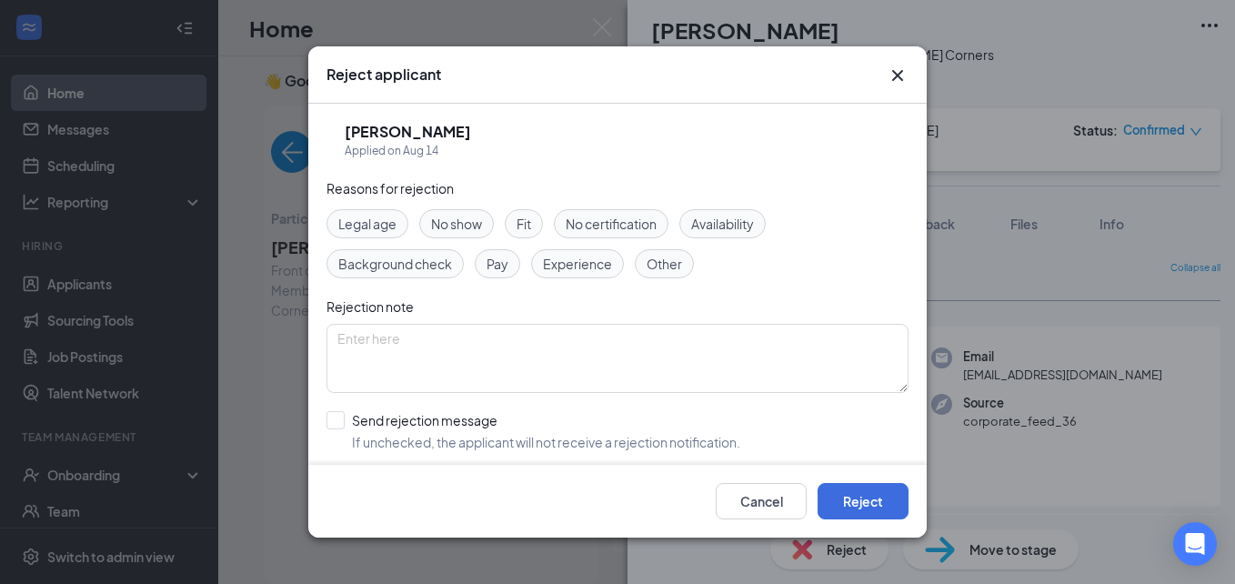
click at [279, 365] on div "Reject applicant DH [PERSON_NAME] Applied on [DATE] Reasons for rejection Legal…" at bounding box center [617, 292] width 1235 height 584
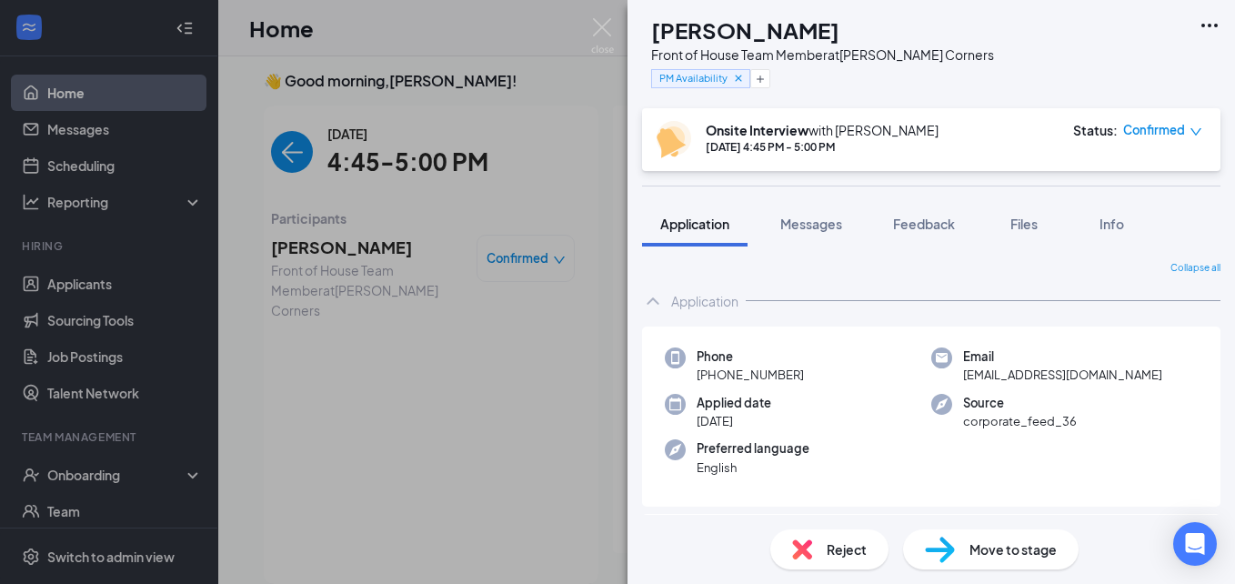
click at [358, 133] on div "DH [PERSON_NAME] Front of House Team Member at [PERSON_NAME][GEOGRAPHIC_DATA] P…" at bounding box center [617, 292] width 1235 height 584
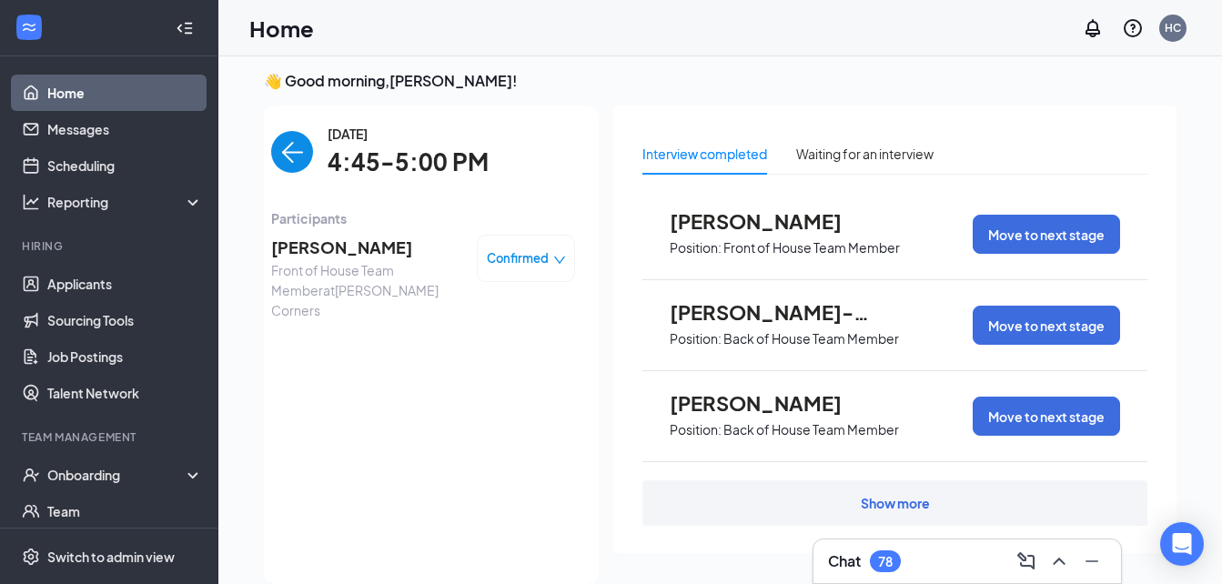
click at [274, 139] on img "back-button" at bounding box center [292, 152] width 42 height 42
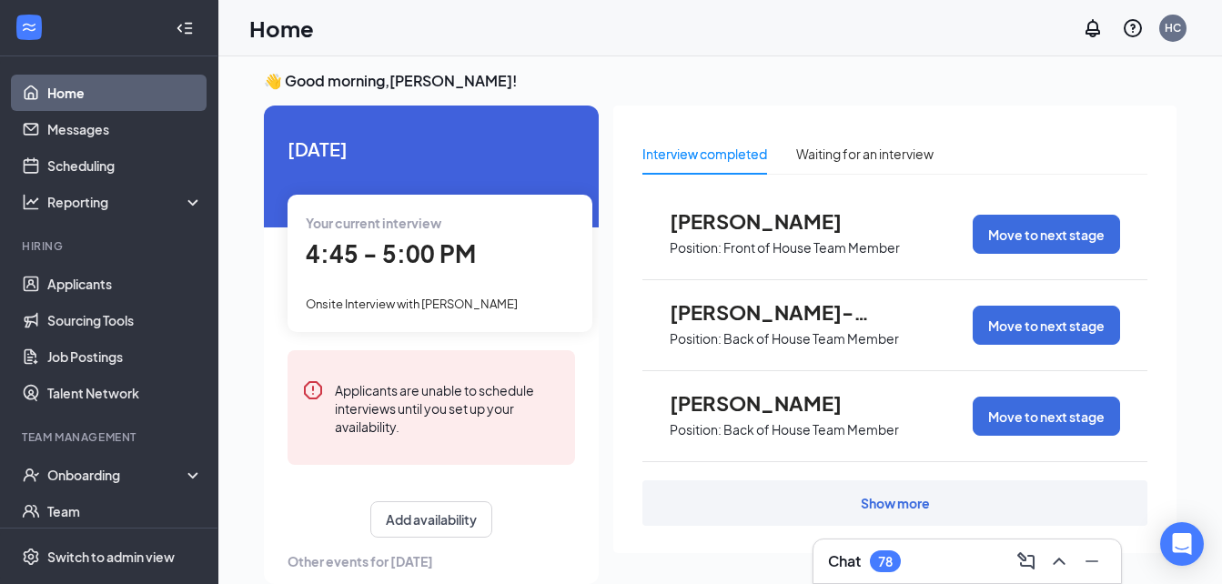
click at [369, 216] on span "Your current interview" at bounding box center [374, 223] width 136 height 16
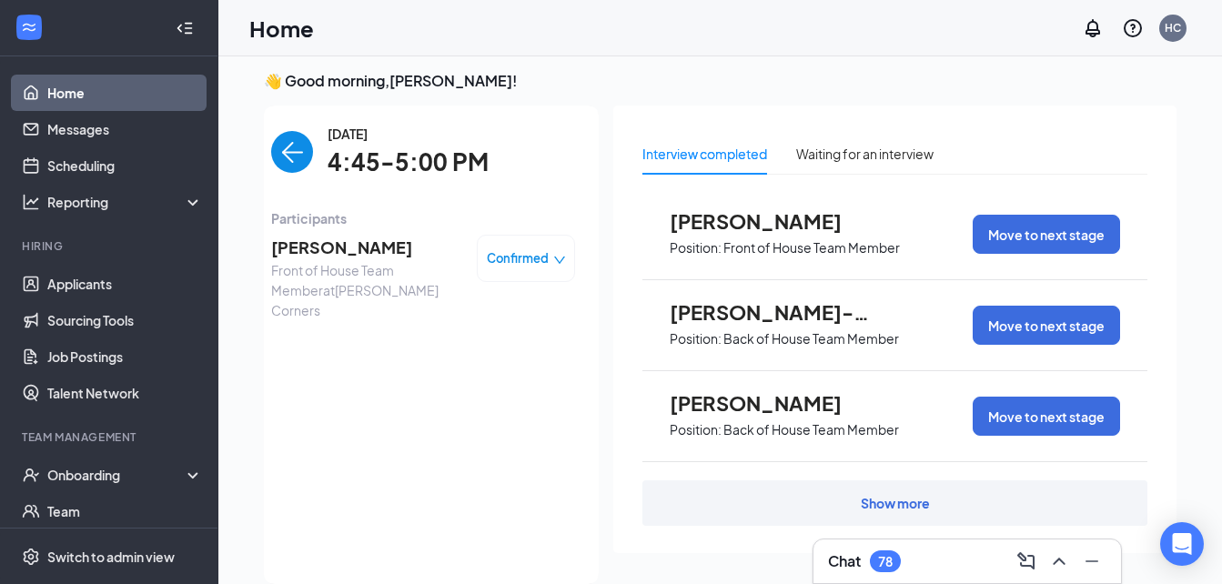
click at [369, 216] on span "Participants" at bounding box center [423, 218] width 304 height 20
click at [326, 250] on span "[PERSON_NAME]" at bounding box center [366, 247] width 191 height 25
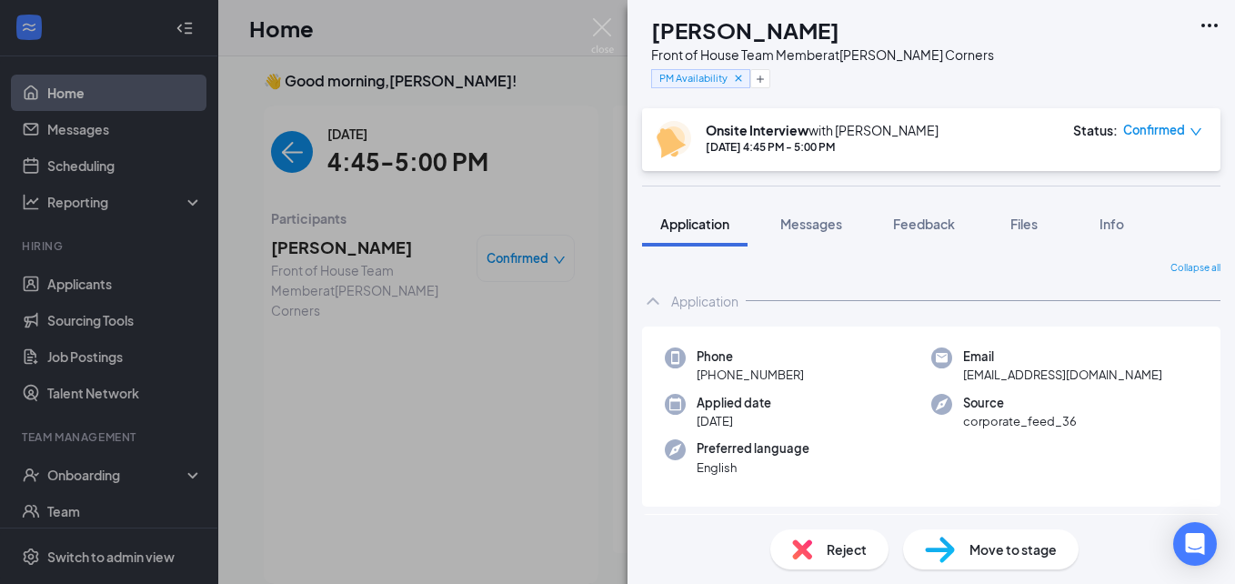
click at [832, 549] on span "Reject" at bounding box center [847, 549] width 40 height 20
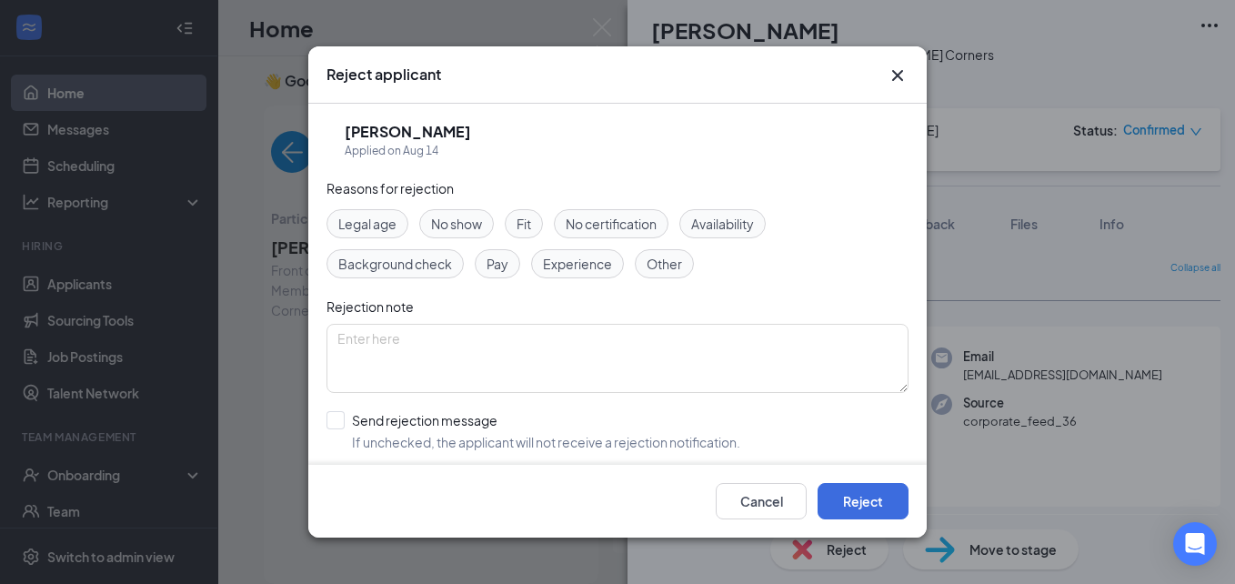
click at [456, 221] on span "No show" at bounding box center [456, 224] width 51 height 20
click at [339, 418] on input "Send rejection message If unchecked, the applicant will not receive a rejection…" at bounding box center [534, 431] width 414 height 40
checkbox input "true"
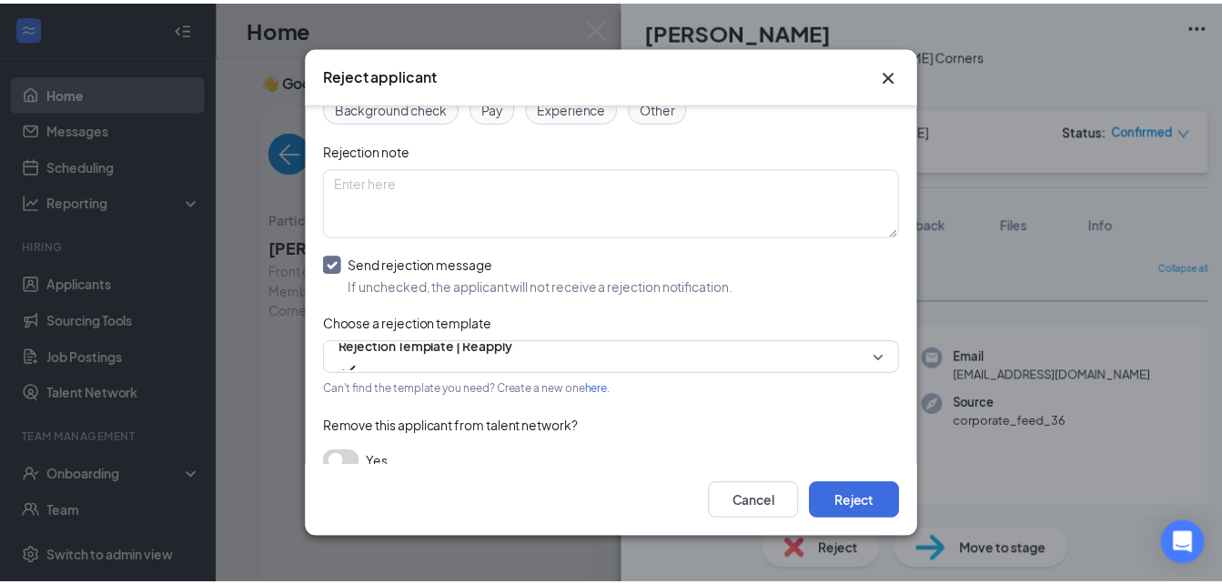
scroll to position [182, 0]
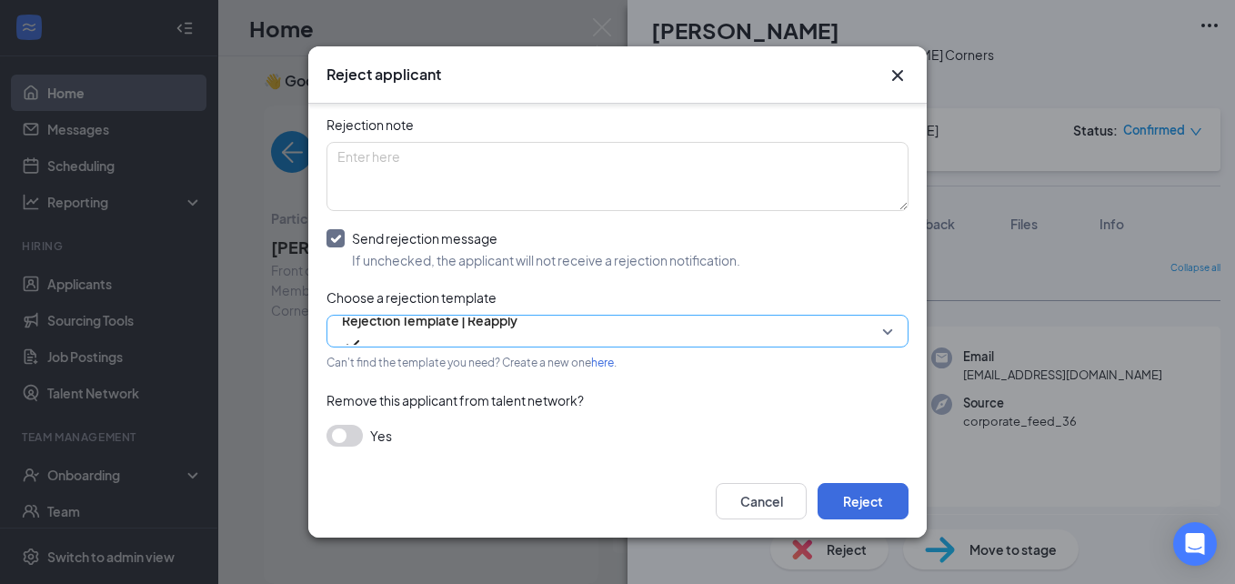
click at [457, 334] on span "Rejection Template | Reapply" at bounding box center [430, 320] width 176 height 27
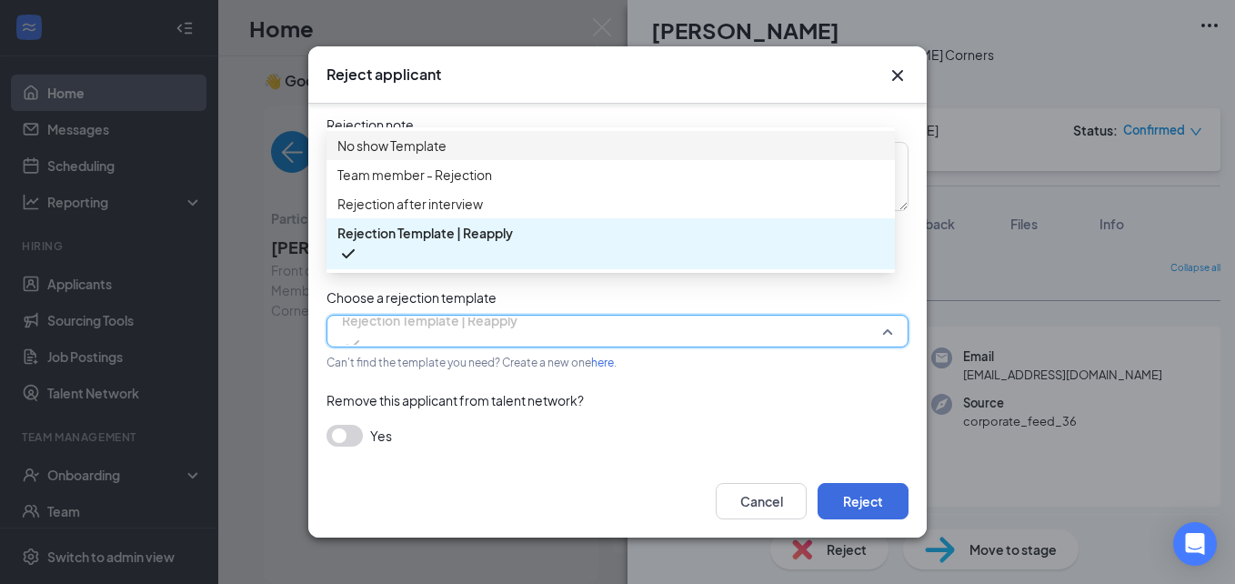
click at [458, 160] on div "No show Template" at bounding box center [611, 145] width 569 height 29
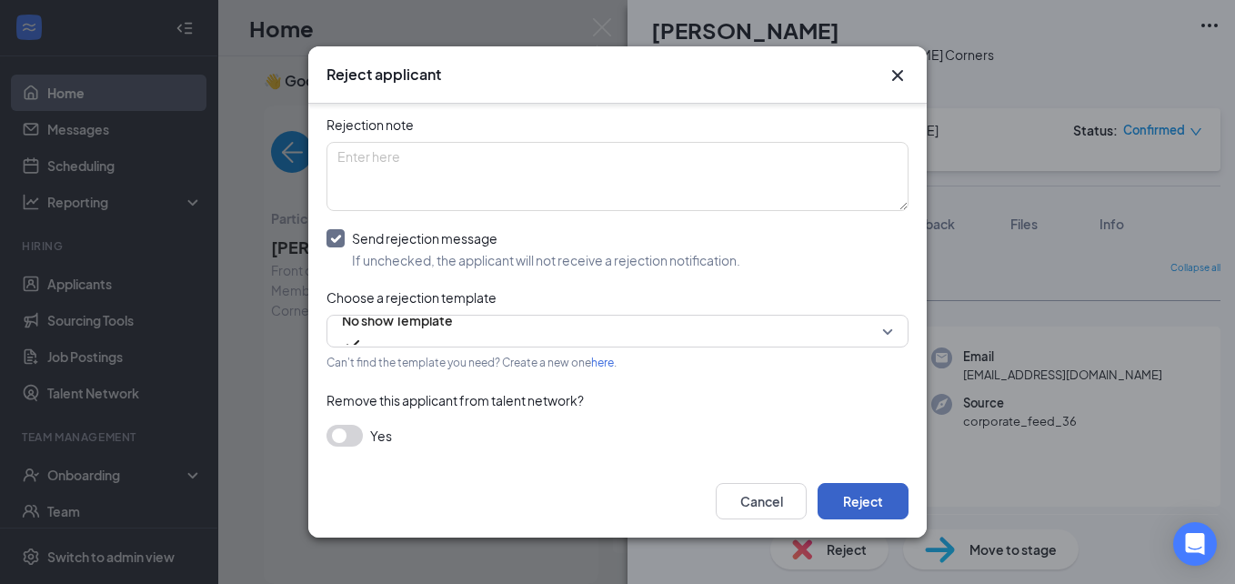
click at [863, 515] on button "Reject" at bounding box center [863, 501] width 91 height 36
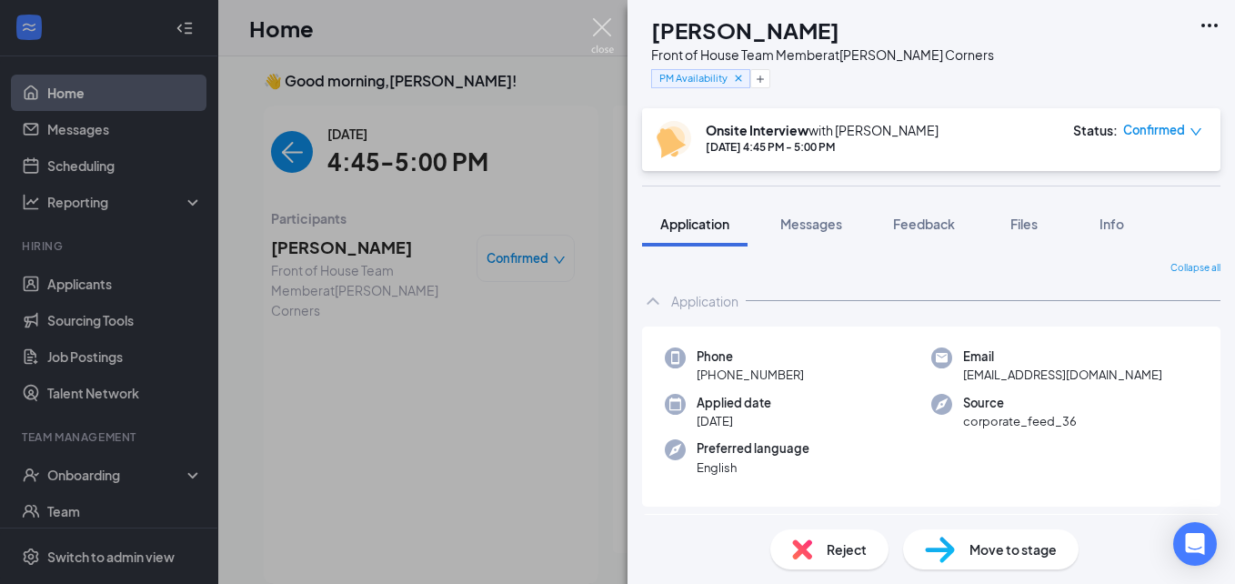
click at [604, 31] on img at bounding box center [602, 35] width 23 height 35
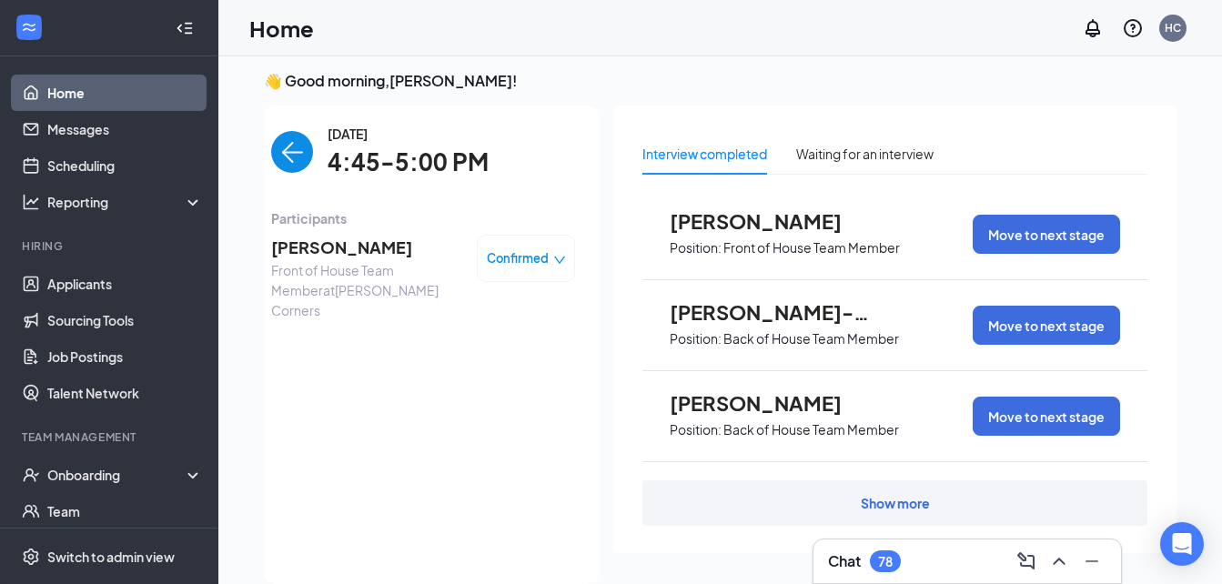
click at [278, 158] on img "back-button" at bounding box center [292, 152] width 42 height 42
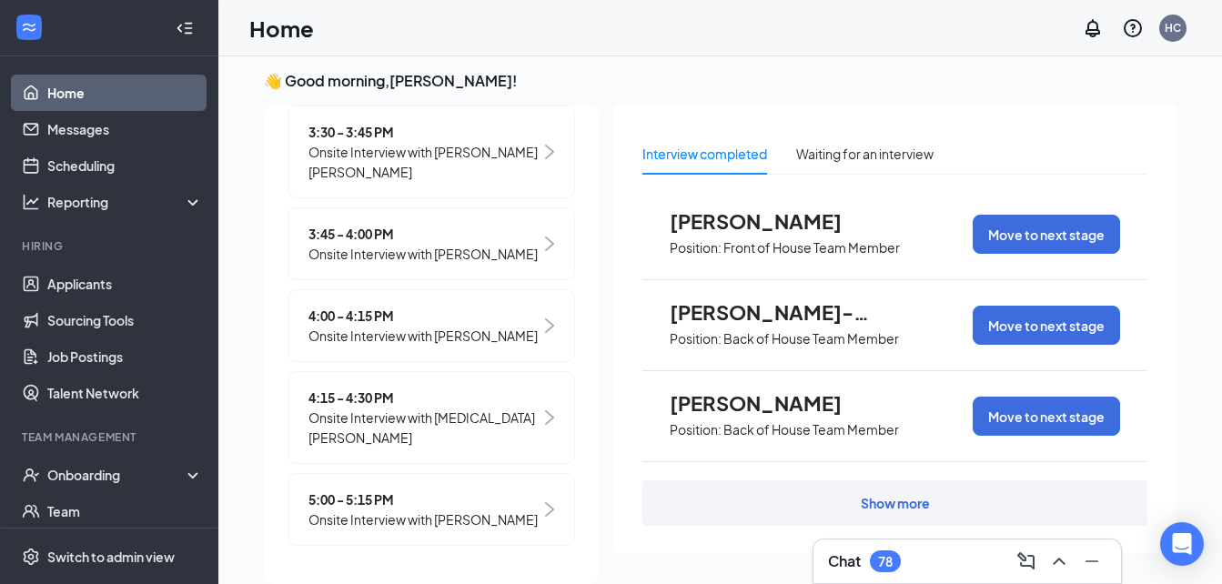
scroll to position [590, 0]
click at [367, 489] on span "5:00 - 5:15 PM" at bounding box center [422, 499] width 229 height 20
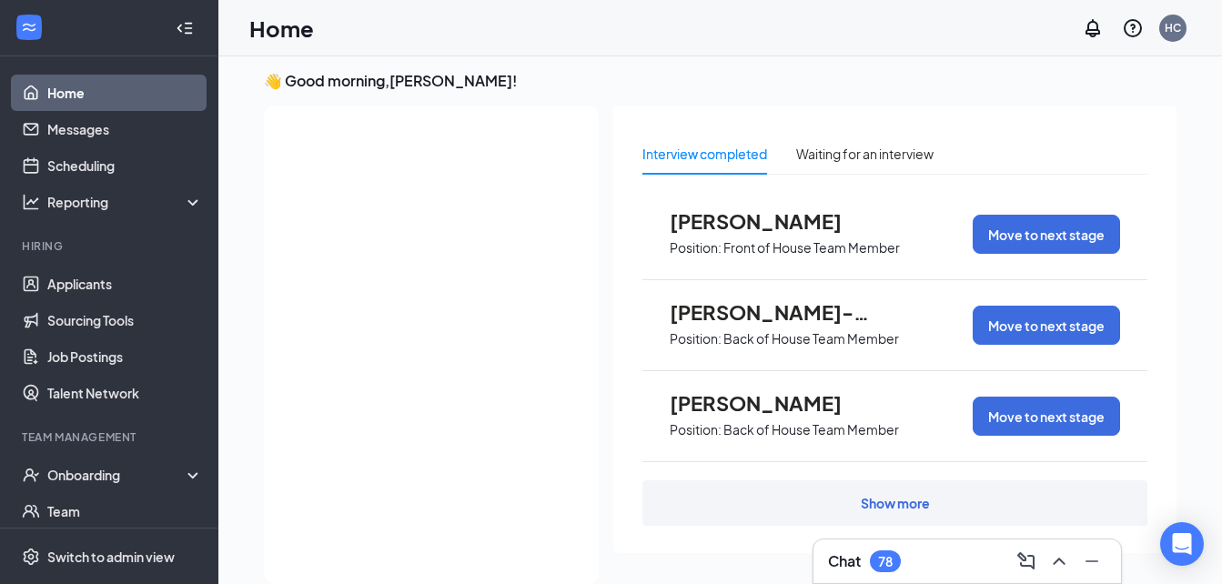
click at [247, 488] on div "[DATE] Your current interview 4:45 - 5:00 PM Onsite Interview with [PERSON_NAME…" at bounding box center [80, 59] width 335 height 1049
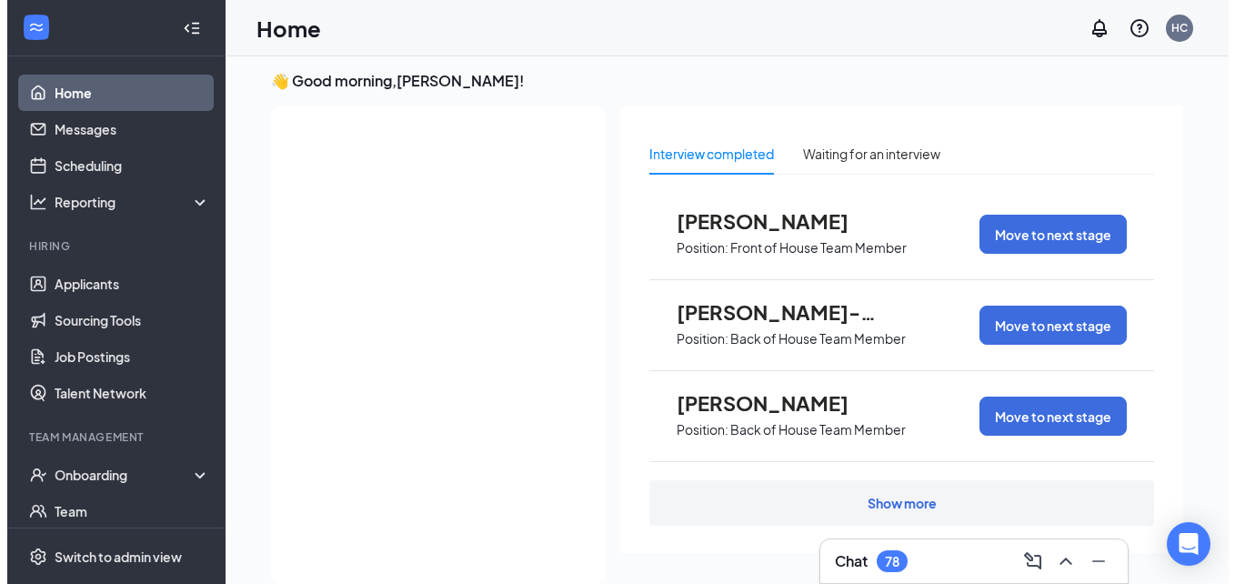
scroll to position [0, 0]
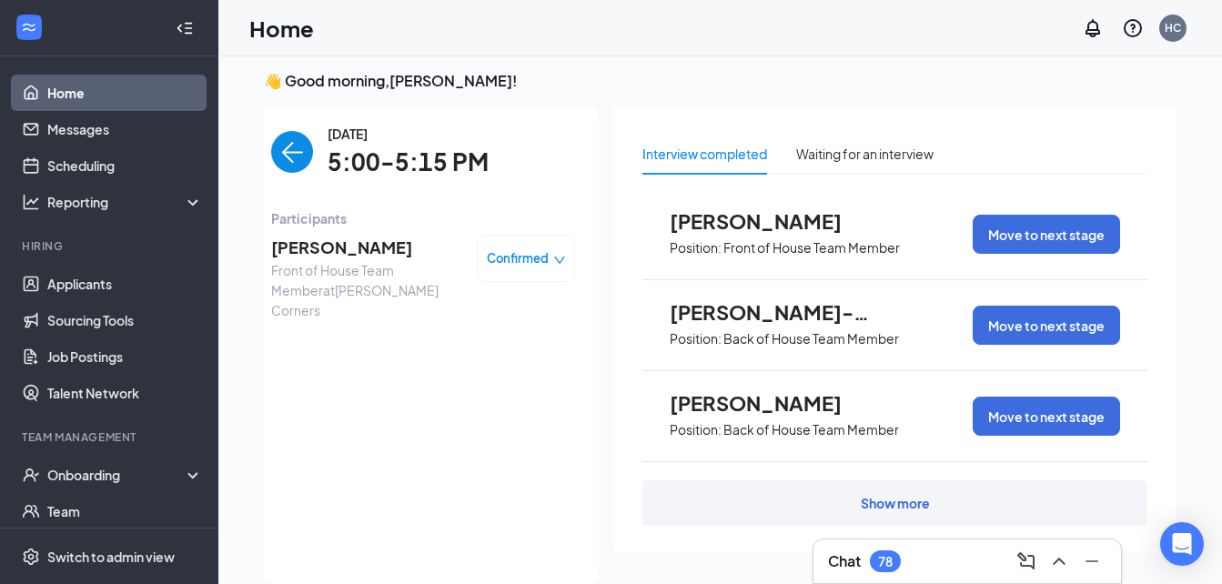
click at [377, 246] on span "[PERSON_NAME]" at bounding box center [366, 247] width 191 height 25
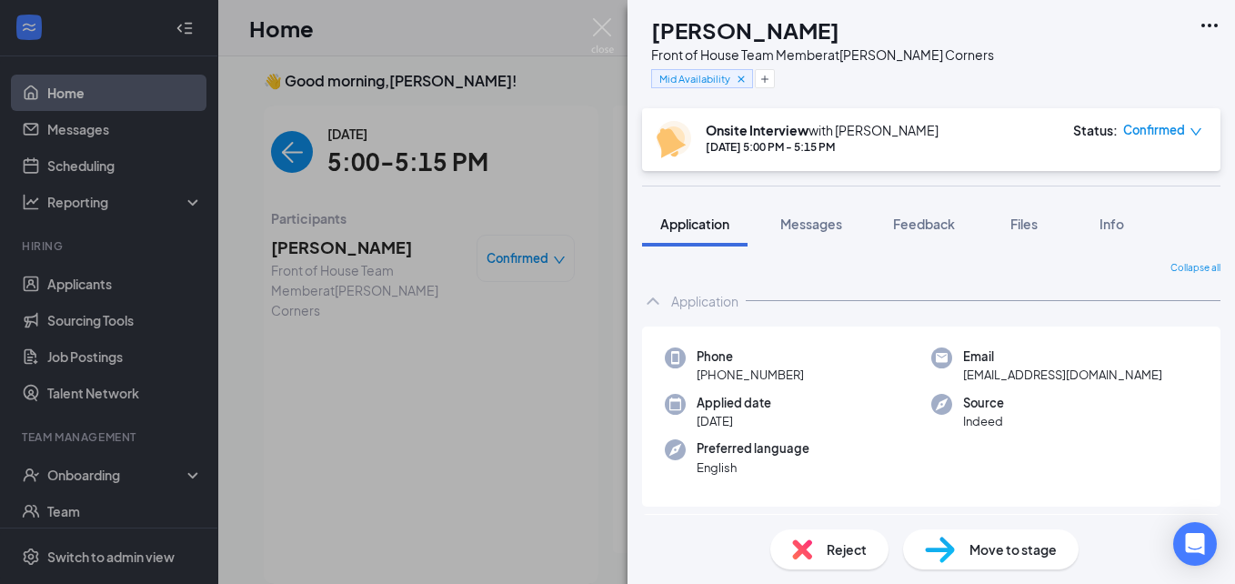
drag, startPoint x: 886, startPoint y: 28, endPoint x: 685, endPoint y: 41, distance: 201.5
click at [685, 41] on div "AL [PERSON_NAME] Front of House Team Member at [PERSON_NAME][GEOGRAPHIC_DATA] M…" at bounding box center [818, 54] width 352 height 79
drag, startPoint x: 802, startPoint y: 376, endPoint x: 715, endPoint y: 378, distance: 87.4
click at [715, 378] on div "Phone [PHONE_NUMBER]" at bounding box center [798, 366] width 267 height 37
click at [815, 372] on div "Phone [PHONE_NUMBER]" at bounding box center [798, 366] width 267 height 37
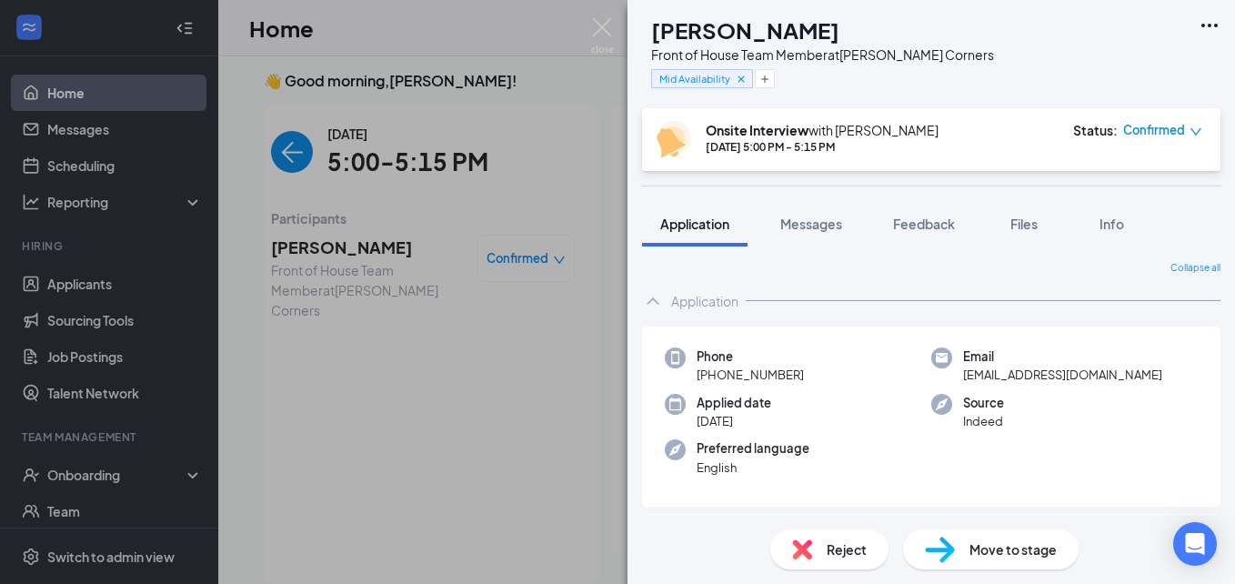
drag, startPoint x: 806, startPoint y: 370, endPoint x: 713, endPoint y: 369, distance: 92.8
click at [713, 369] on div "Phone [PHONE_NUMBER]" at bounding box center [798, 366] width 267 height 37
click at [1139, 369] on div "Email [EMAIL_ADDRESS][DOMAIN_NAME]" at bounding box center [1065, 366] width 267 height 37
drag, startPoint x: 1139, startPoint y: 369, endPoint x: 971, endPoint y: 379, distance: 168.6
click at [971, 379] on div "Email [EMAIL_ADDRESS][DOMAIN_NAME]" at bounding box center [1065, 366] width 267 height 37
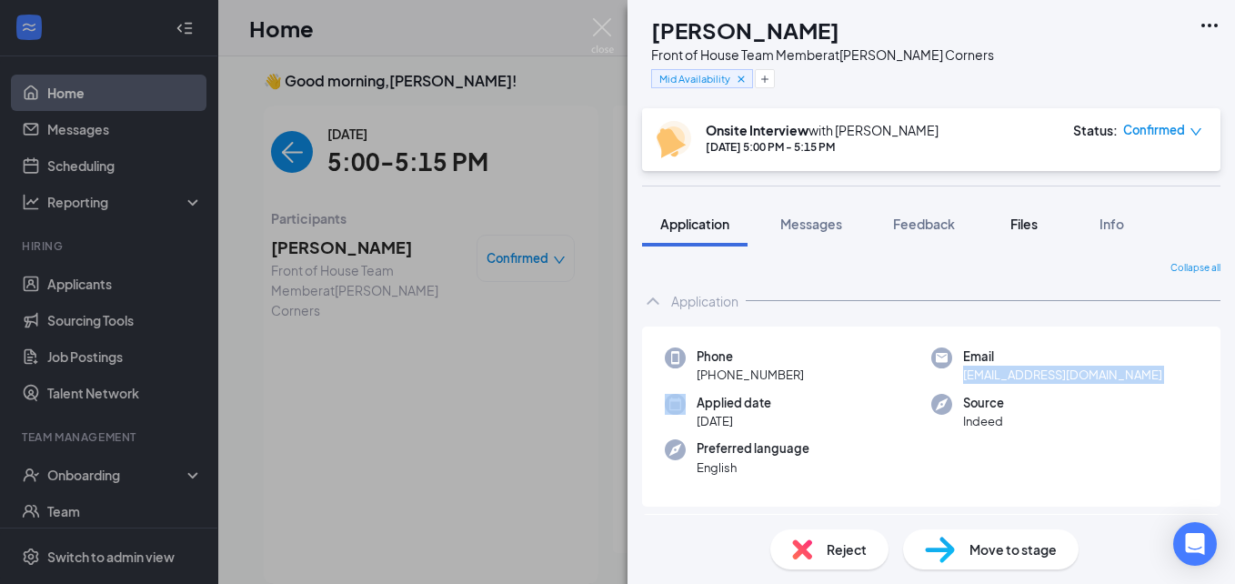
click at [1024, 231] on span "Files" at bounding box center [1024, 224] width 27 height 16
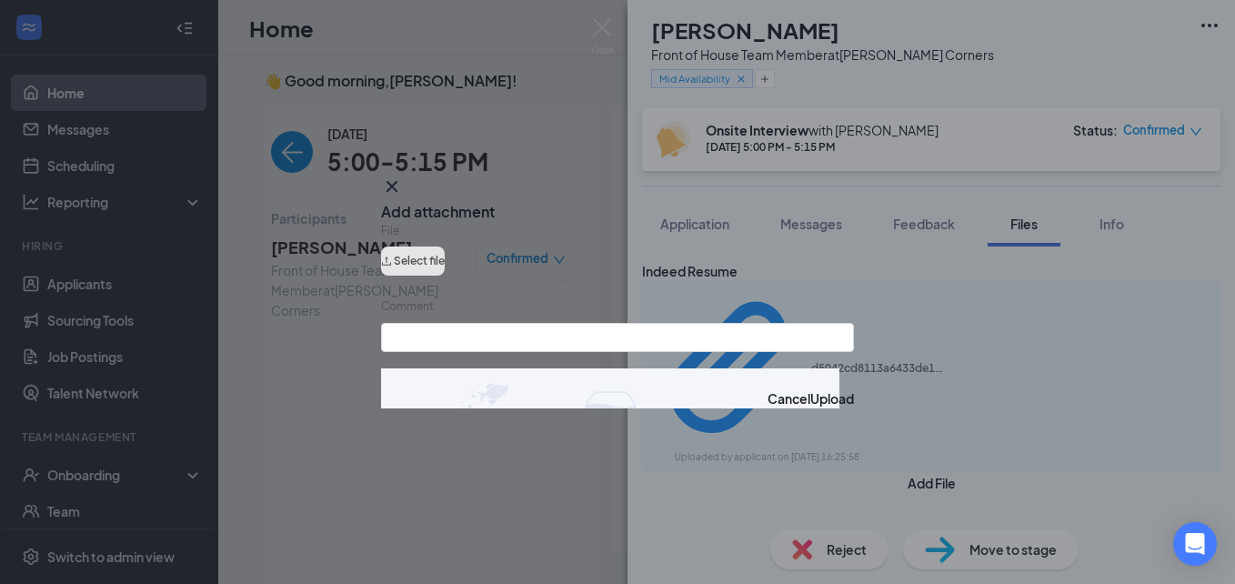
click at [445, 257] on button "Select file" at bounding box center [413, 261] width 64 height 29
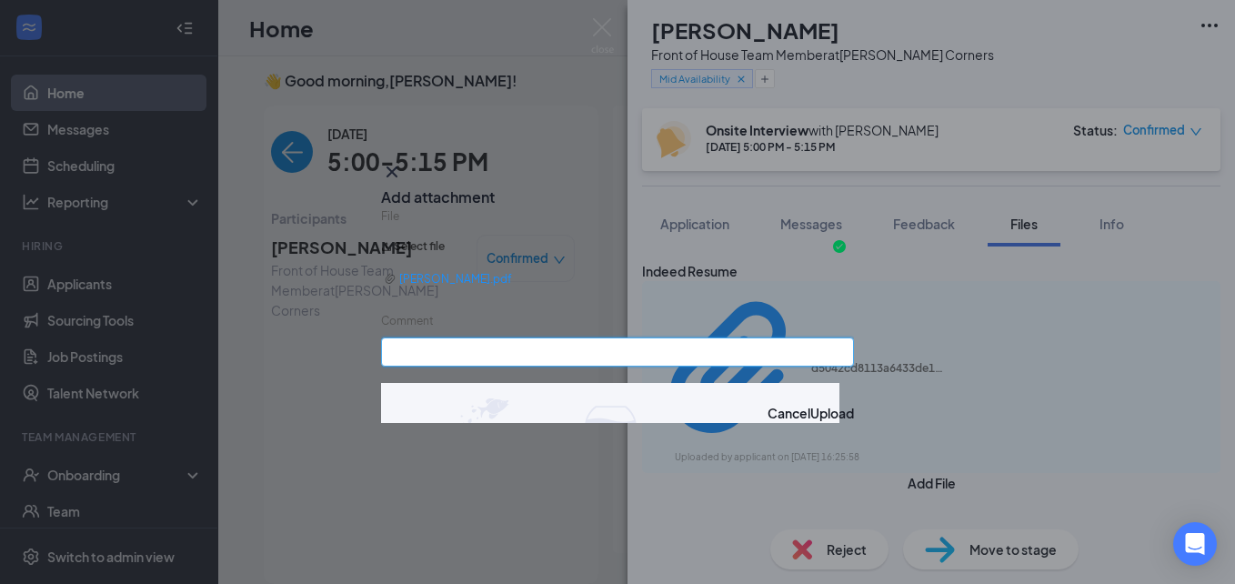
click at [500, 351] on input "Comment" at bounding box center [617, 352] width 473 height 29
type input "1st interview"
click at [811, 420] on button "Upload" at bounding box center [833, 413] width 44 height 20
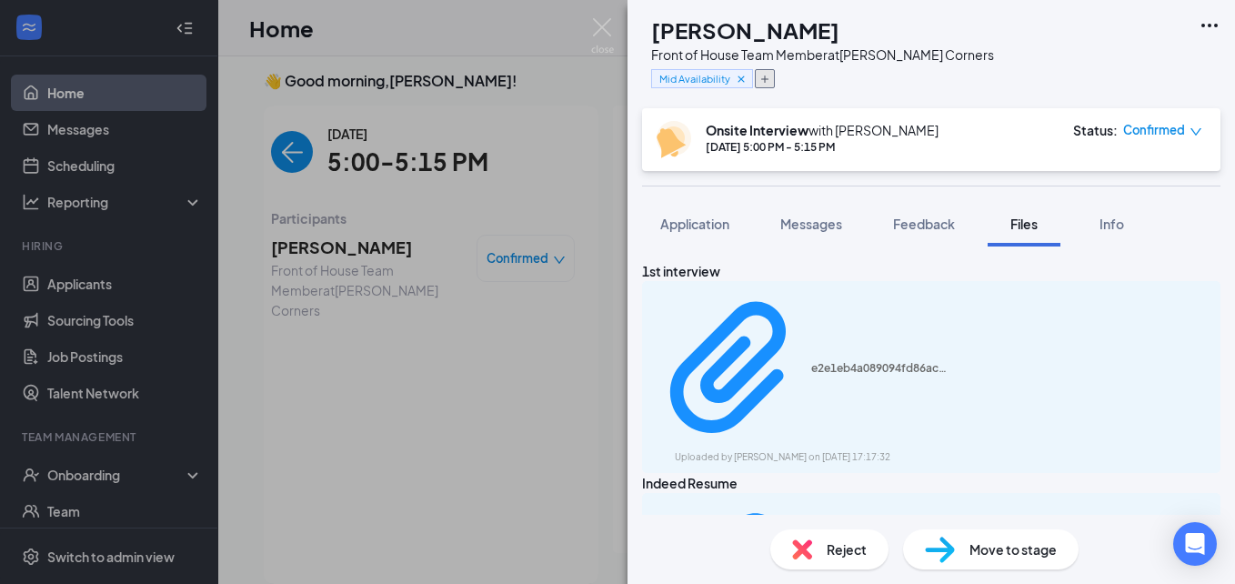
click at [775, 80] on button "button" at bounding box center [765, 78] width 20 height 19
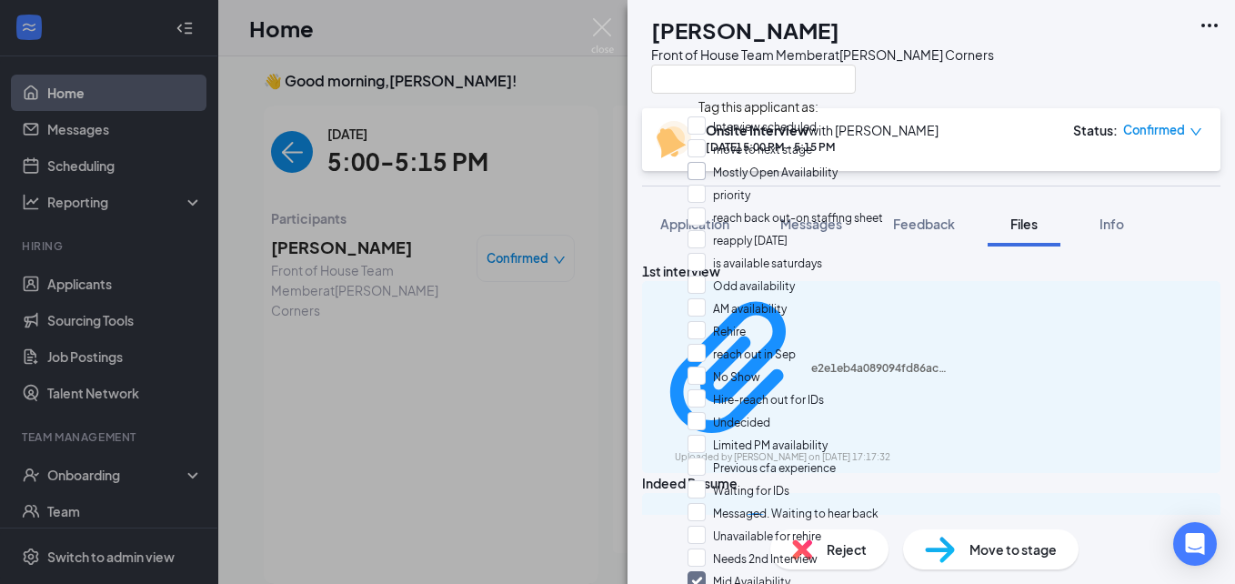
scroll to position [775, 0]
checkbox input "true"
click at [1055, 96] on div "AL [PERSON_NAME] Front of House Team Member at [PERSON_NAME][GEOGRAPHIC_DATA]" at bounding box center [932, 54] width 608 height 108
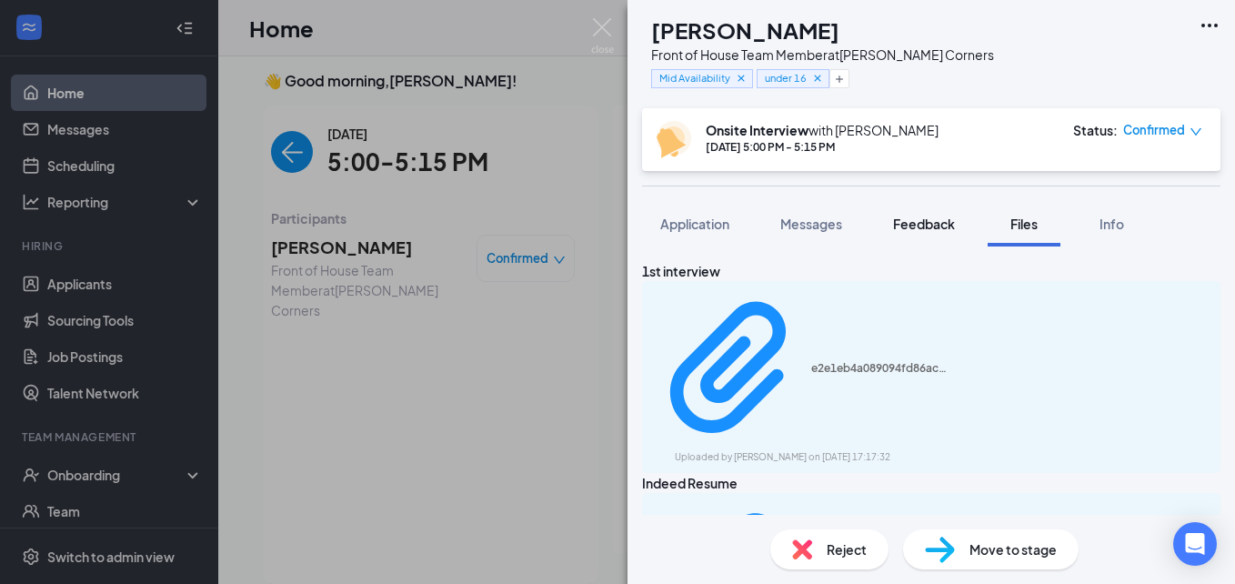
click at [930, 228] on span "Feedback" at bounding box center [924, 224] width 62 height 16
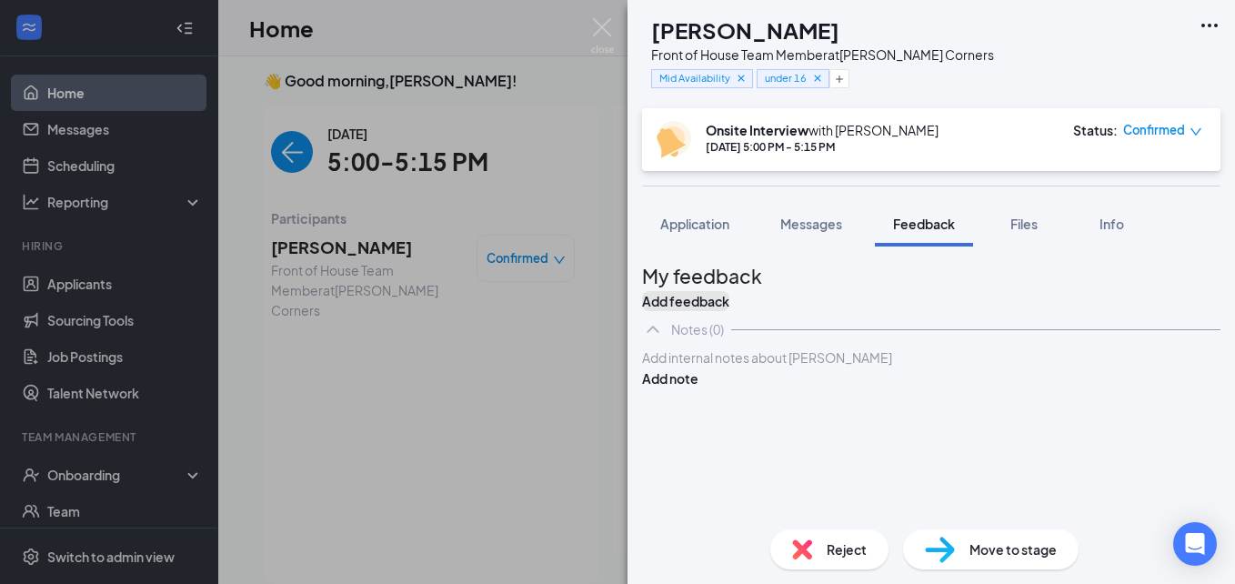
click at [730, 291] on button "Add feedback" at bounding box center [685, 301] width 87 height 20
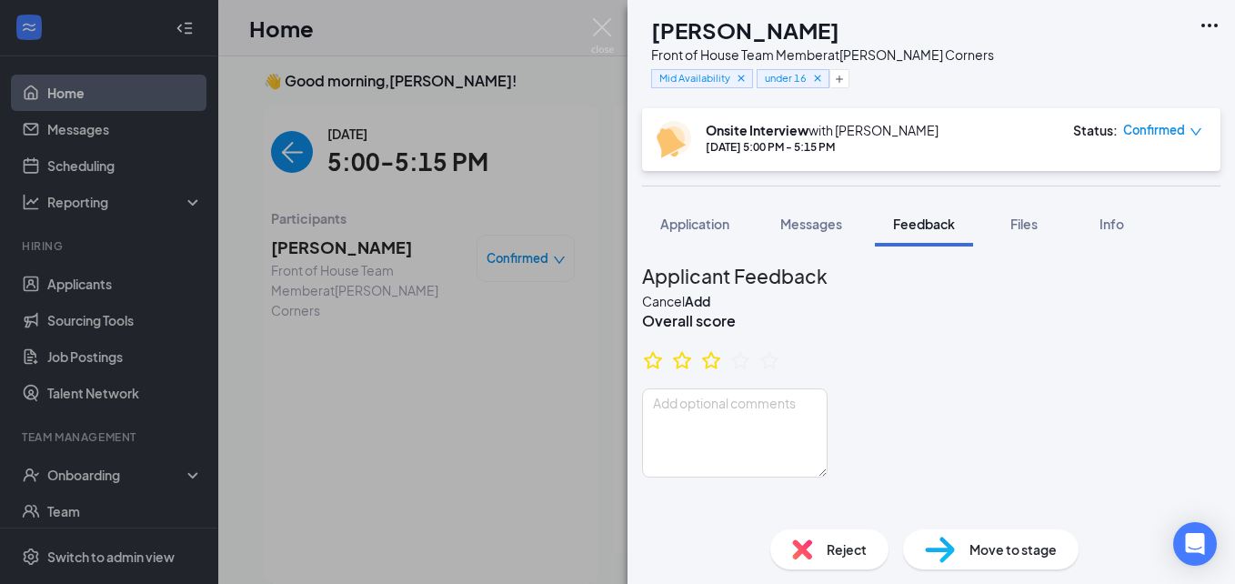
click at [746, 371] on ul at bounding box center [711, 363] width 138 height 28
click at [723, 372] on icon "StarBorder" at bounding box center [712, 360] width 24 height 24
click at [701, 451] on textarea at bounding box center [735, 432] width 186 height 89
drag, startPoint x: 919, startPoint y: 433, endPoint x: 887, endPoint y: 438, distance: 32.2
click at [828, 438] on textarea "She was nice but however she is only 15" at bounding box center [735, 432] width 186 height 89
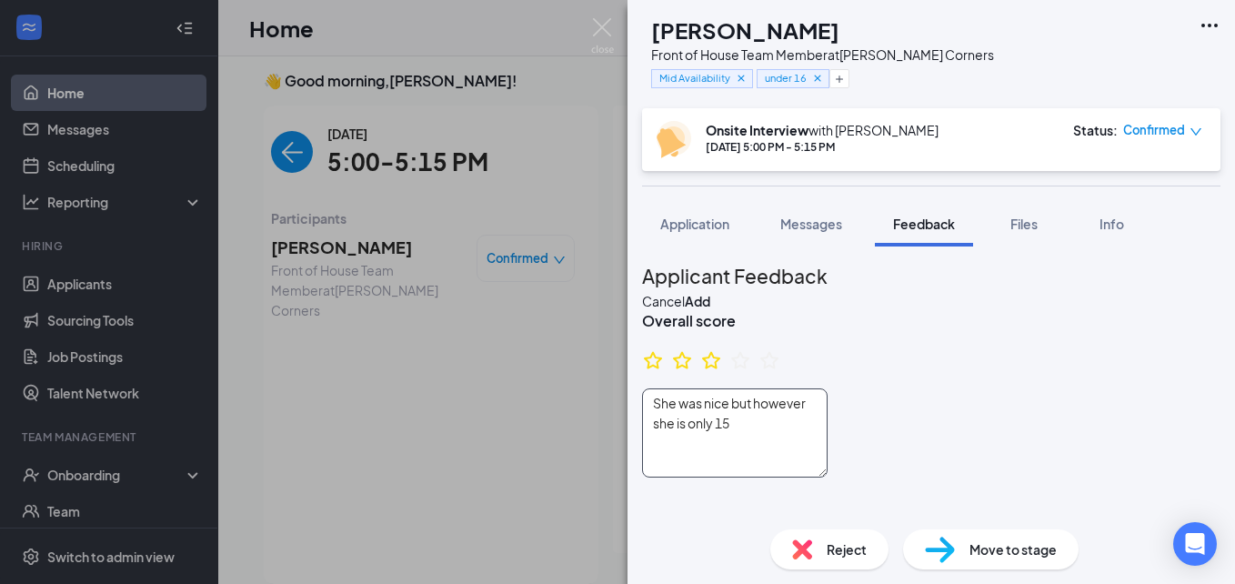
click at [828, 437] on textarea "She was nice but however she is only 15" at bounding box center [735, 432] width 186 height 89
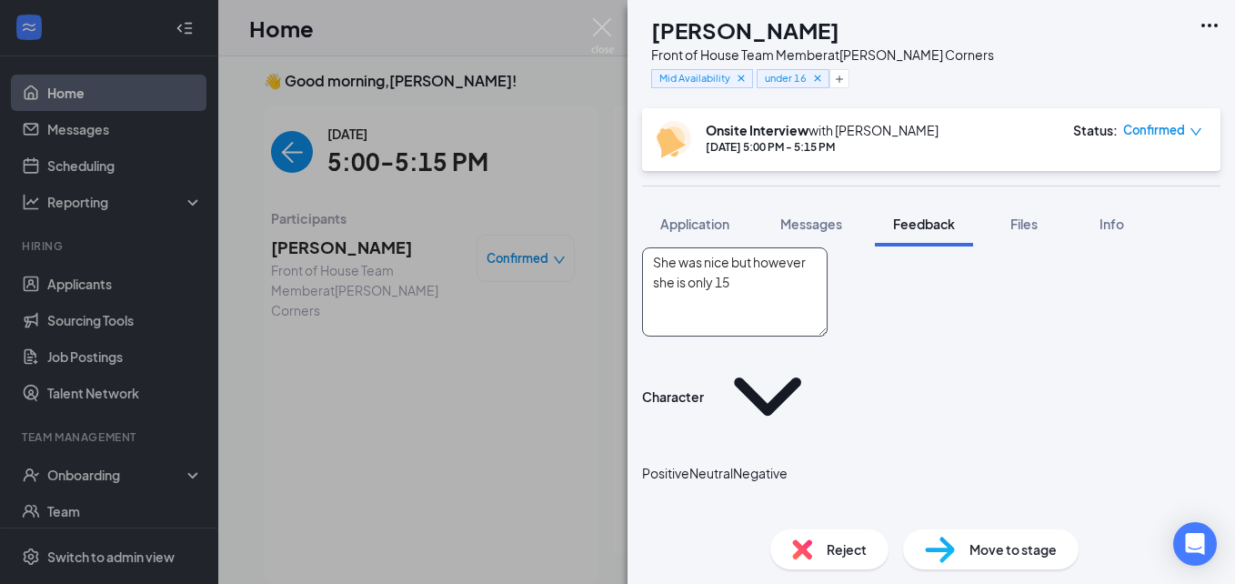
scroll to position [143, 0]
type textarea "She was nice but however she is only 15"
click at [690, 462] on icon "NeutralFace" at bounding box center [690, 471] width 0 height 18
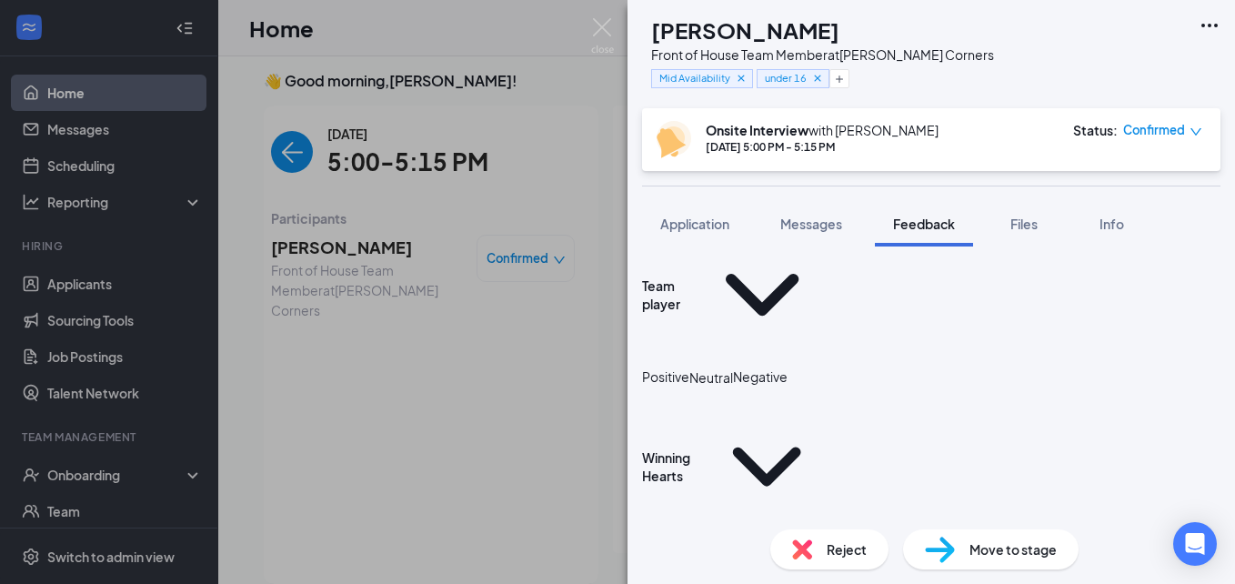
scroll to position [414, 0]
click at [727, 535] on textarea at bounding box center [735, 579] width 186 height 89
type textarea "She created eye contact with me."
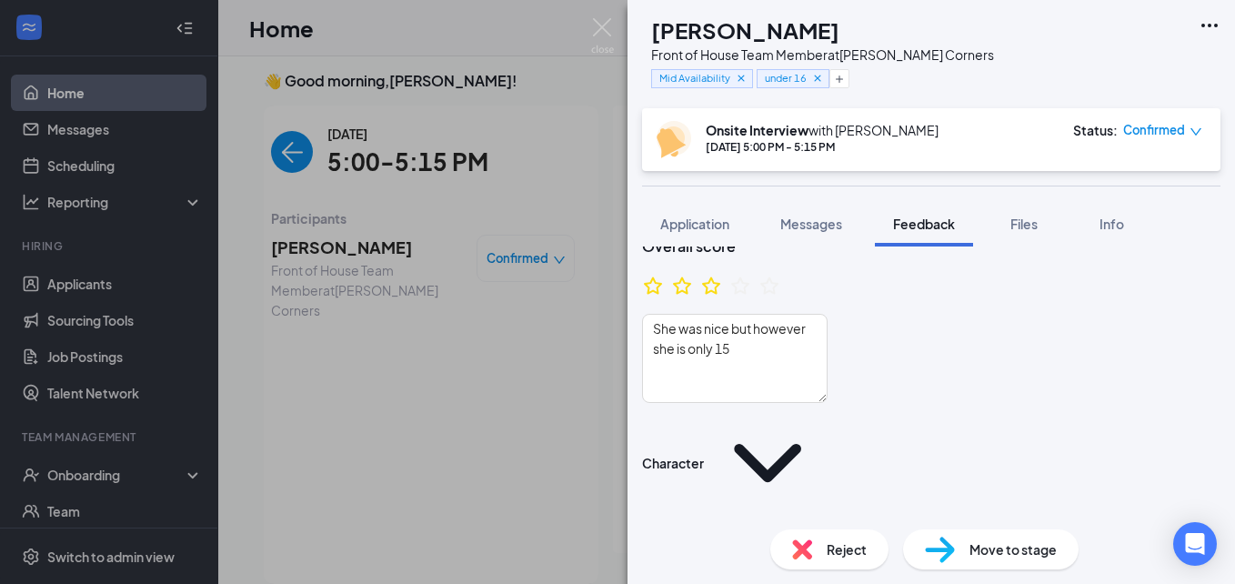
scroll to position [0, 0]
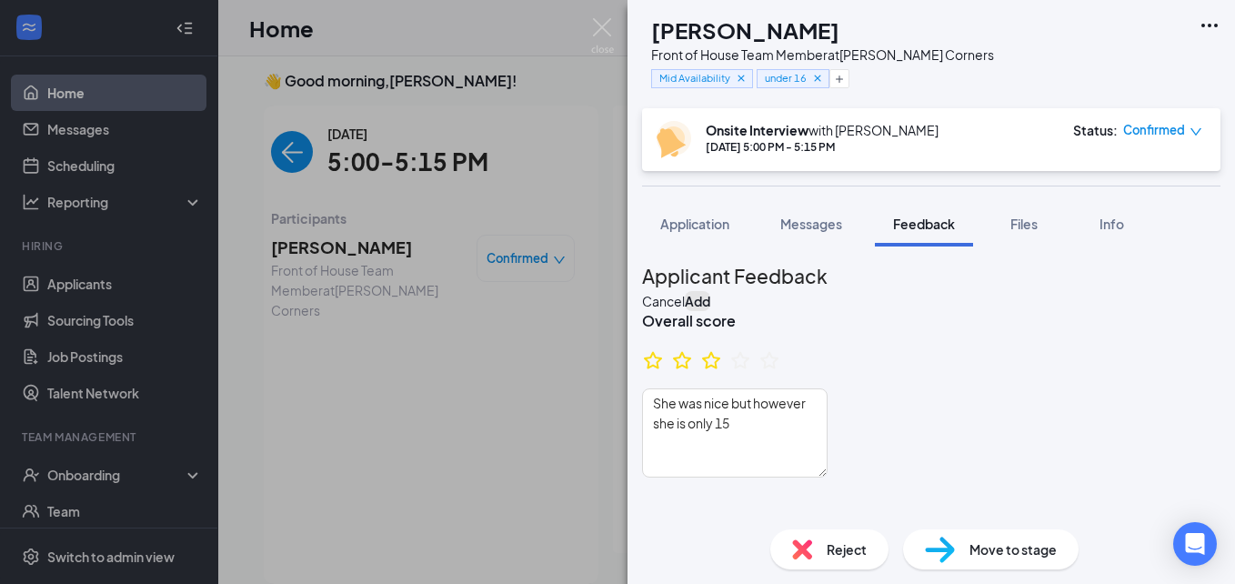
click at [711, 291] on button "Add" at bounding box center [697, 301] width 25 height 20
